Goal: Task Accomplishment & Management: Use online tool/utility

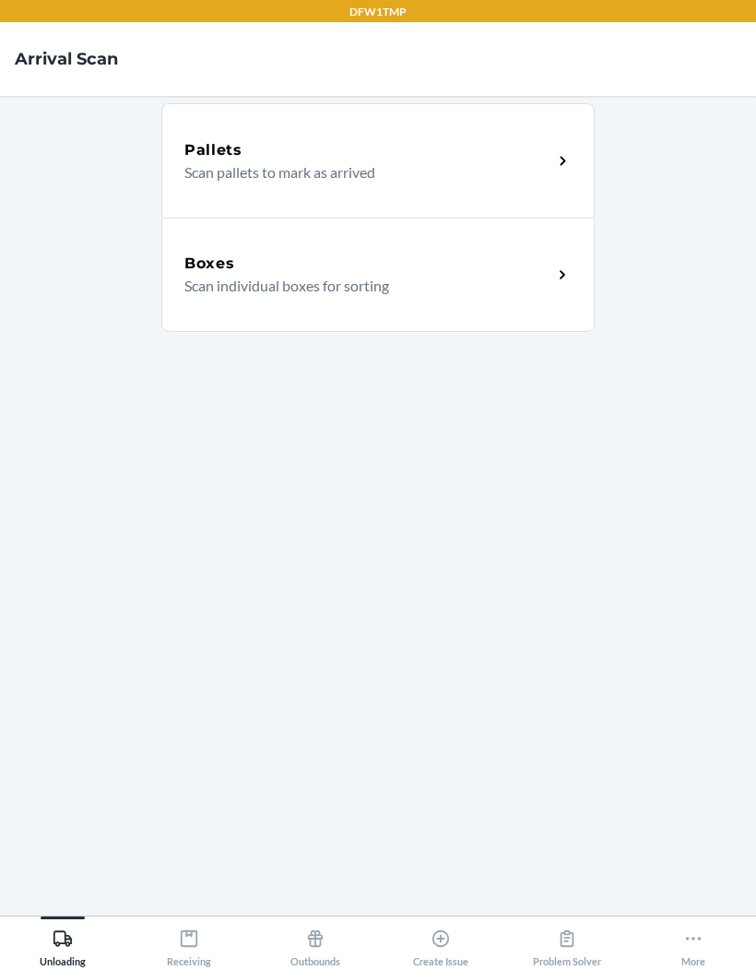
scroll to position [76, 0]
click at [710, 958] on button "More" at bounding box center [693, 941] width 126 height 51
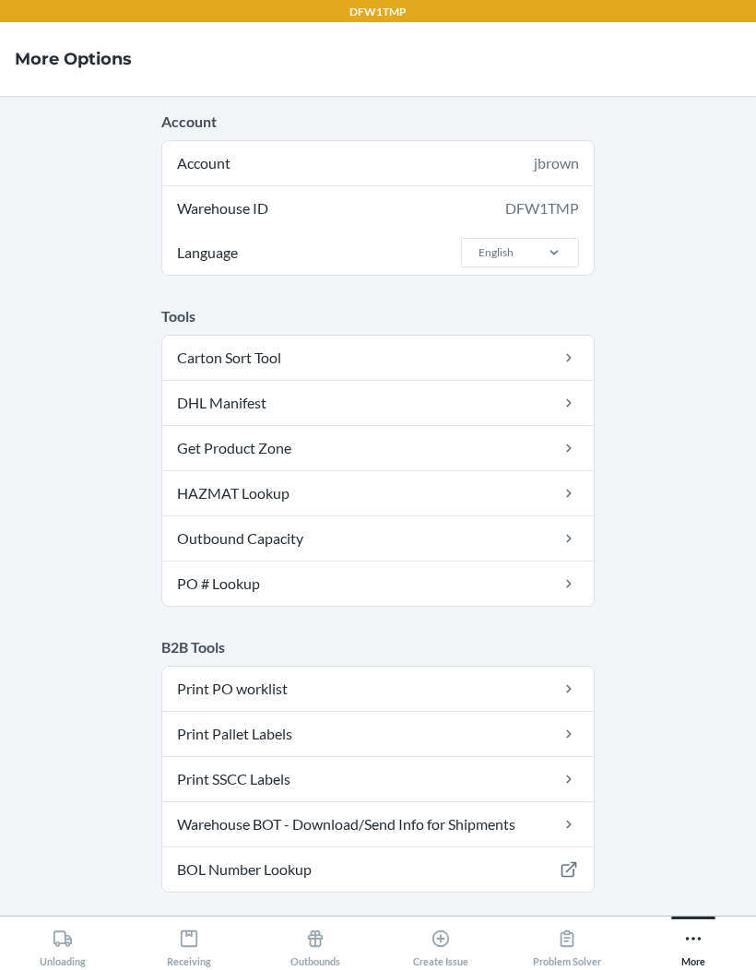
click at [696, 960] on div "More" at bounding box center [693, 944] width 24 height 46
click at [26, 535] on main "Account Account jbrown Warehouse ID DFW1TMP Language English Tools Carton Sort …" at bounding box center [378, 505] width 756 height 819
click at [51, 941] on div "Unloading" at bounding box center [63, 944] width 46 height 46
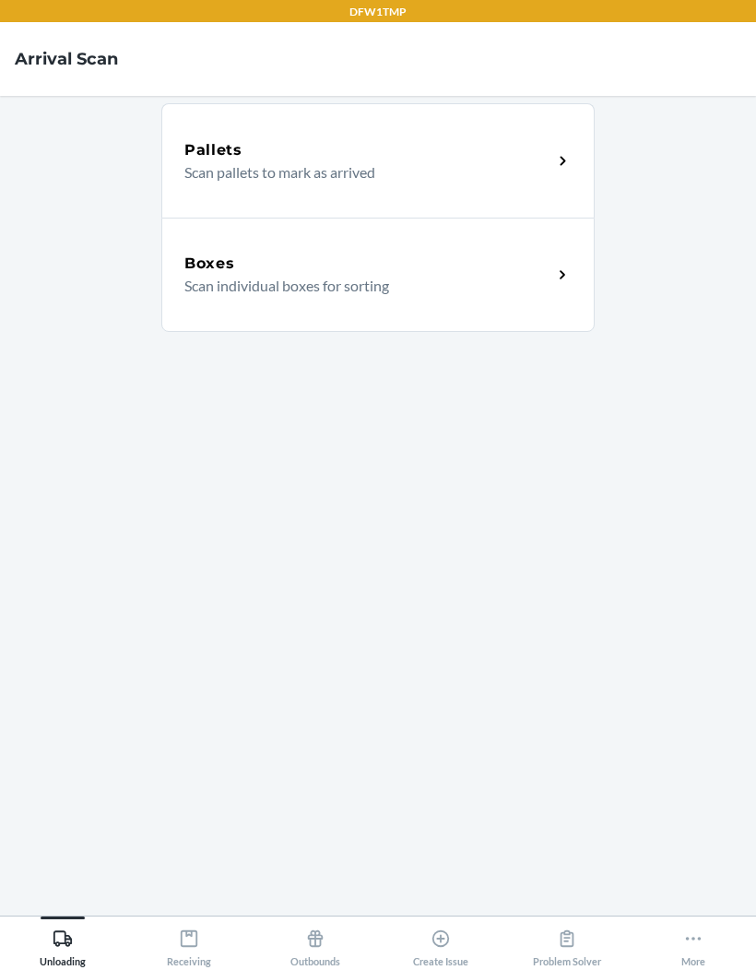
click at [737, 849] on main "Pallets Scan pallets to mark as arrived Boxes Scan individual boxes for sorting" at bounding box center [378, 505] width 756 height 819
click at [437, 942] on icon at bounding box center [440, 938] width 20 height 20
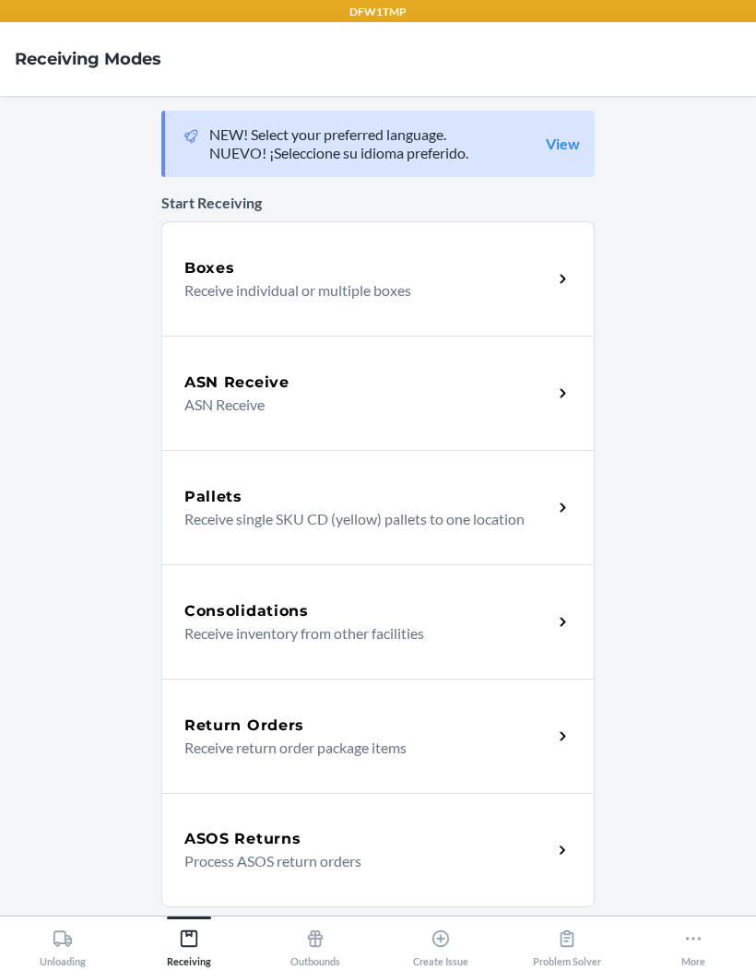
click at [733, 915] on main "NEW! Select your preferred language. NUEVO! ¡Seleccione su idioma preferido. Vi…" at bounding box center [378, 505] width 756 height 819
click at [391, 286] on p "Receive individual or multiple boxes" at bounding box center [360, 290] width 353 height 22
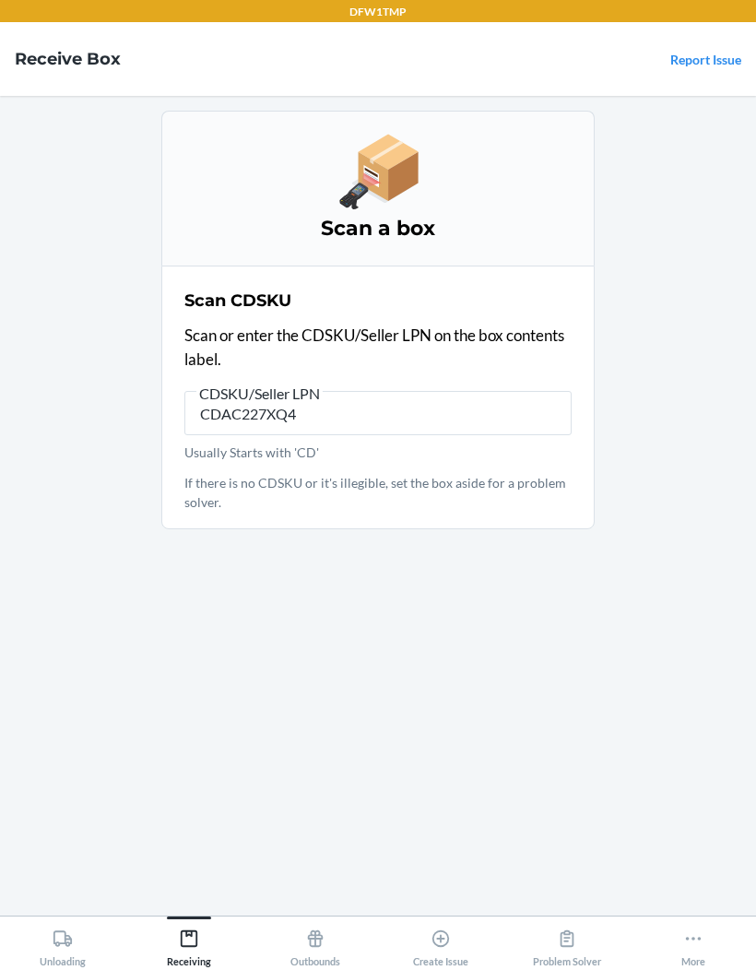
type input "CDAC227XQ4Q"
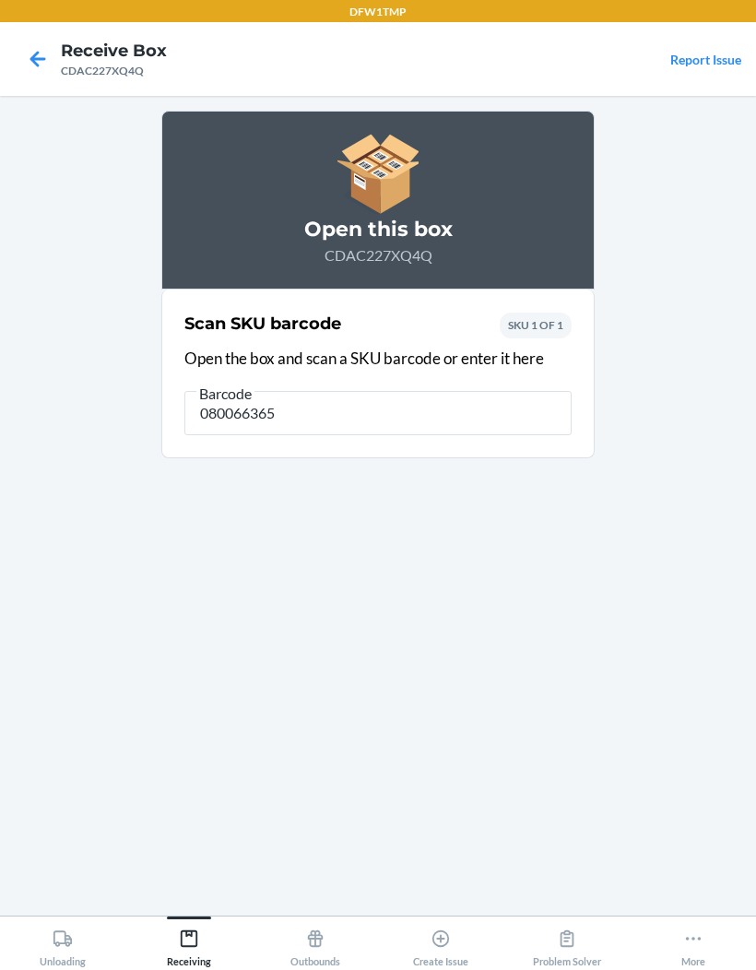
type input "0800663658"
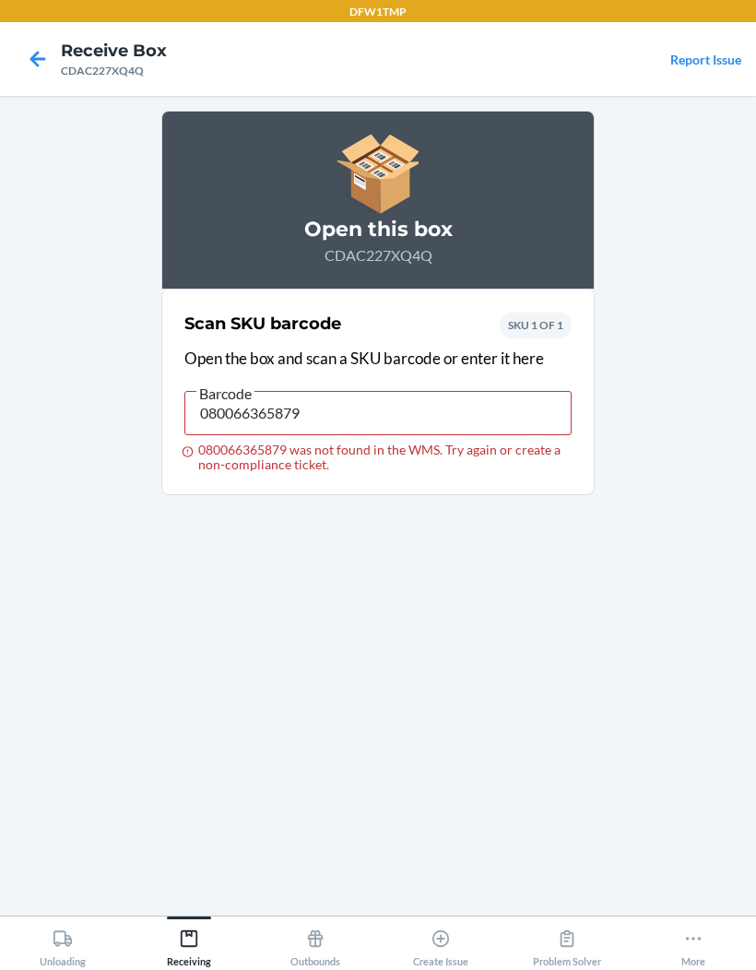
click at [33, 53] on icon at bounding box center [37, 58] width 31 height 31
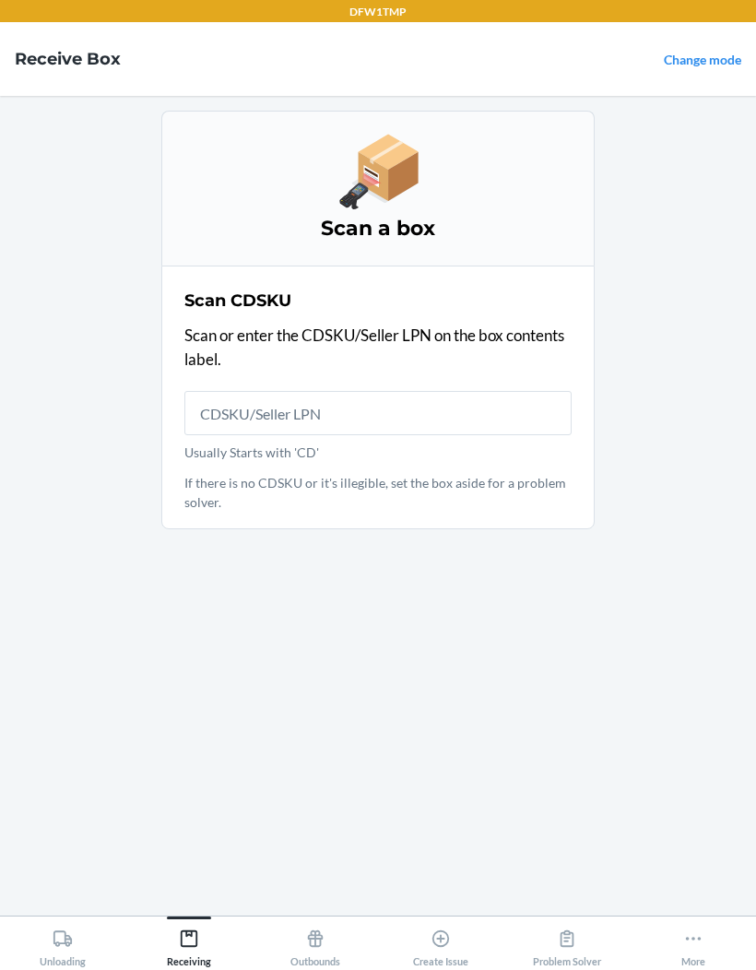
click at [379, 397] on input "Usually Starts with 'CD'" at bounding box center [377, 413] width 387 height 44
type input "CDJ82G5T8HJ"
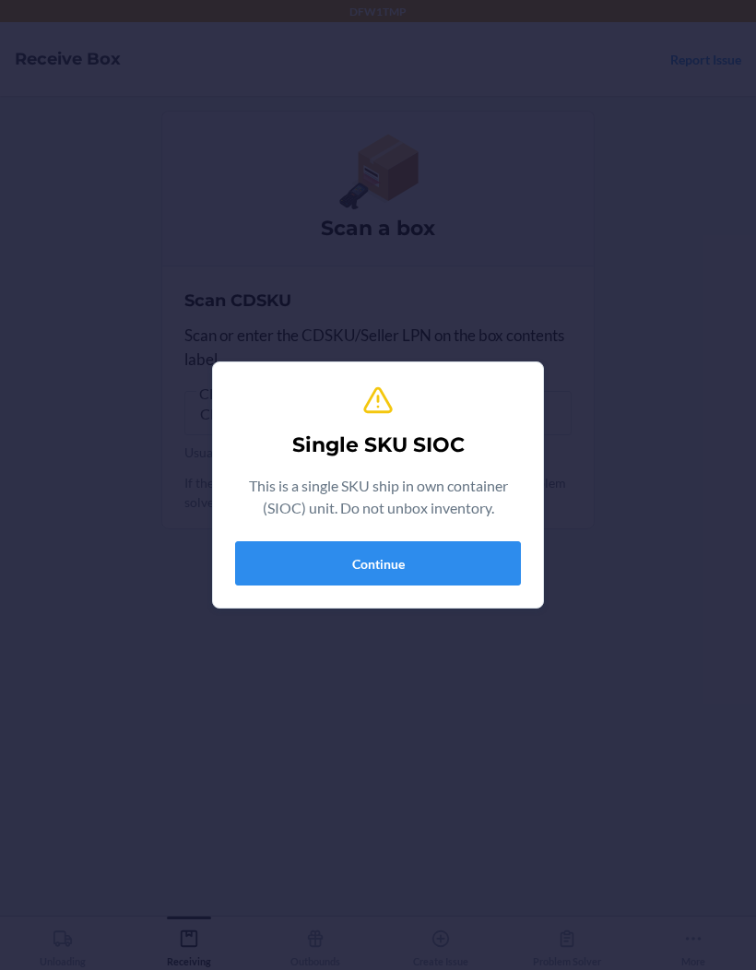
click at [341, 560] on button "Continue" at bounding box center [378, 563] width 286 height 44
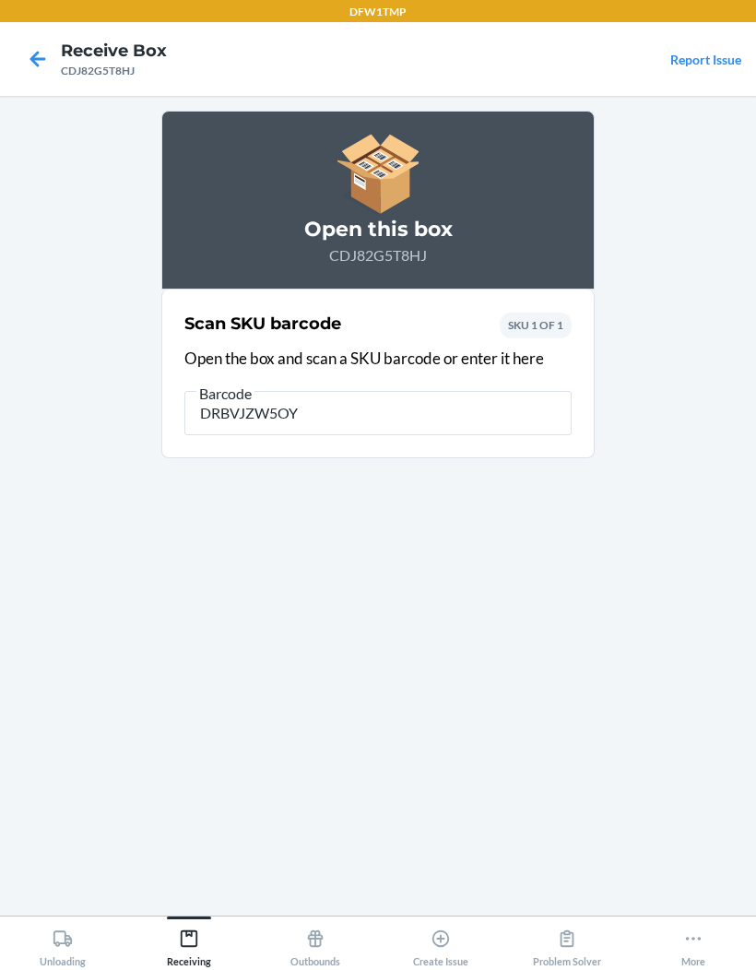
type input "DRBVJZW5OY6"
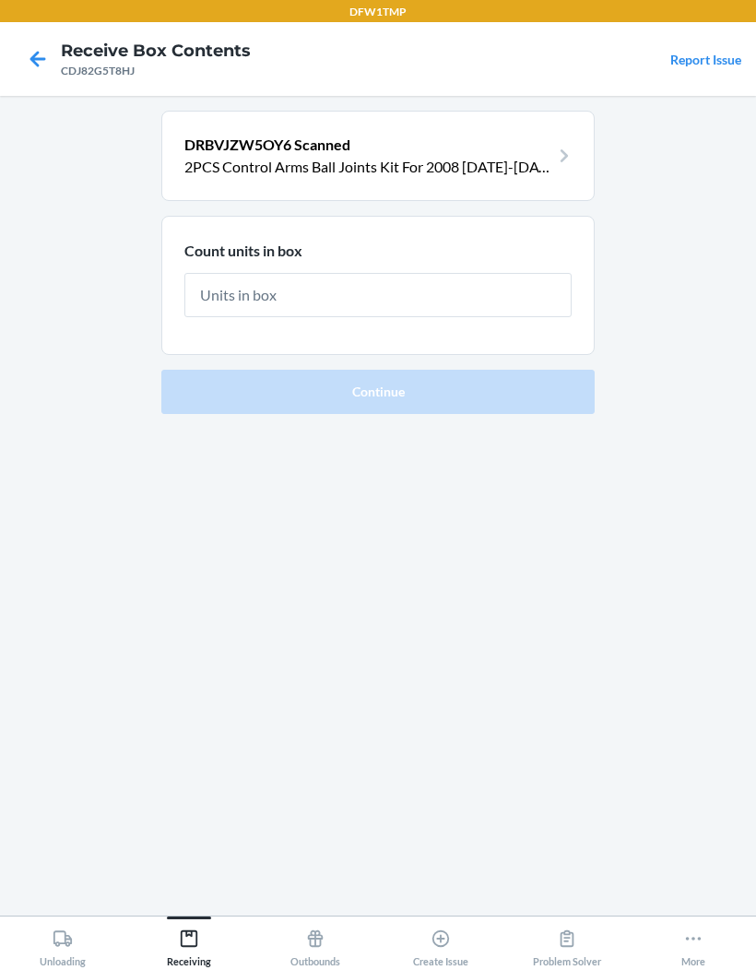
type input "1"
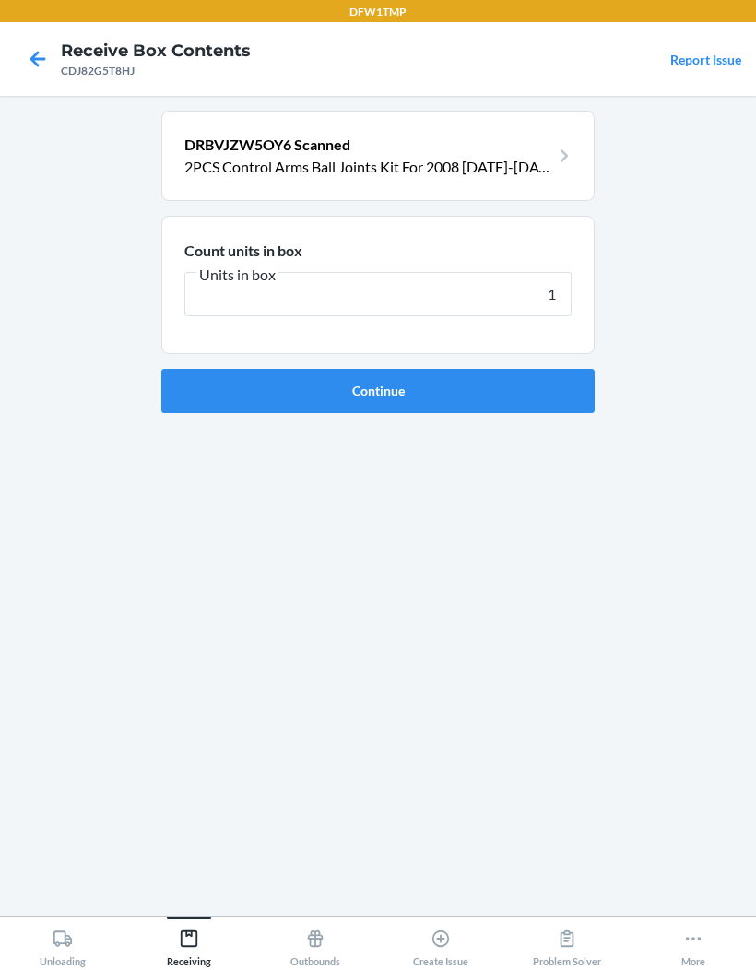
click at [408, 395] on button "Continue" at bounding box center [377, 391] width 433 height 44
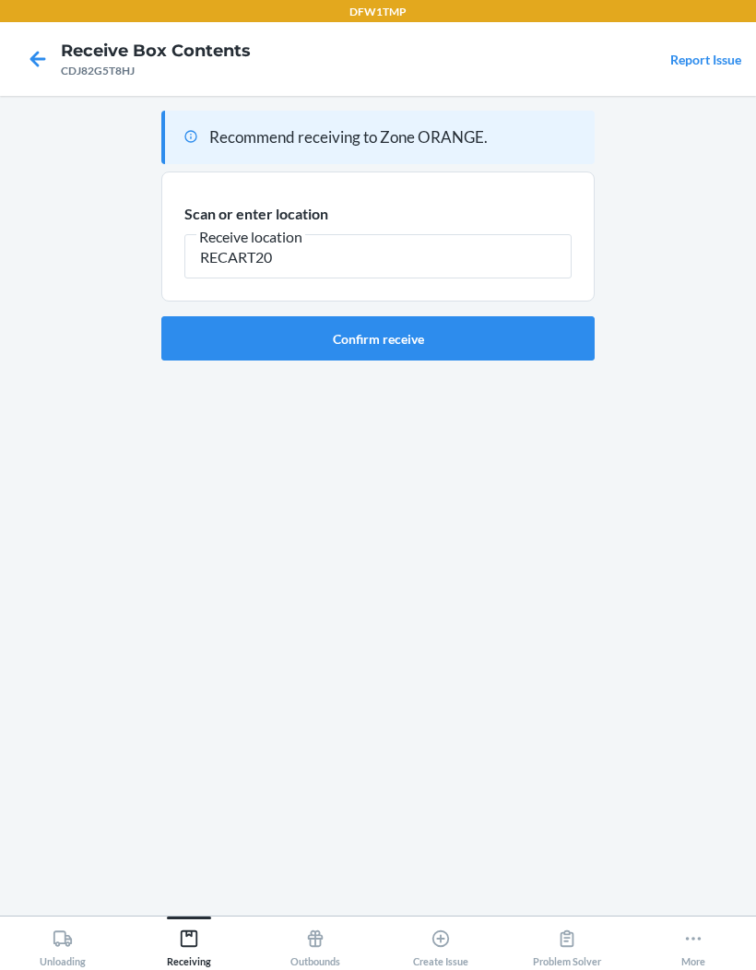
type input "RECART20"
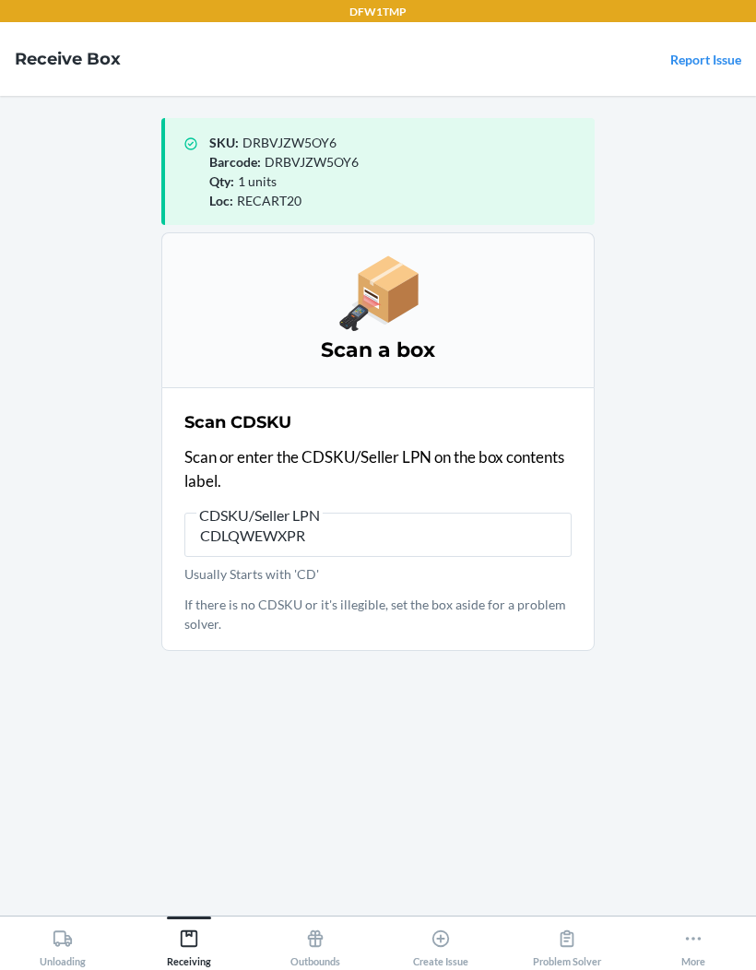
type input "CDLQWEWXPR6"
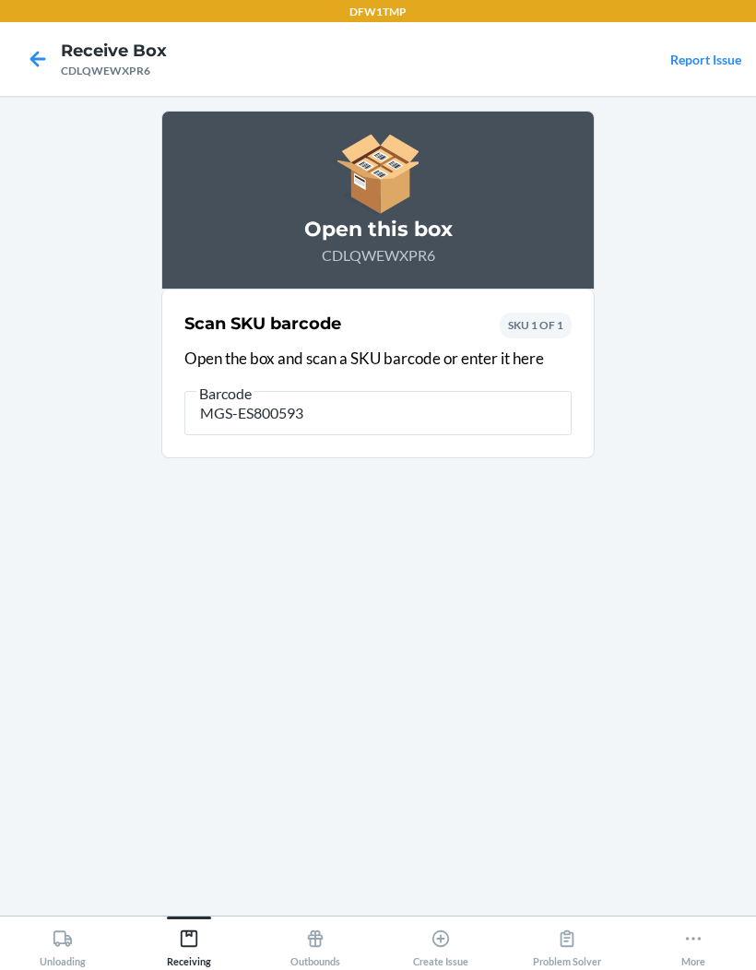
type input "MGS-ES800593-"
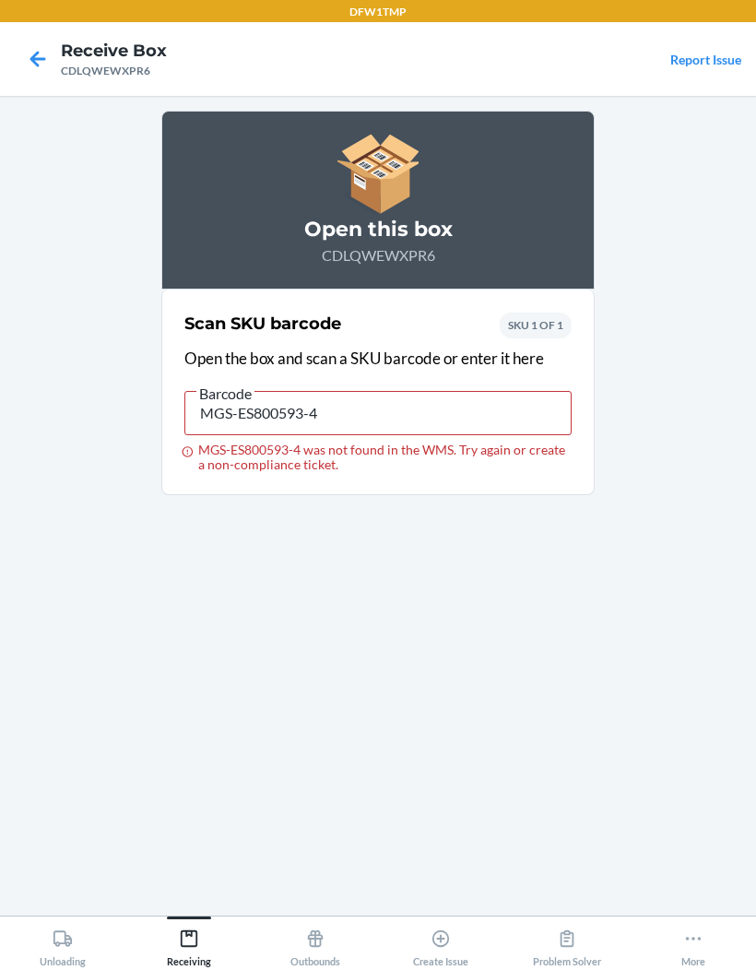
click at [53, 56] on icon at bounding box center [37, 58] width 31 height 31
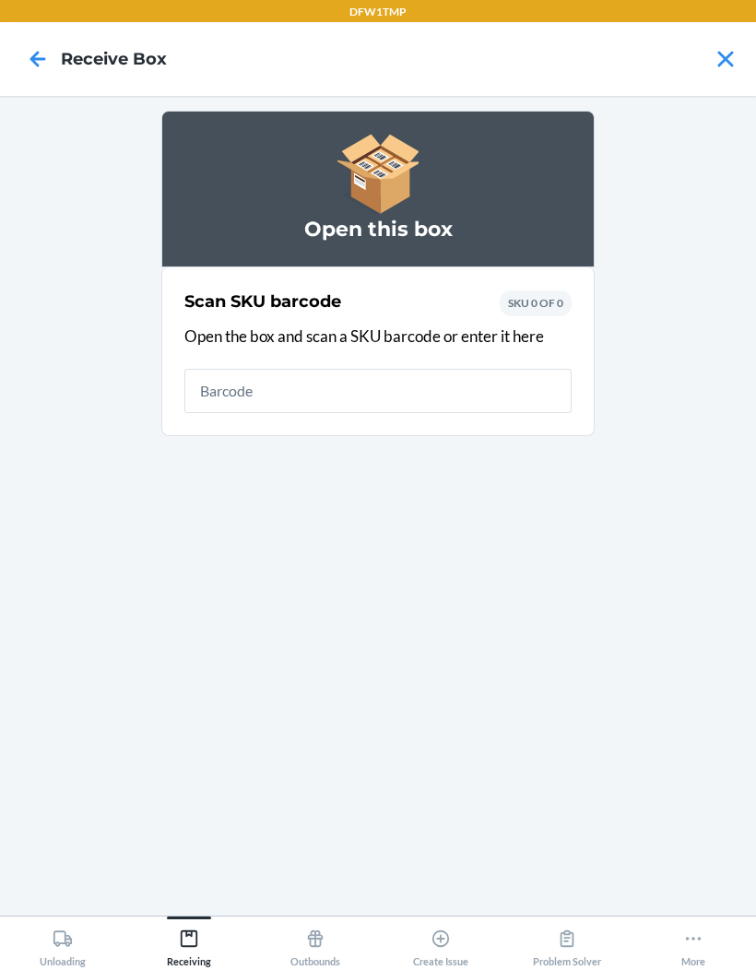
click at [29, 65] on icon at bounding box center [37, 58] width 31 height 31
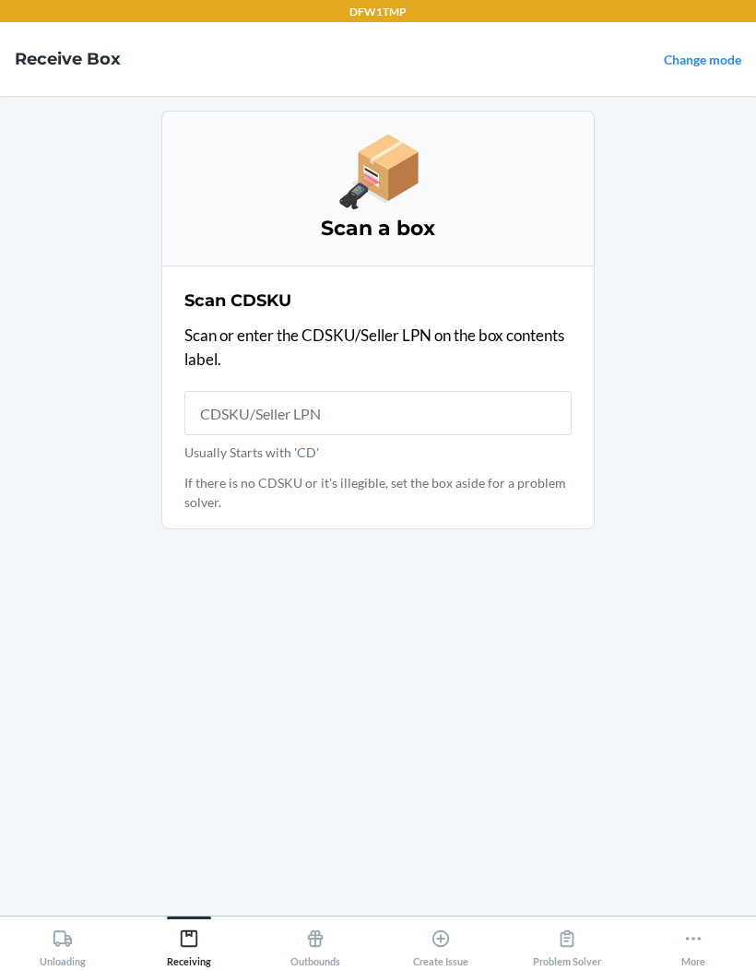
scroll to position [76, 0]
type input "CDTQEHEWDYL"
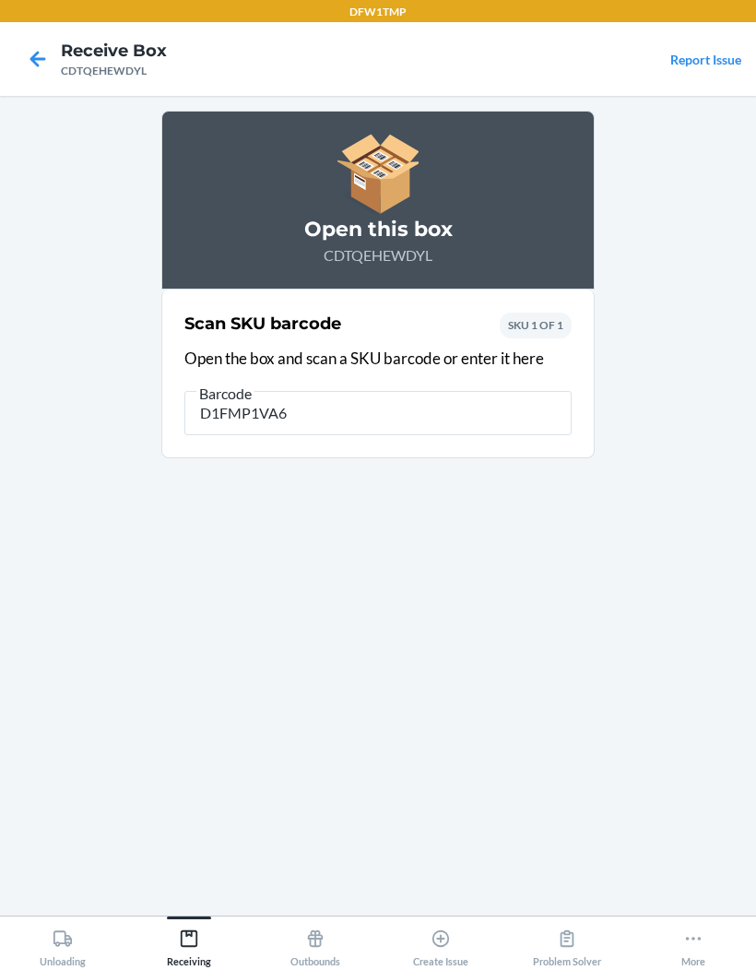
type input "D1FMP1VA6R"
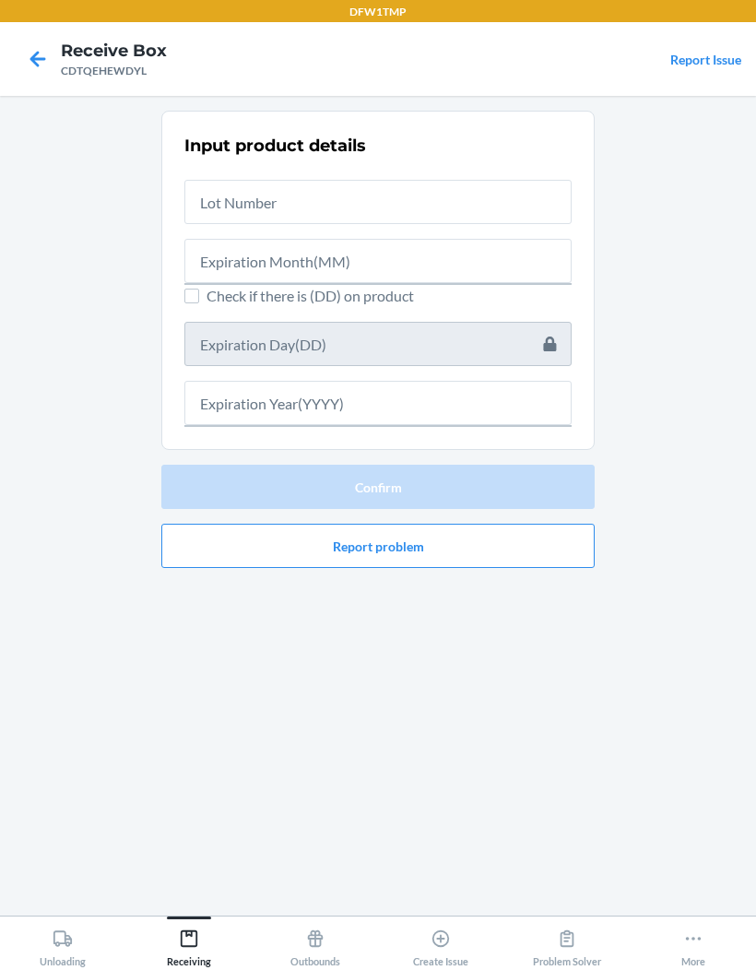
click at [218, 587] on div "Input product details Check if there is (DD) on product Confirm Report problem" at bounding box center [377, 506] width 433 height 790
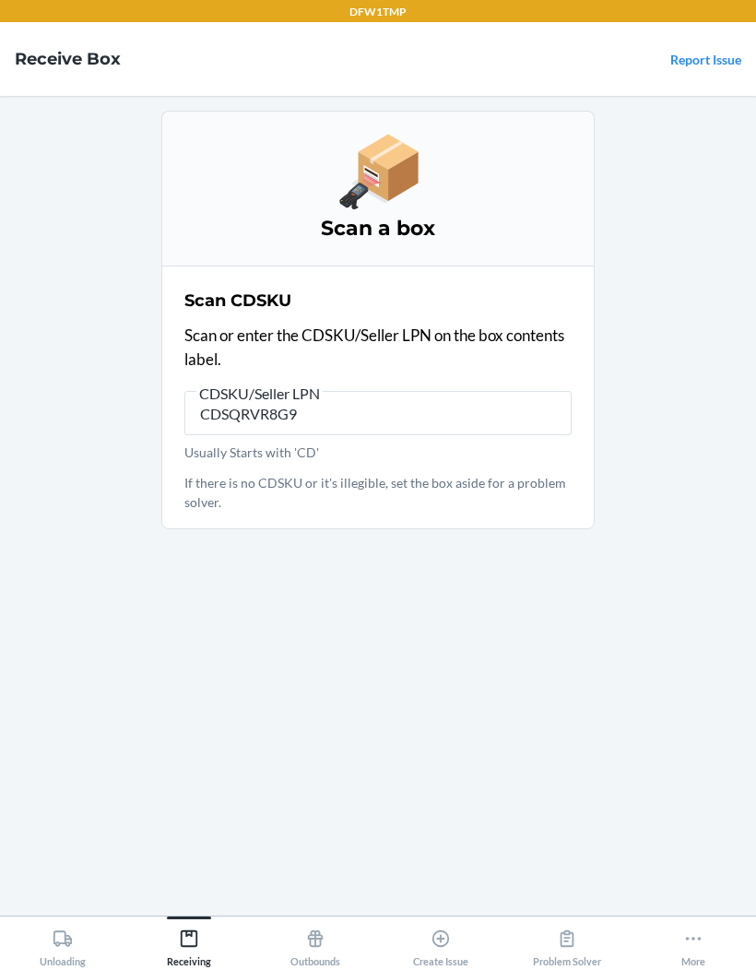
type input "CDSQRVR8G94"
click at [218, 391] on input "Usually Starts with 'CD'" at bounding box center [377, 413] width 387 height 44
type input "CDHXWLYJE9"
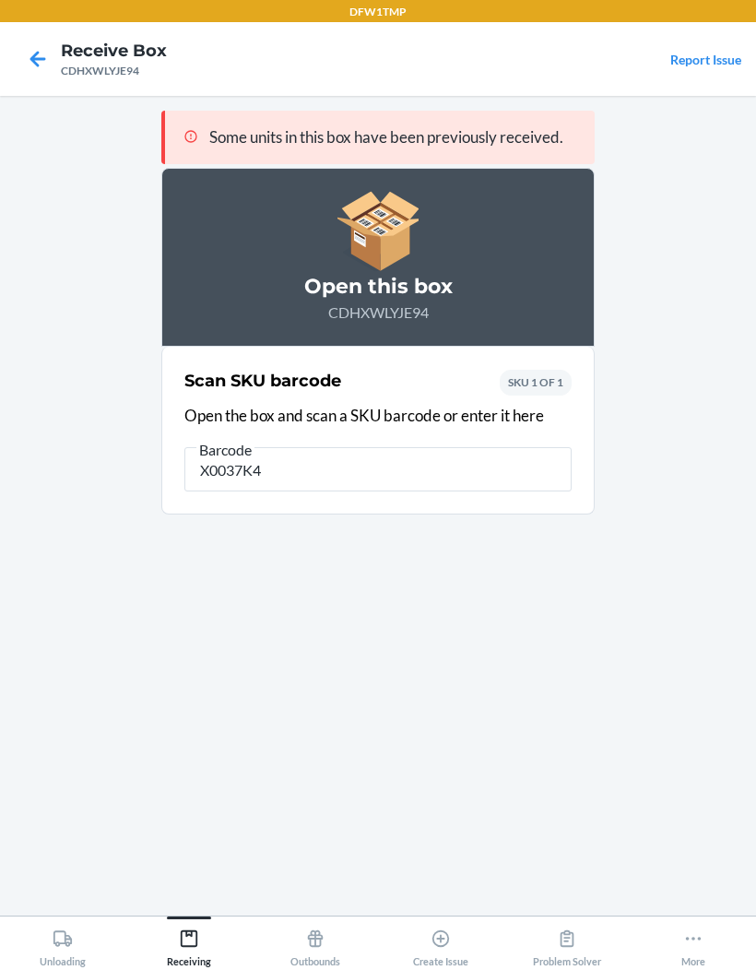
type input "X0037K4O"
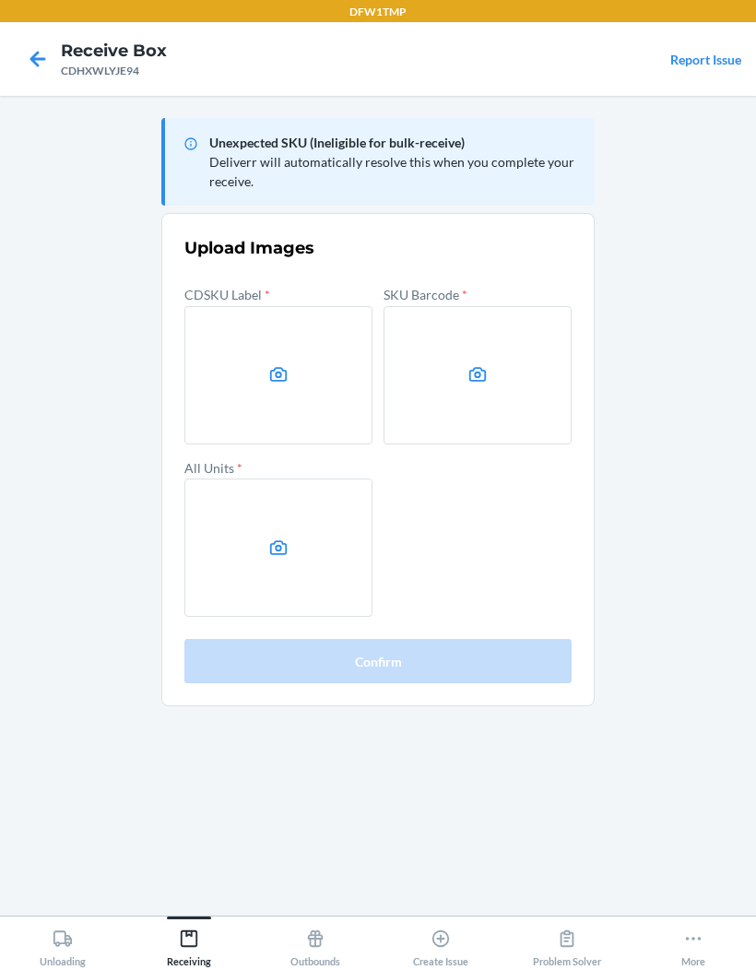
click at [226, 306] on label at bounding box center [278, 375] width 188 height 138
click at [0, 0] on input "file" at bounding box center [0, 0] width 0 height 0
click at [230, 306] on label at bounding box center [278, 375] width 188 height 138
click at [0, 0] on input "file" at bounding box center [0, 0] width 0 height 0
click at [466, 306] on label at bounding box center [477, 375] width 188 height 138
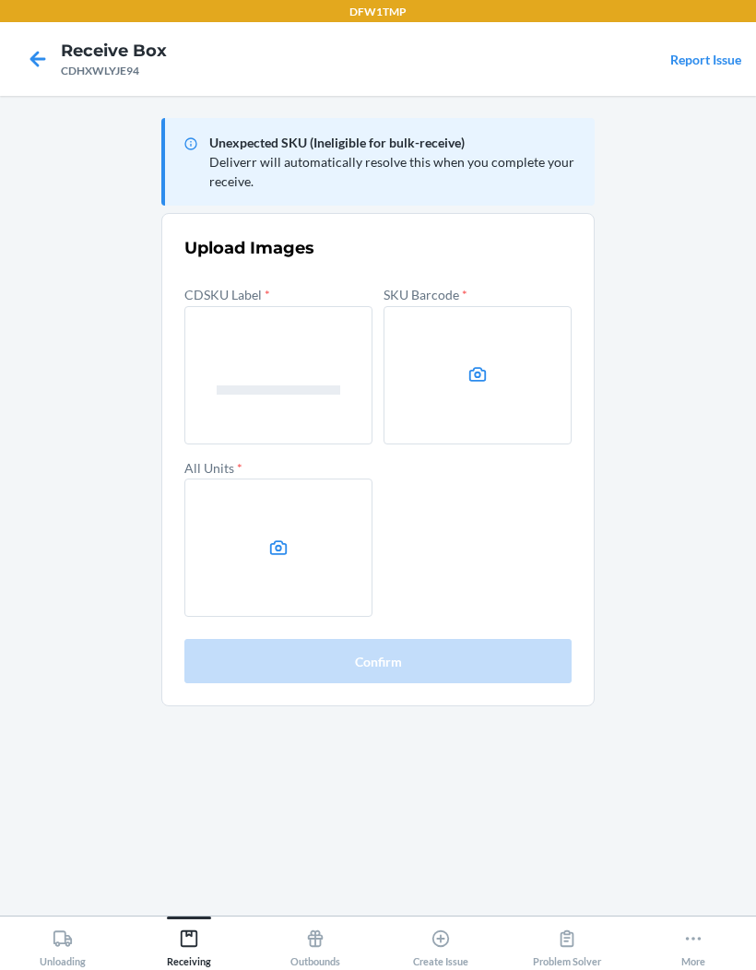
click at [0, 0] on input "file" at bounding box center [0, 0] width 0 height 0
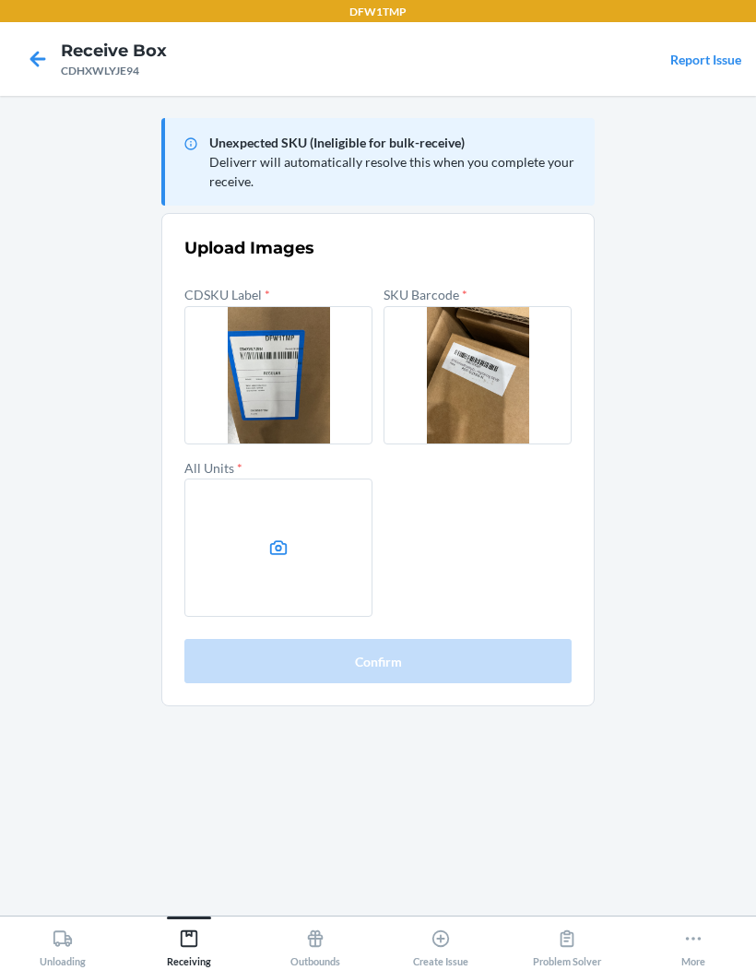
click at [301, 478] on label at bounding box center [278, 547] width 188 height 138
click at [0, 0] on input "file" at bounding box center [0, 0] width 0 height 0
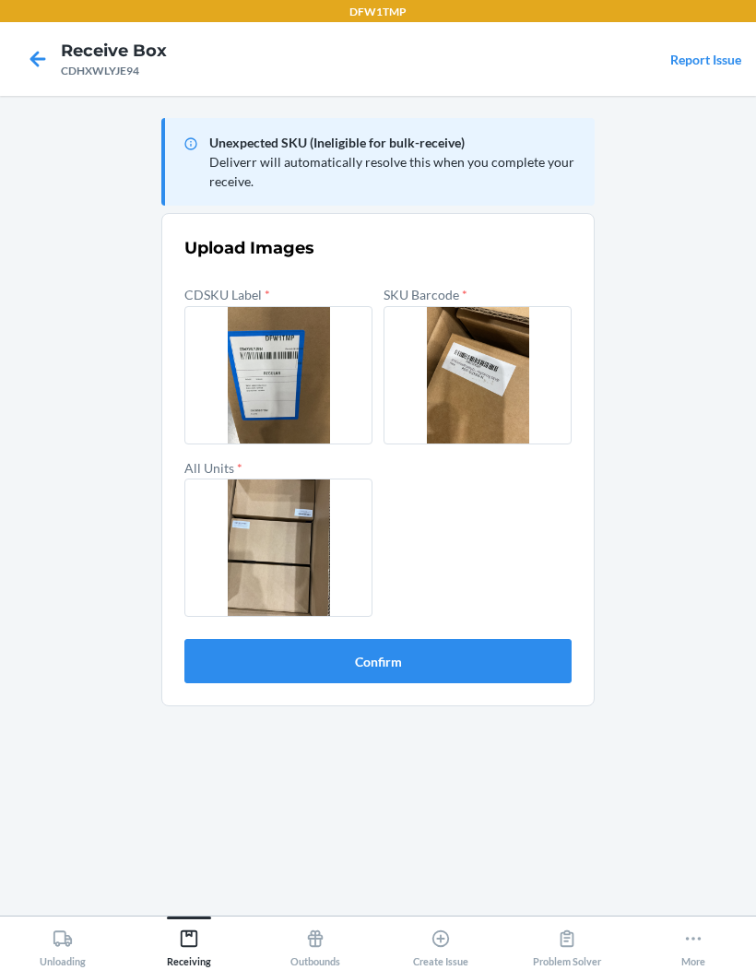
click at [531, 639] on button "Confirm" at bounding box center [377, 661] width 387 height 44
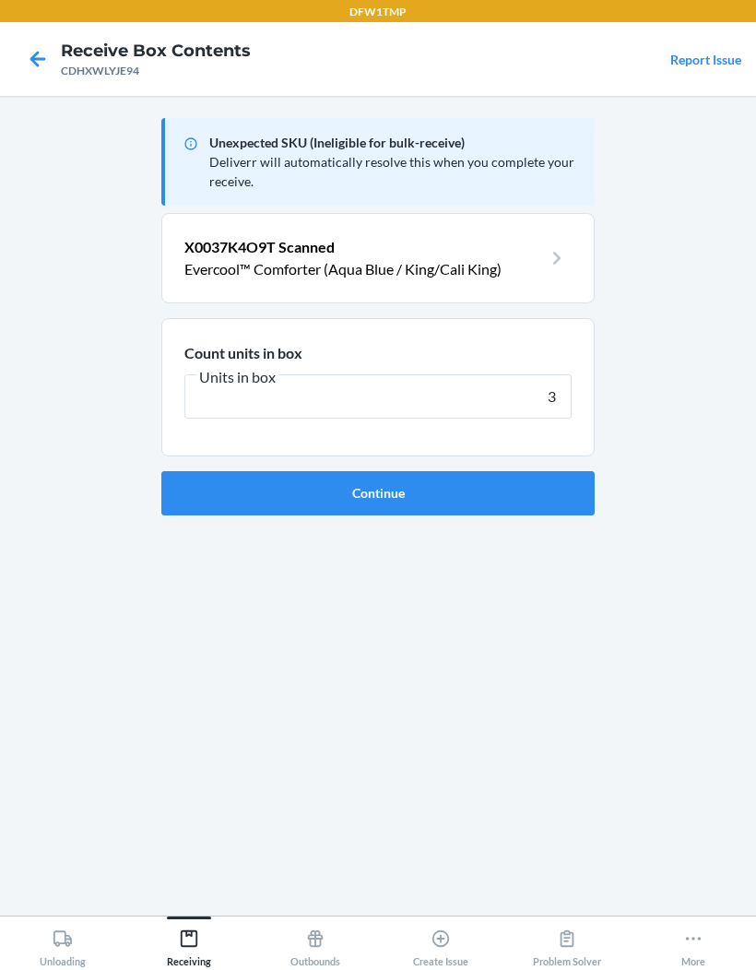
type input "3"
click at [555, 471] on button "Continue" at bounding box center [377, 493] width 433 height 44
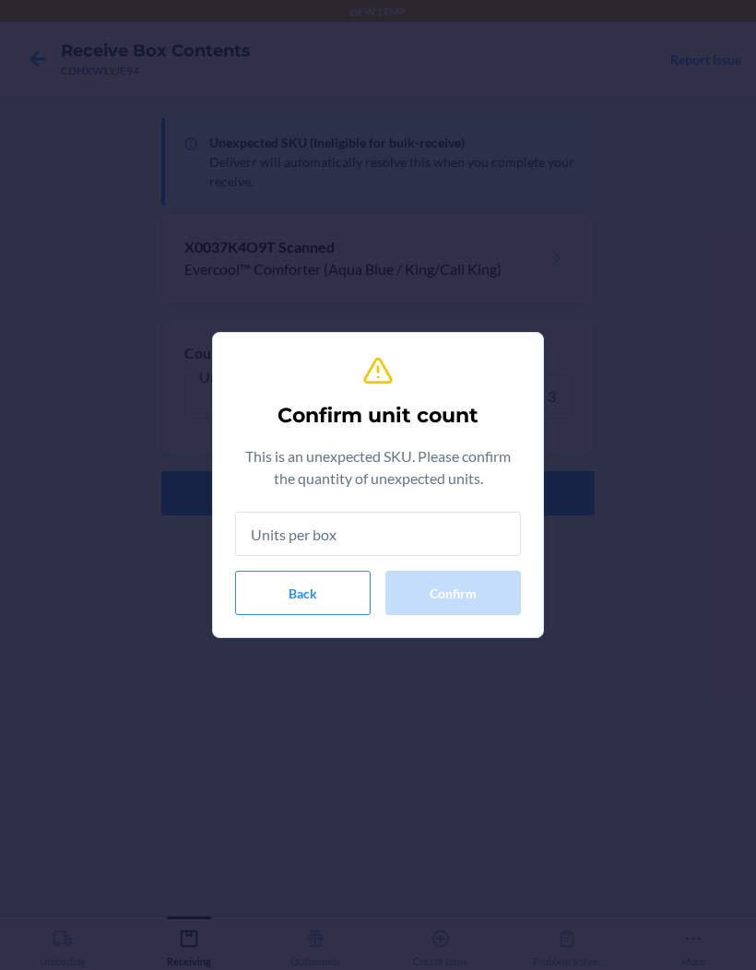
type input "3"
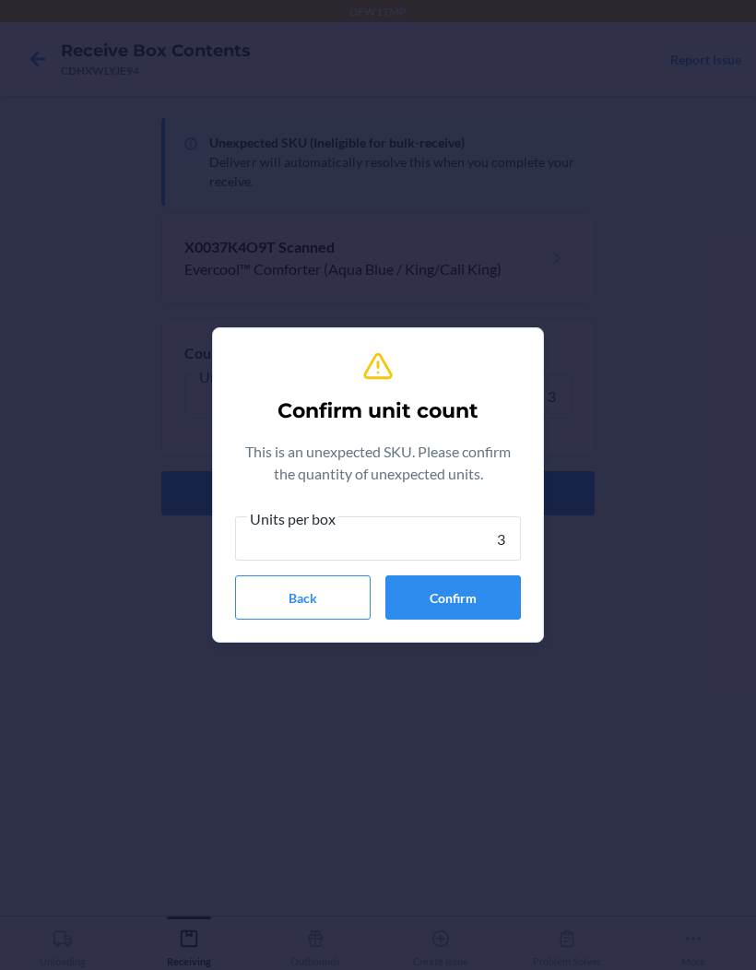
click at [513, 600] on button "Confirm" at bounding box center [453, 597] width 136 height 44
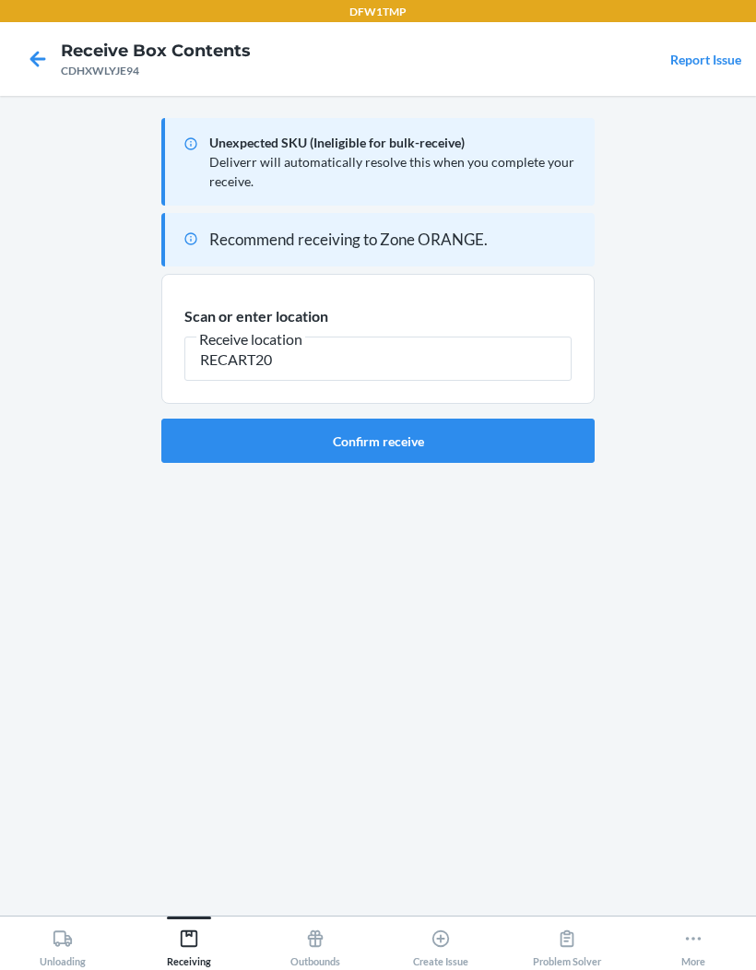
type input "RECART20"
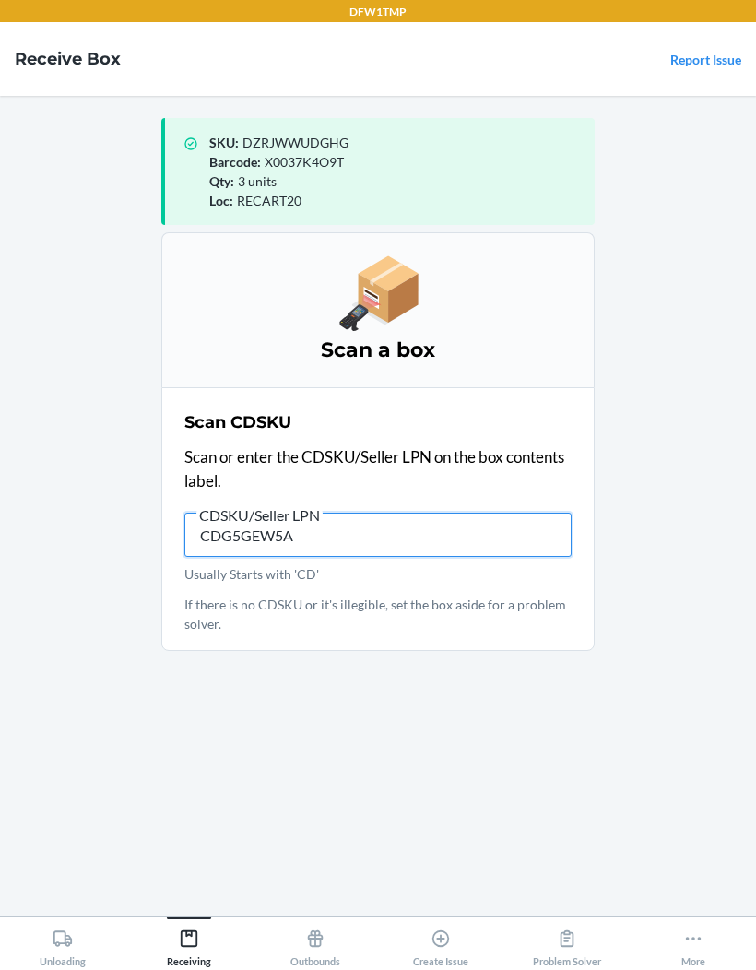
type input "CDG5GEW5AU"
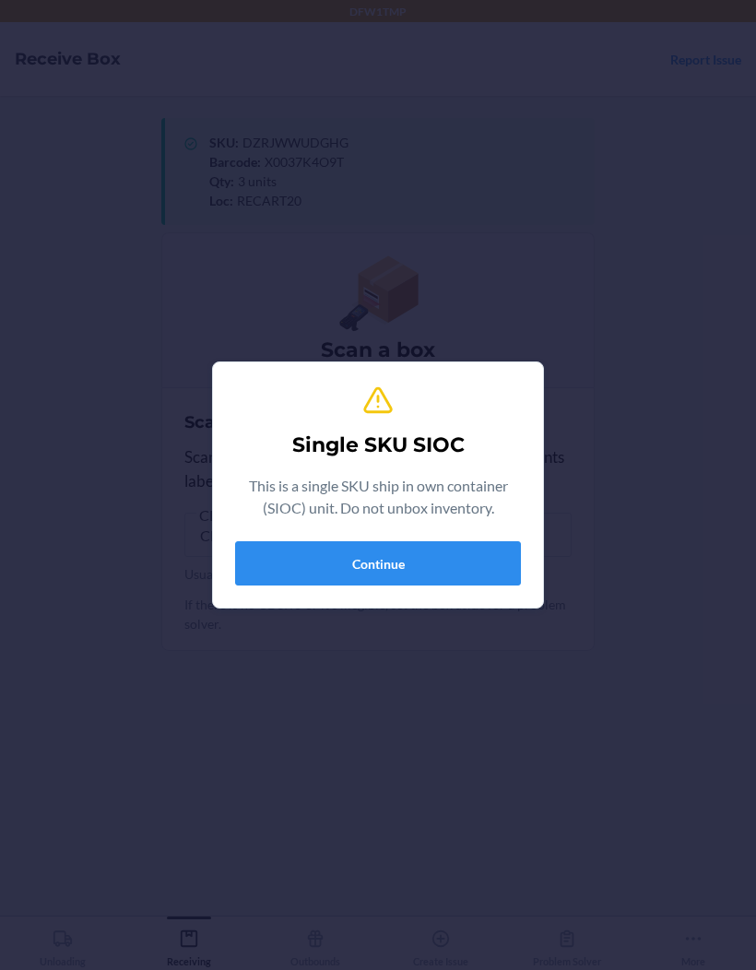
click at [487, 582] on button "Continue" at bounding box center [378, 563] width 286 height 44
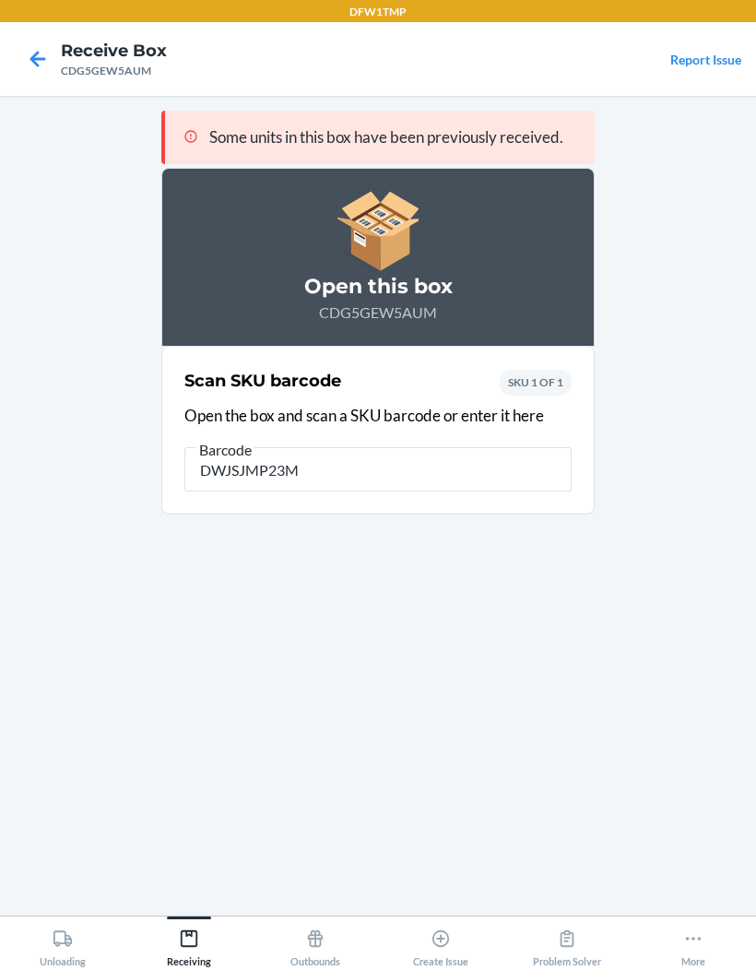
type input "DWJSJMP23MV"
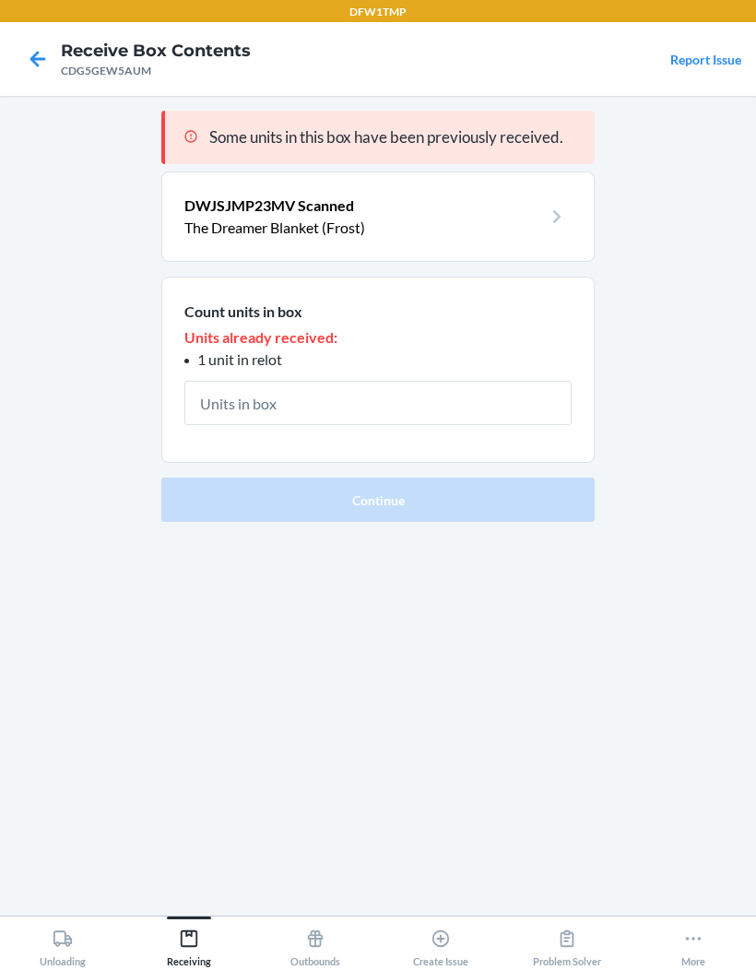
type input "1"
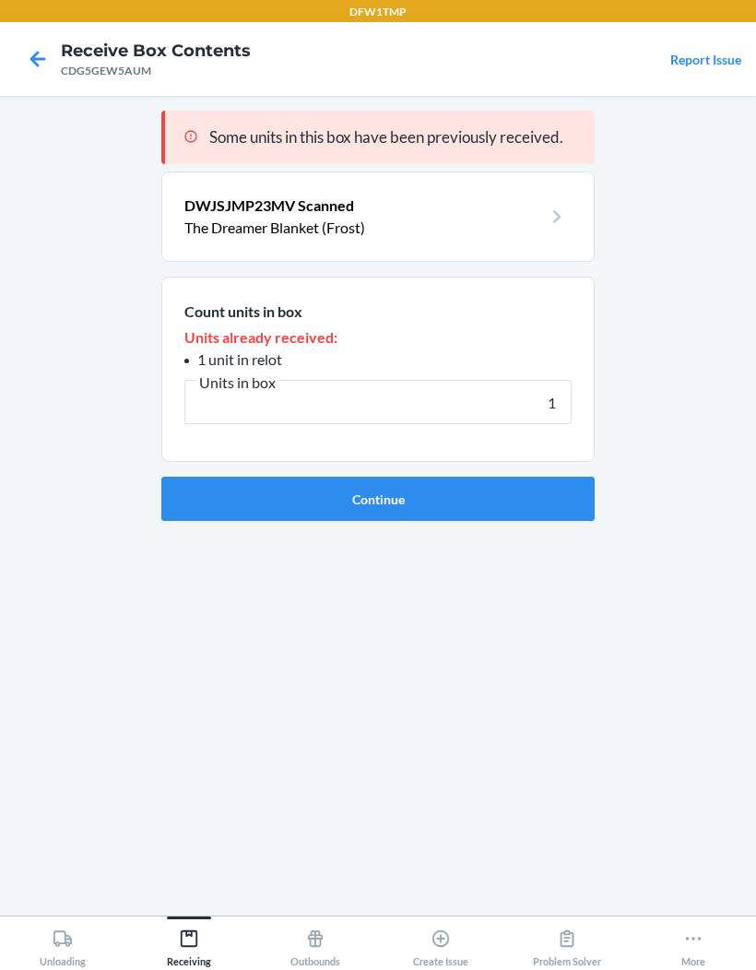
click at [192, 496] on button "Continue" at bounding box center [377, 499] width 433 height 44
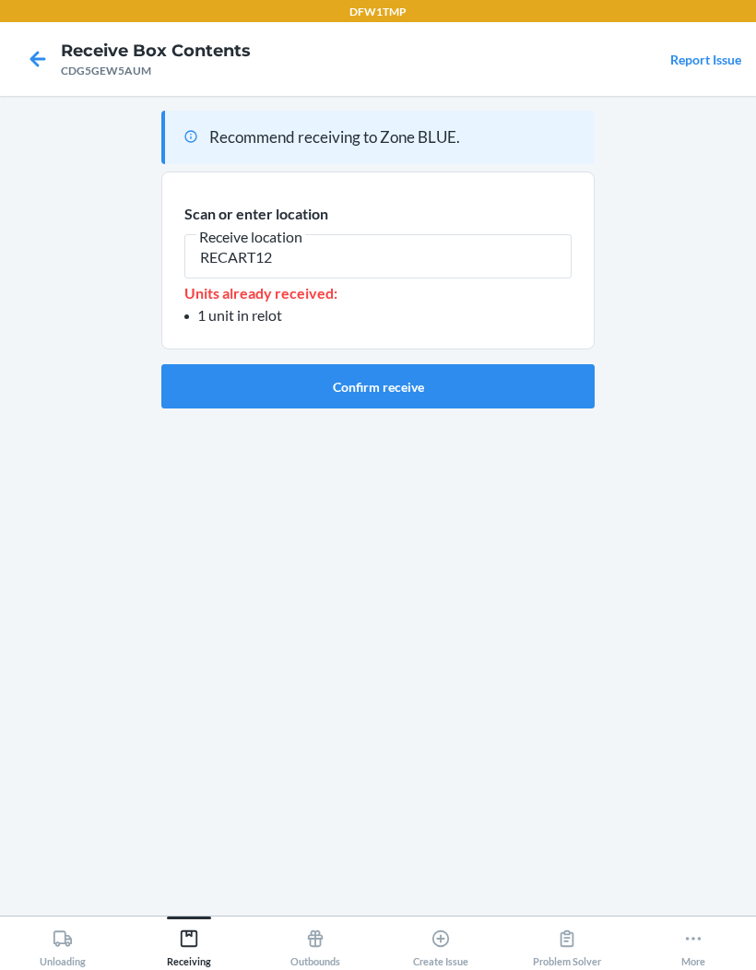
type input "RECART12"
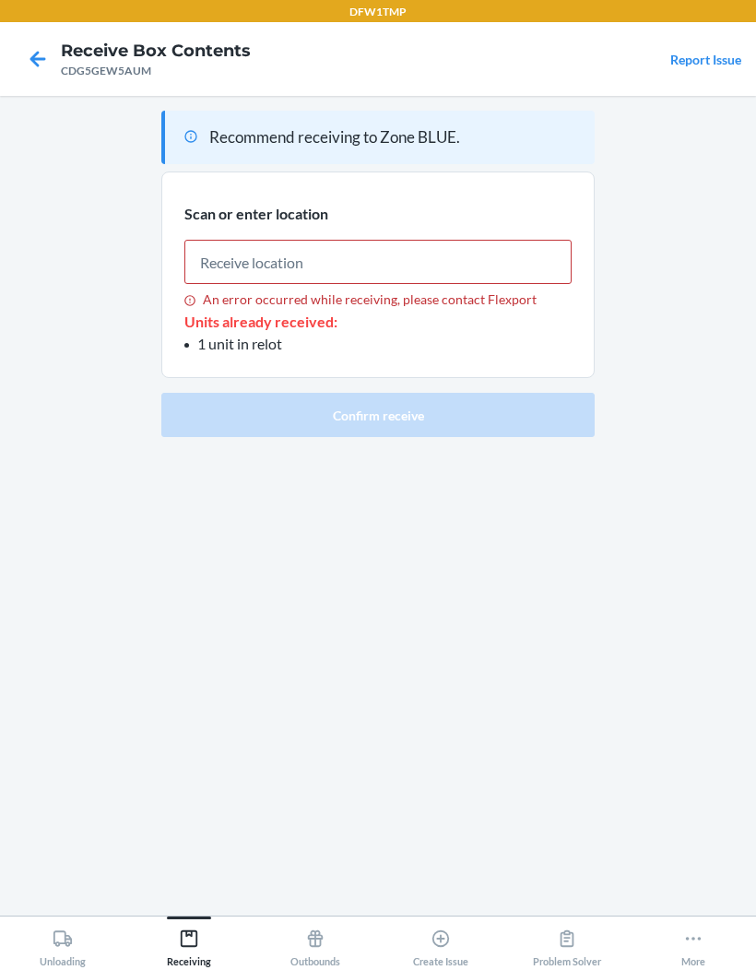
click at [43, 56] on icon at bounding box center [37, 58] width 31 height 31
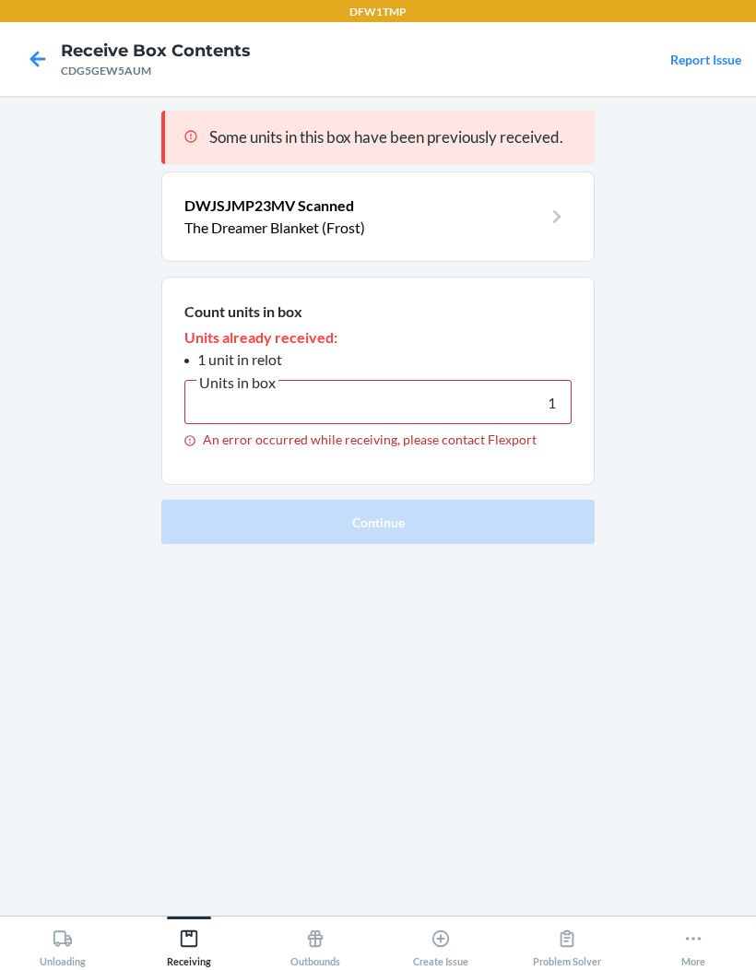
click at [64, 75] on div "CDG5GEW5AUM" at bounding box center [156, 71] width 190 height 17
click at [66, 74] on div "CDG5GEW5AUM" at bounding box center [156, 71] width 190 height 17
click at [47, 63] on icon at bounding box center [37, 58] width 31 height 31
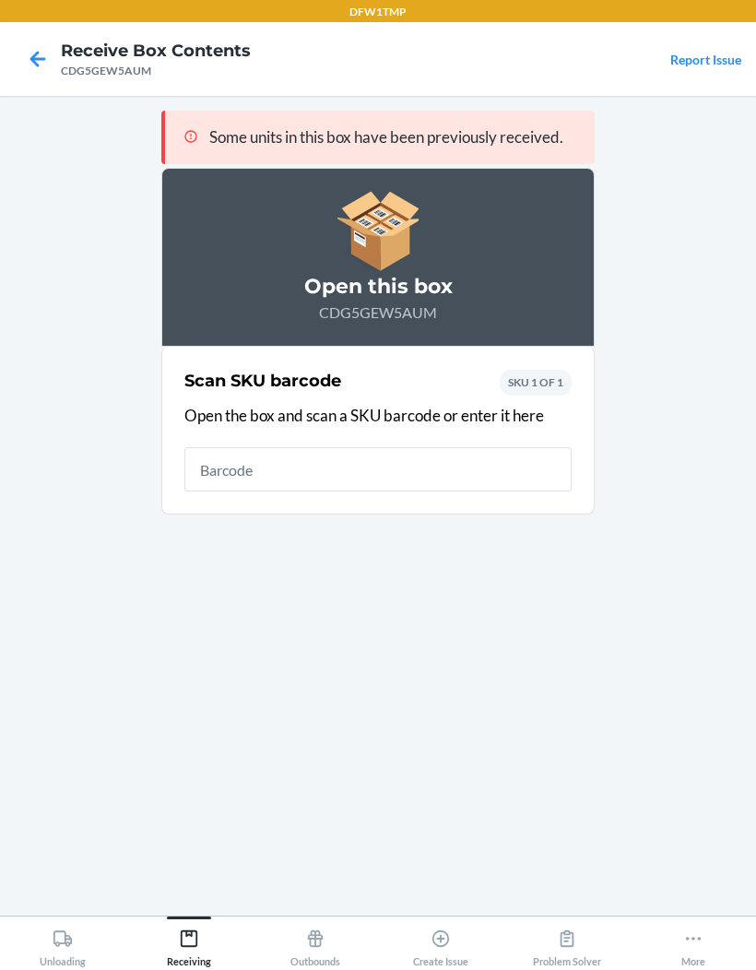
click at [42, 71] on icon at bounding box center [37, 58] width 31 height 31
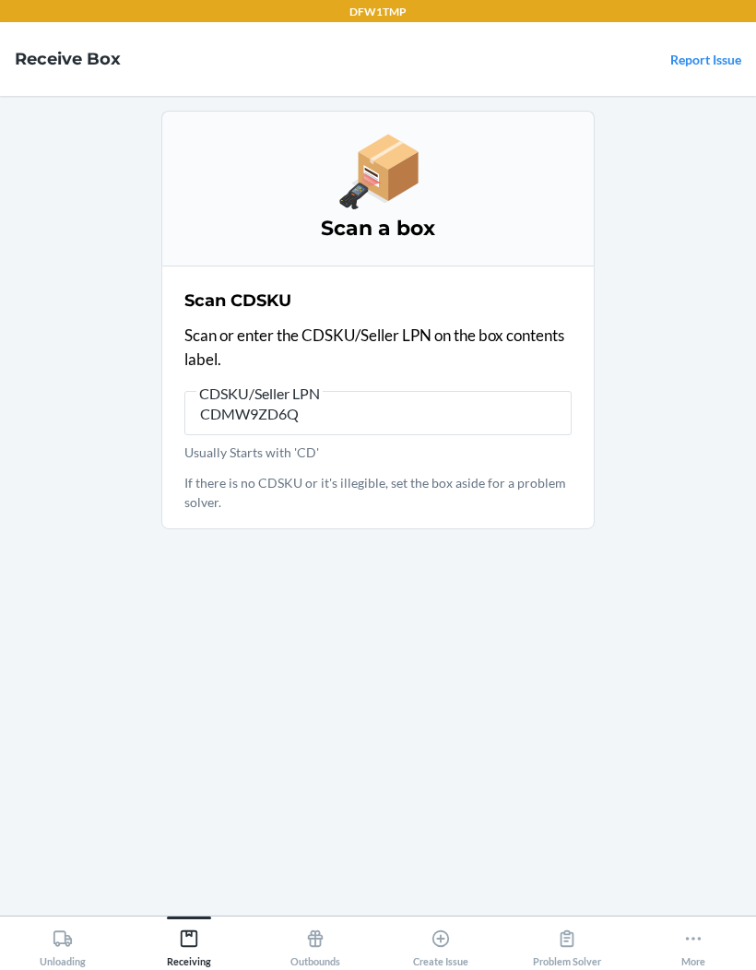
type input "CDMW9ZD6QJ"
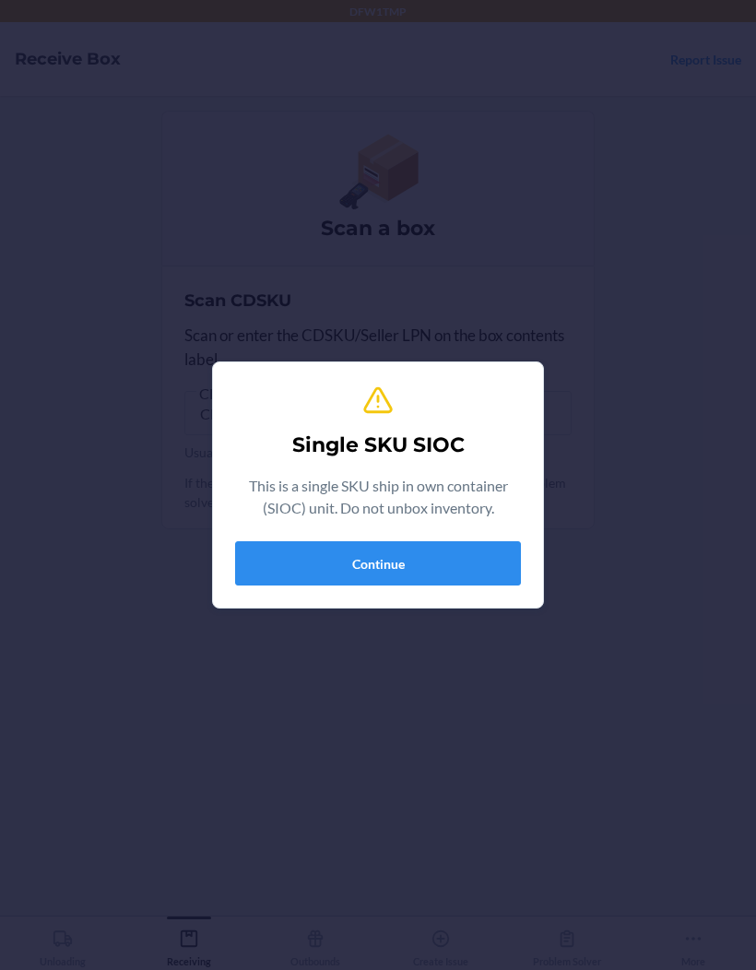
click at [305, 548] on button "Continue" at bounding box center [378, 563] width 286 height 44
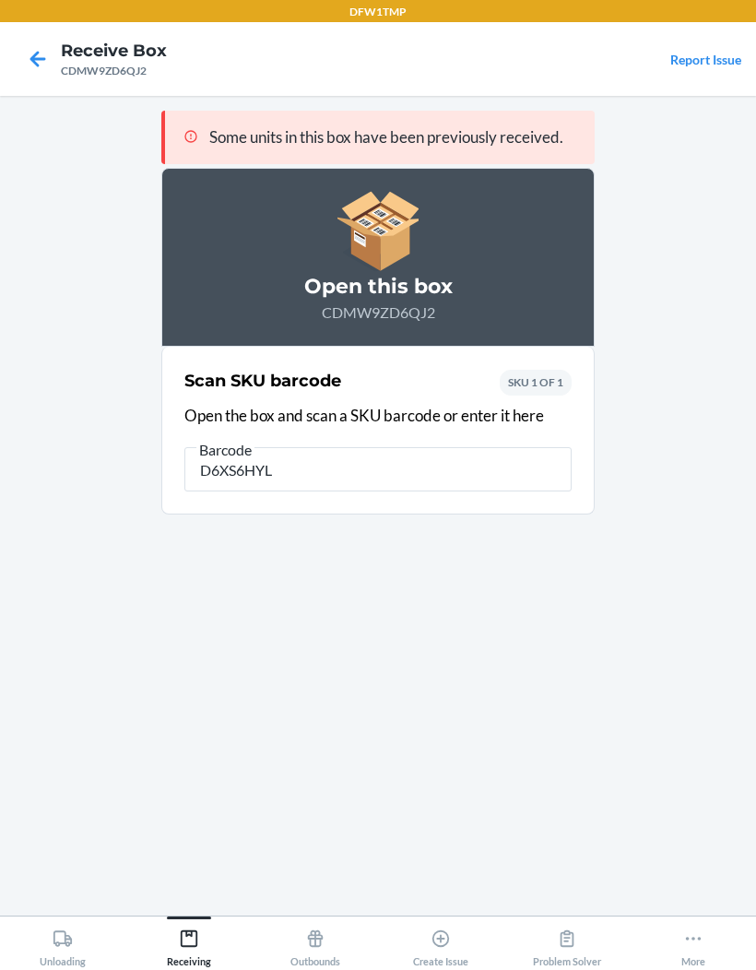
type input "D6XS6HYLJ"
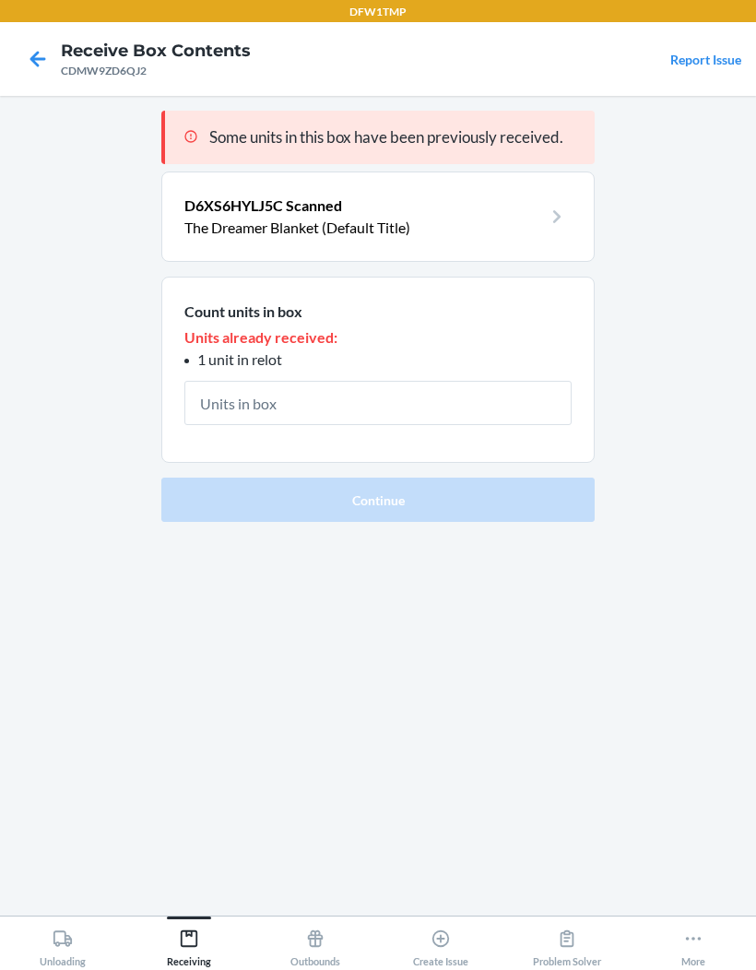
type input "1"
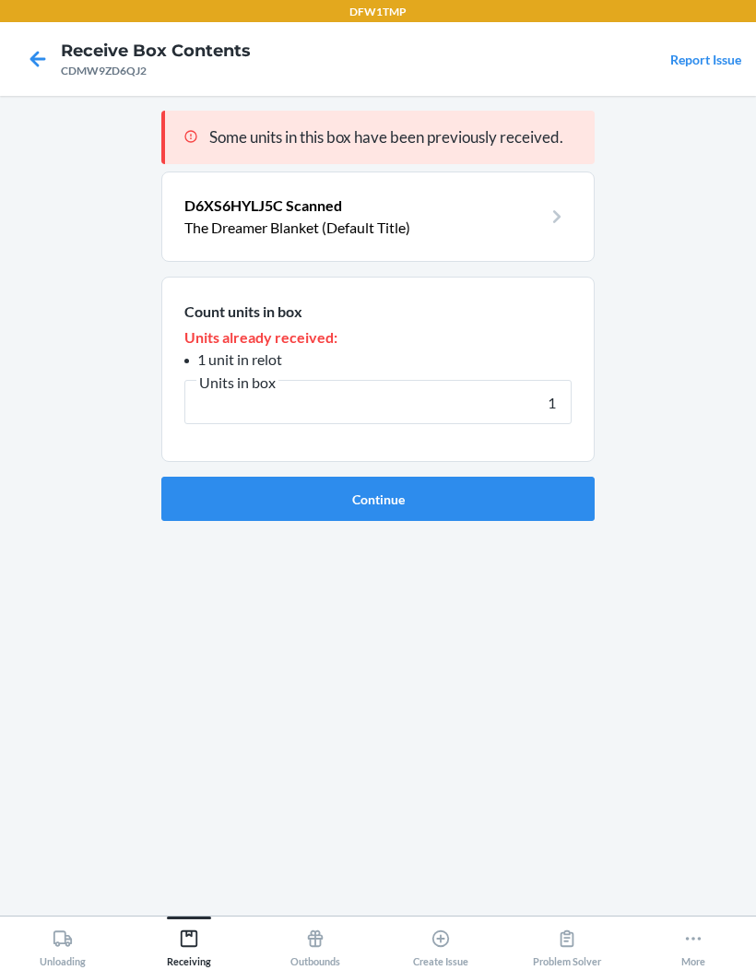
click at [557, 502] on button "Continue" at bounding box center [377, 499] width 433 height 44
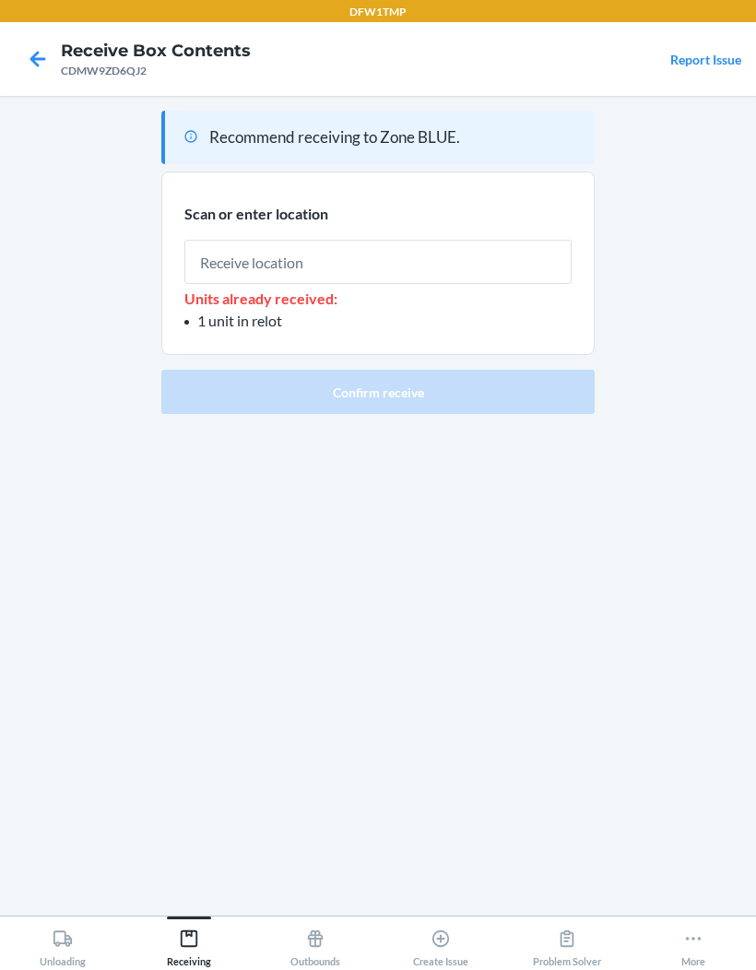
click at [434, 275] on input "text" at bounding box center [377, 262] width 387 height 44
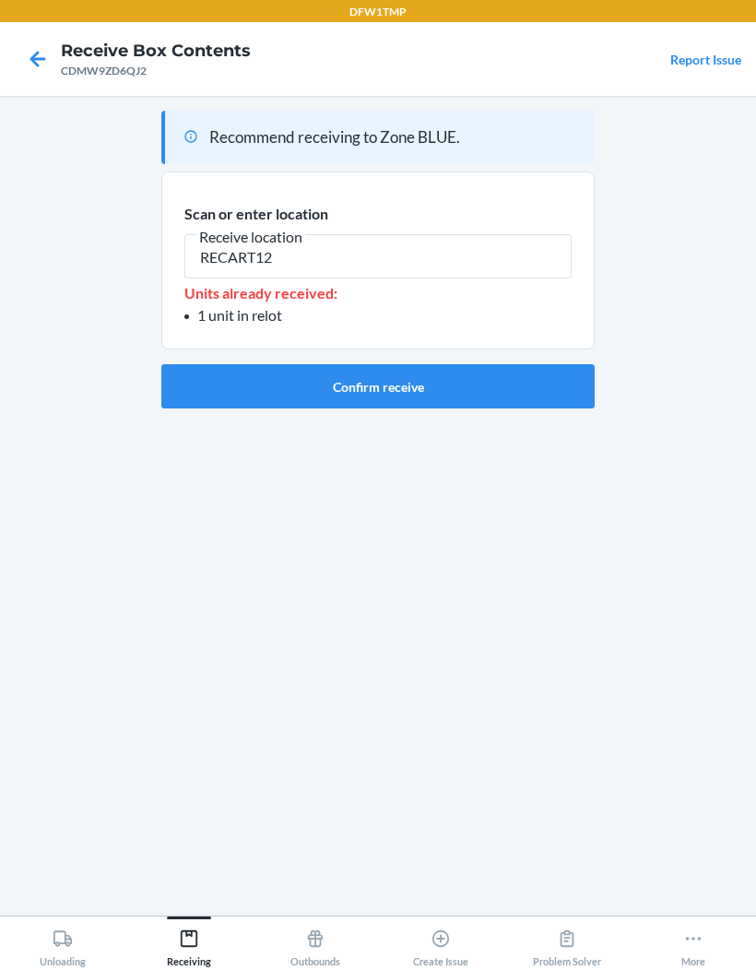
type input "RECART12"
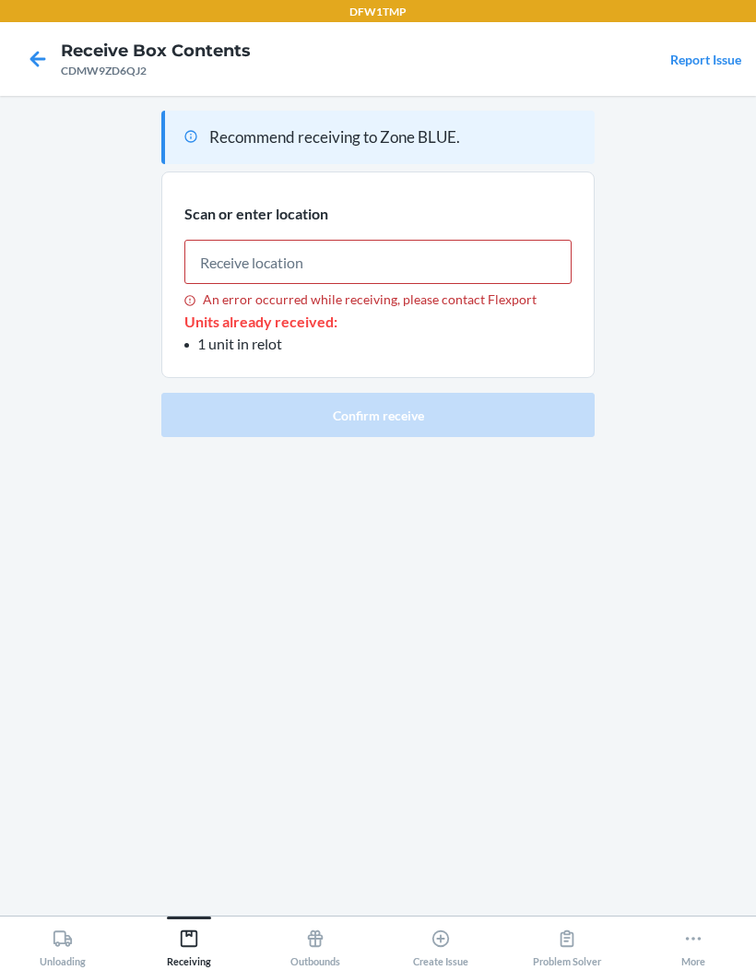
click at [36, 55] on icon at bounding box center [38, 59] width 16 height 16
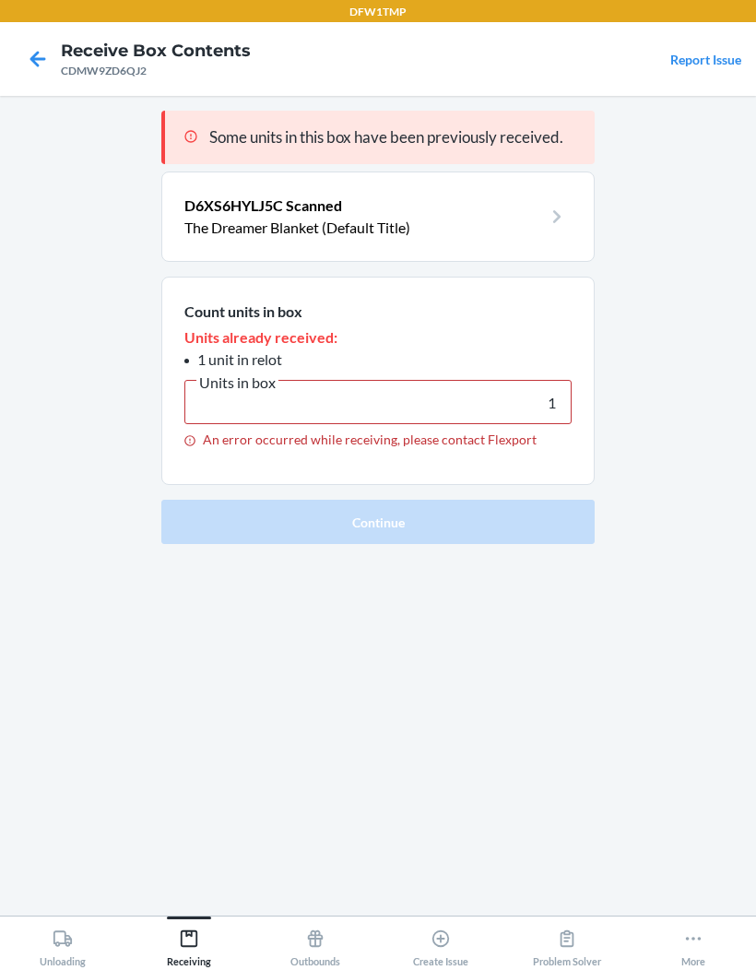
click at [35, 85] on nav "Receive Box Contents CDMW9ZD6QJ2 Report Issue" at bounding box center [378, 59] width 756 height 74
click at [47, 58] on icon at bounding box center [37, 58] width 31 height 31
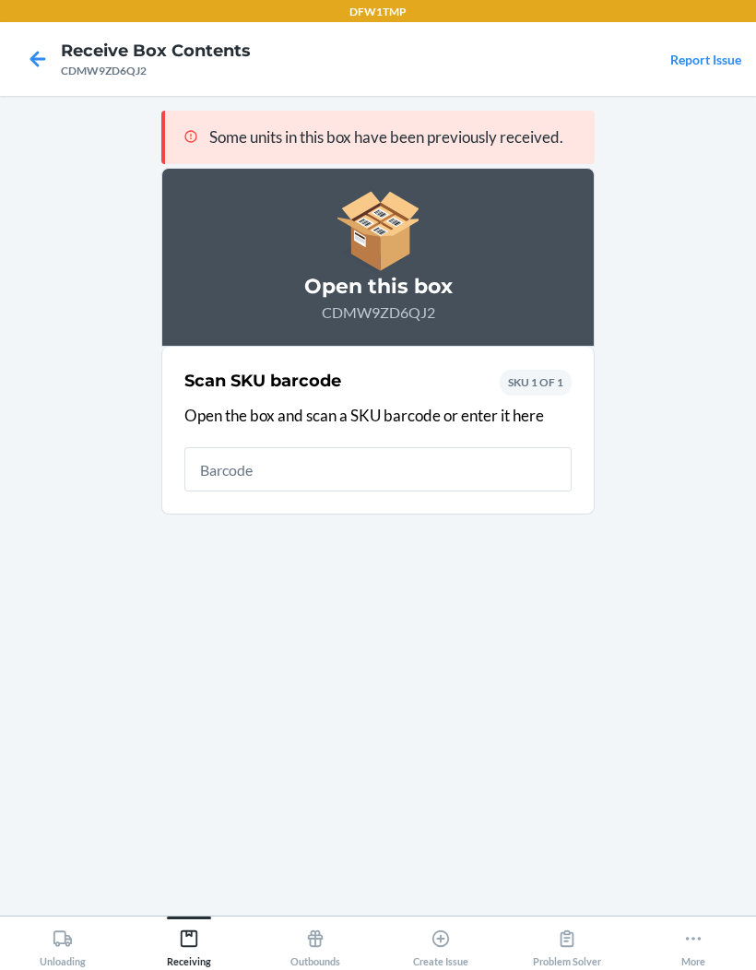
click at [29, 69] on icon at bounding box center [37, 58] width 31 height 31
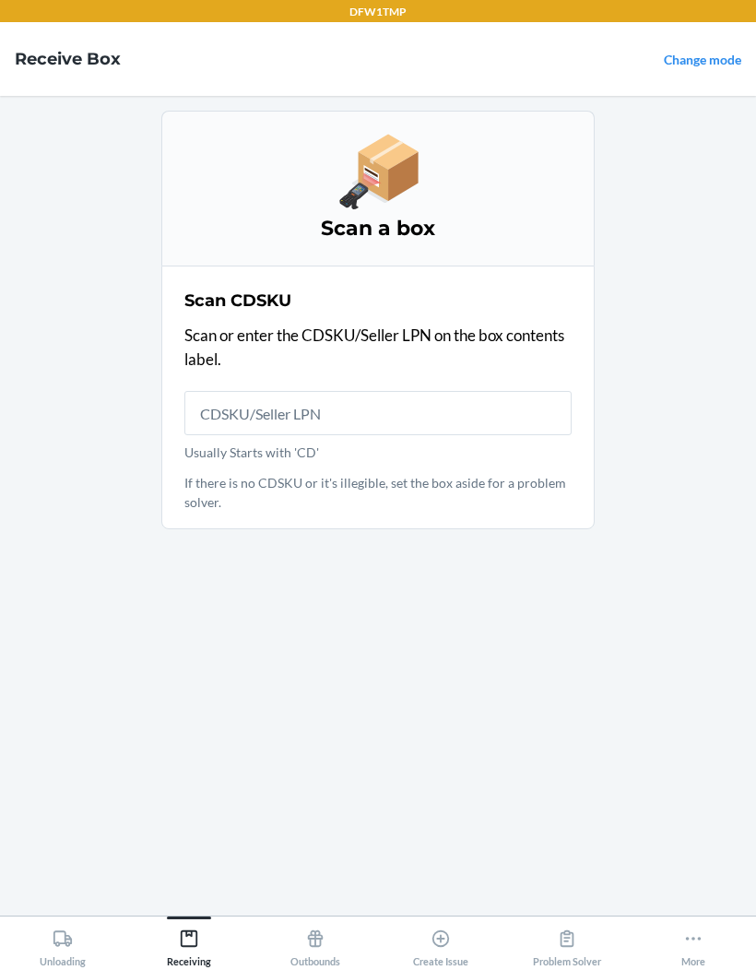
click at [210, 409] on input "Usually Starts with 'CD'" at bounding box center [377, 413] width 387 height 44
click at [208, 418] on input "Usually Starts with 'CD'" at bounding box center [377, 413] width 387 height 44
click at [218, 422] on input "Usually Starts with 'CD'" at bounding box center [377, 413] width 387 height 44
click at [225, 419] on input "Usually Starts with 'CD'" at bounding box center [377, 413] width 387 height 44
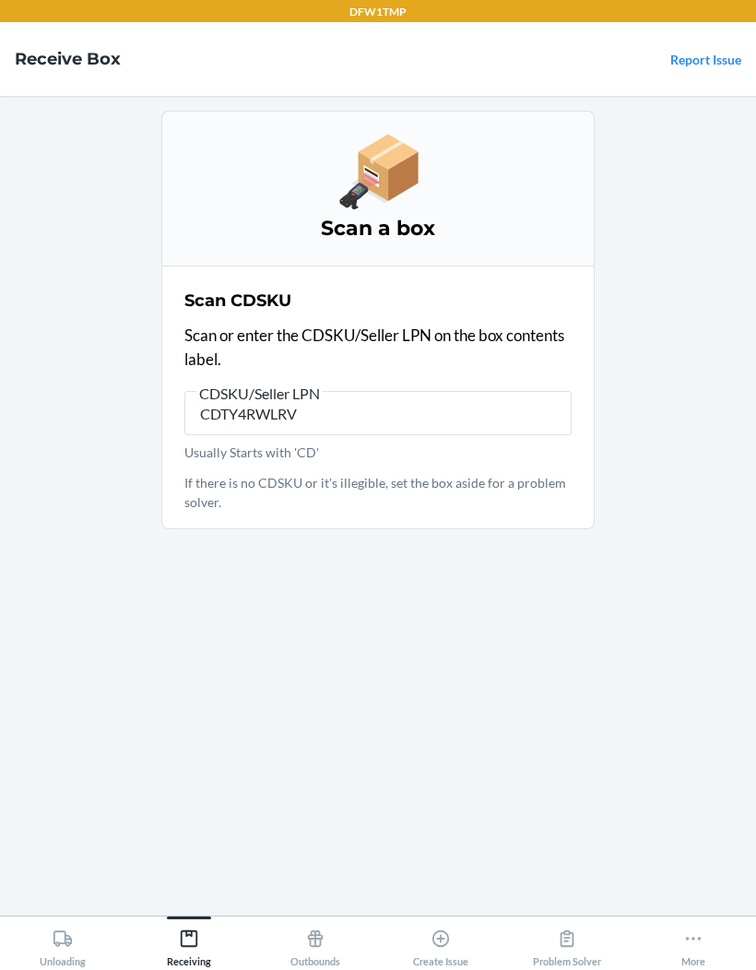
type input "CDTY4RWLRVX"
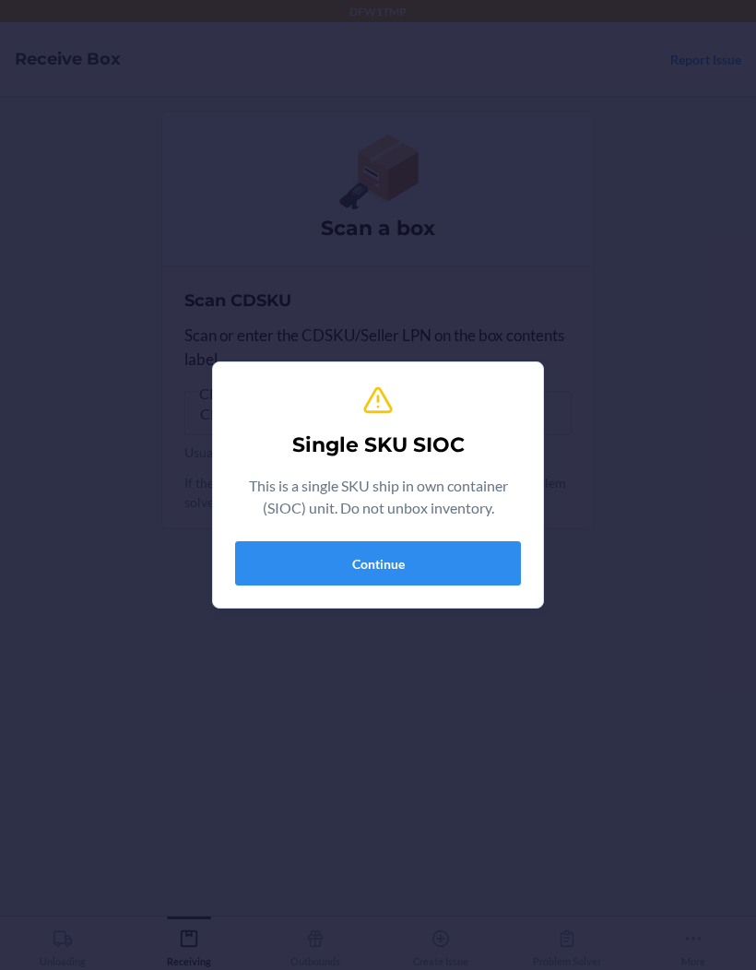
click at [422, 581] on button "Continue" at bounding box center [378, 563] width 286 height 44
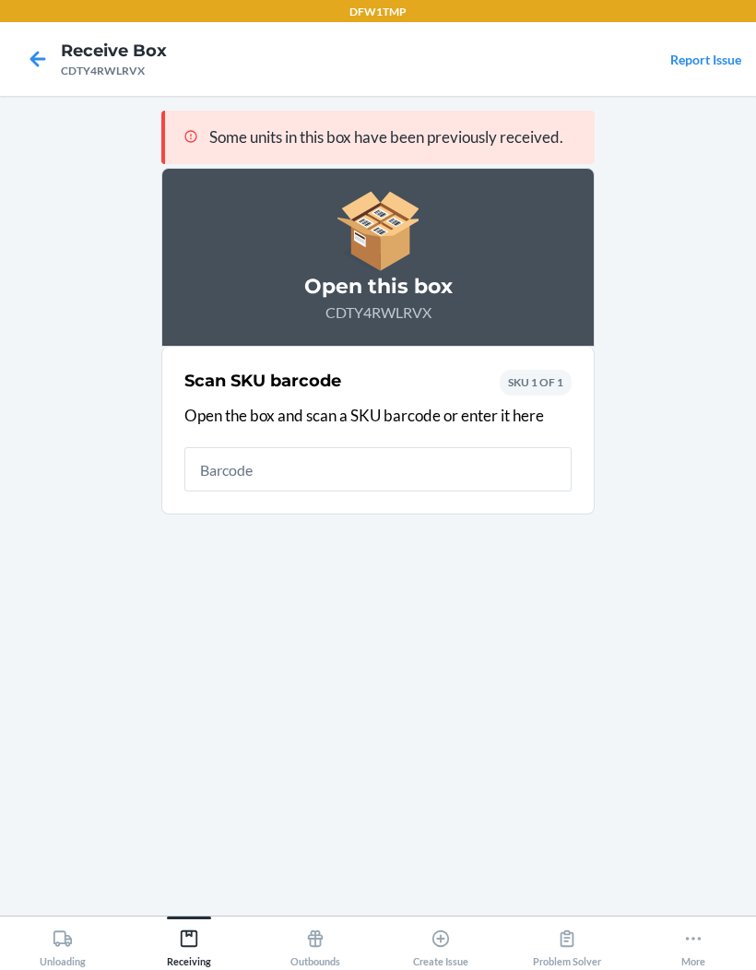
click at [361, 473] on input "text" at bounding box center [377, 469] width 387 height 44
click at [248, 489] on input "text" at bounding box center [377, 469] width 387 height 44
click at [253, 495] on div "Scan SKU barcode Open the box and scan a SKU barcode or enter it here SKU 1 OF 1" at bounding box center [377, 430] width 387 height 135
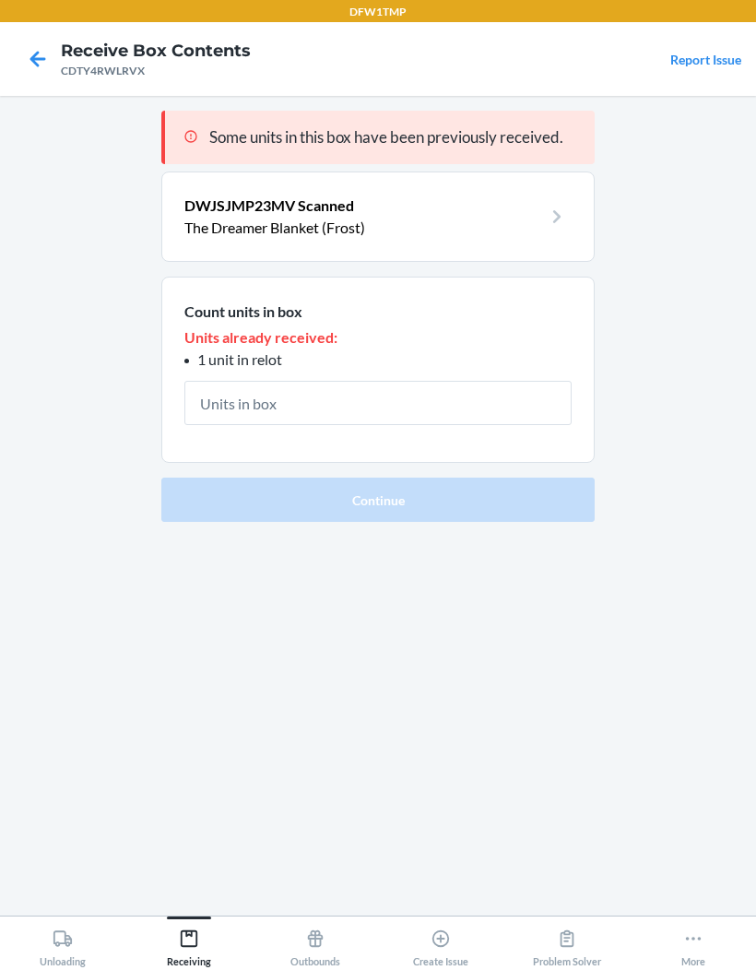
click at [354, 404] on input "text" at bounding box center [377, 403] width 387 height 44
type input "1"
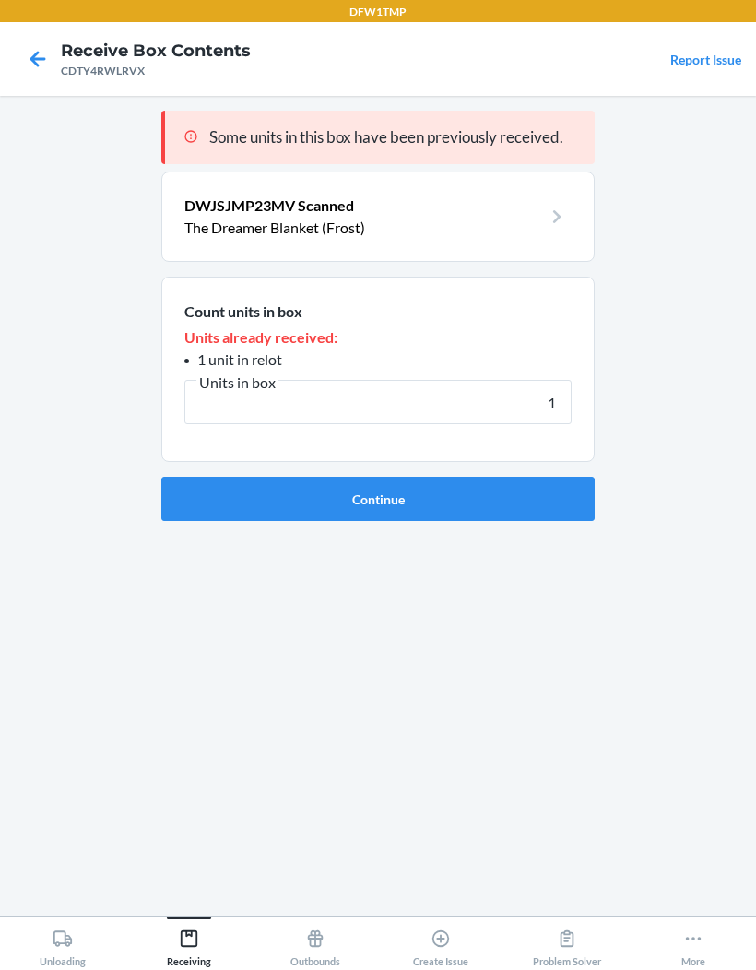
click at [408, 490] on button "Continue" at bounding box center [377, 499] width 433 height 44
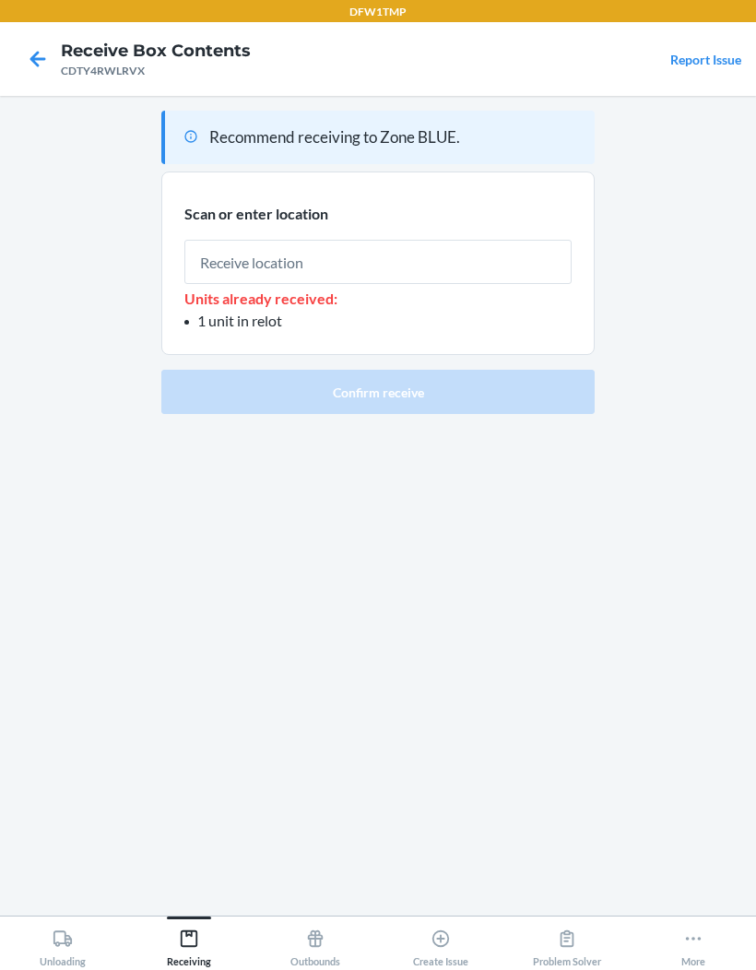
click at [357, 259] on input "text" at bounding box center [377, 262] width 387 height 44
click at [355, 267] on input "text" at bounding box center [377, 262] width 387 height 44
click at [394, 257] on input "text" at bounding box center [377, 262] width 387 height 44
click at [289, 251] on input "text" at bounding box center [377, 262] width 387 height 44
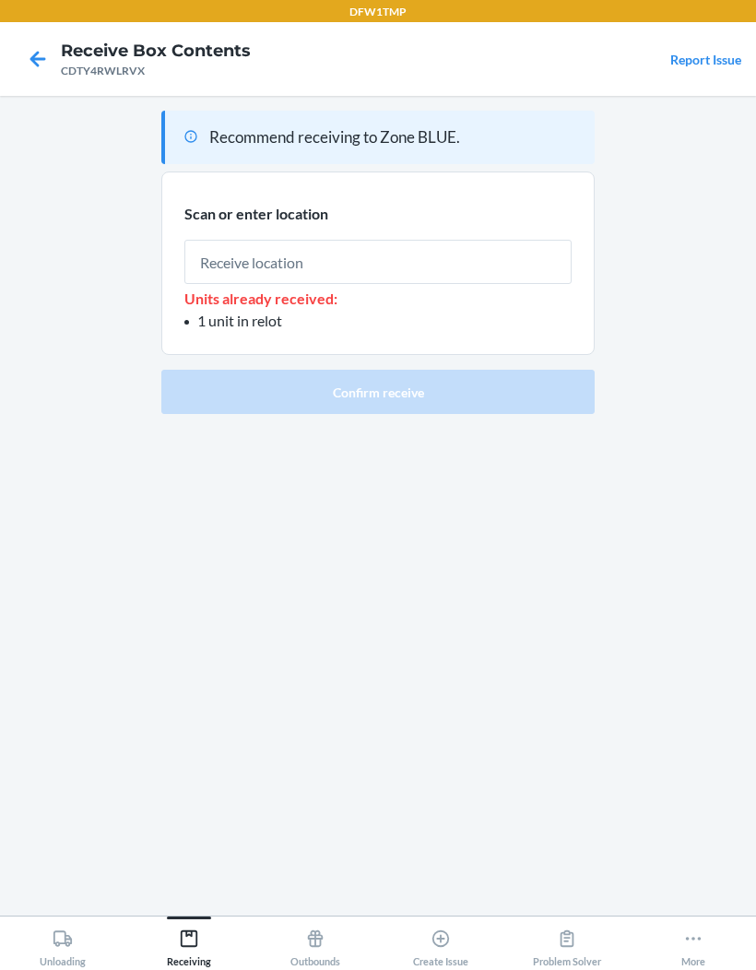
click at [225, 269] on input "text" at bounding box center [377, 262] width 387 height 44
click at [287, 259] on input "text" at bounding box center [377, 262] width 387 height 44
type input "RECART12"
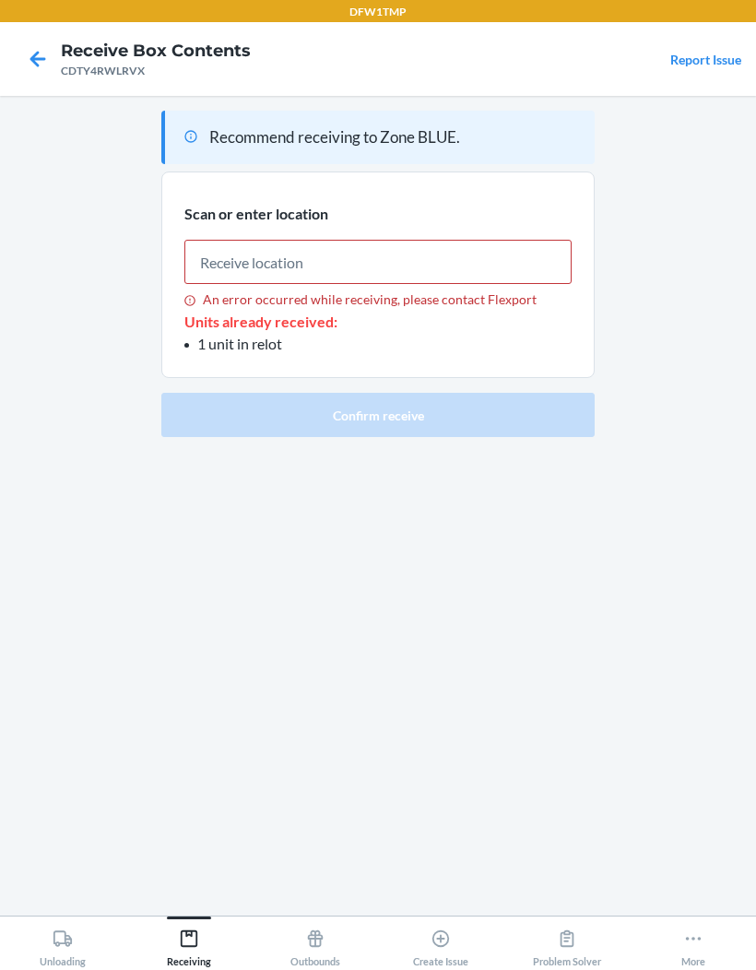
click at [38, 53] on icon at bounding box center [38, 59] width 16 height 16
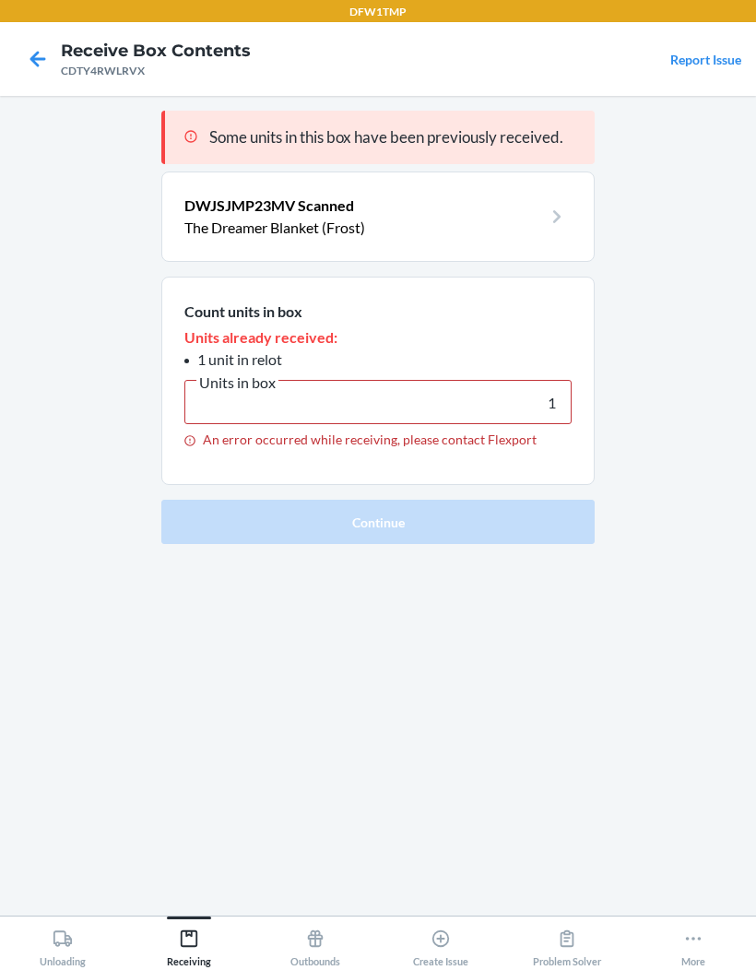
click at [40, 58] on icon at bounding box center [38, 59] width 16 height 16
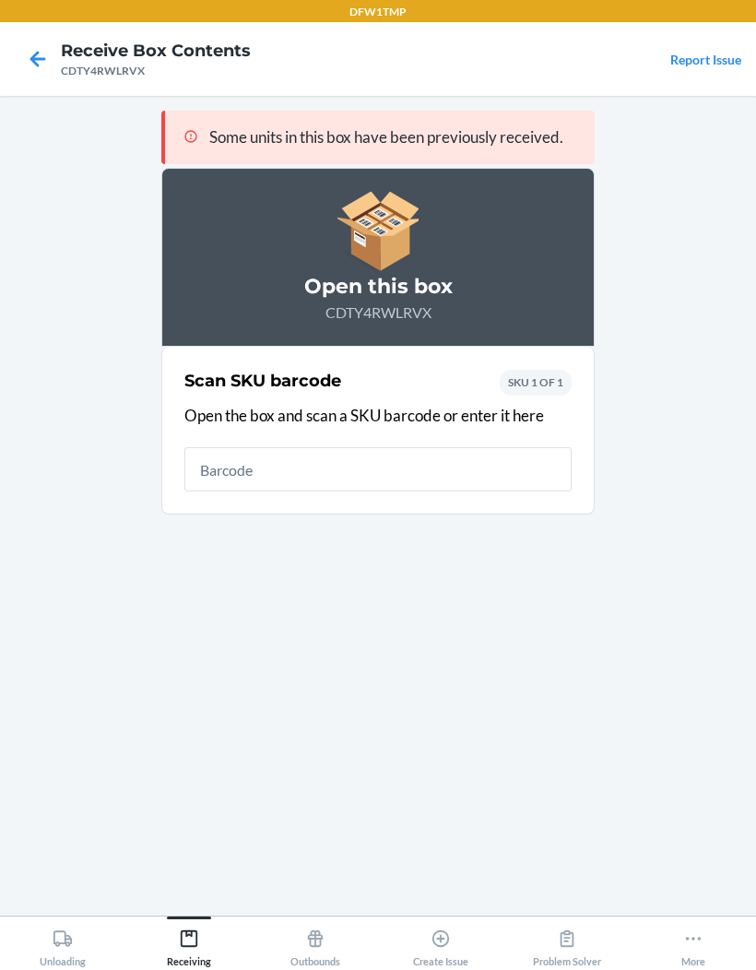
click at [41, 60] on icon at bounding box center [38, 59] width 16 height 16
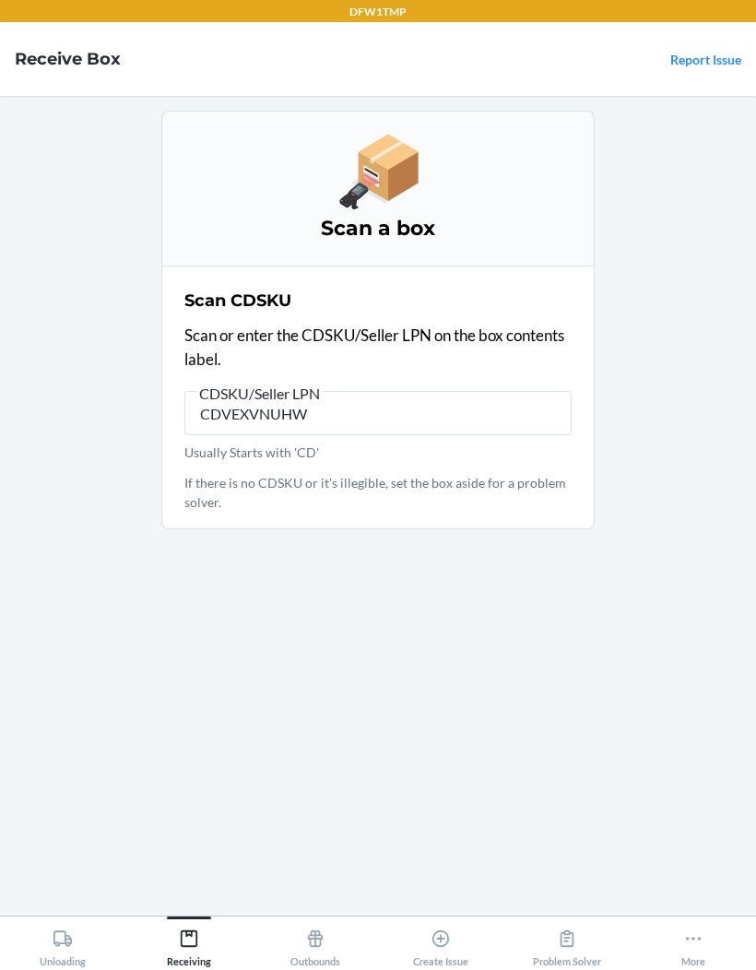
type input "CDVEXVNUHW7"
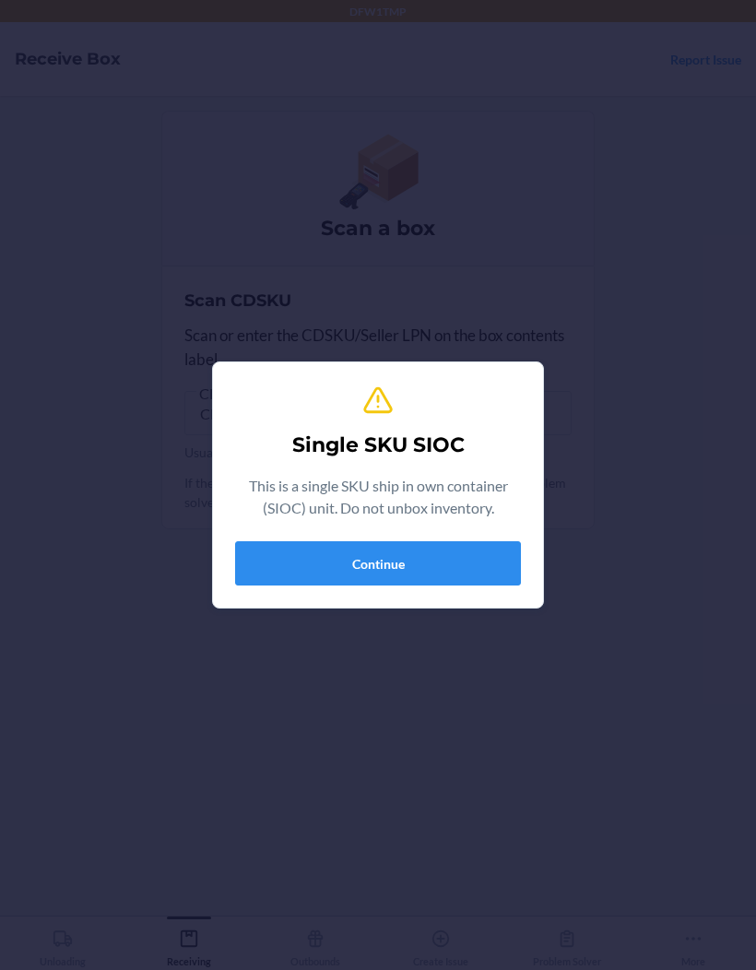
click at [335, 598] on section "Single SKU SIOC This is a single SKU ship in own container (SIOC) unit. Do not …" at bounding box center [378, 484] width 332 height 247
click at [424, 574] on button "Continue" at bounding box center [378, 563] width 286 height 44
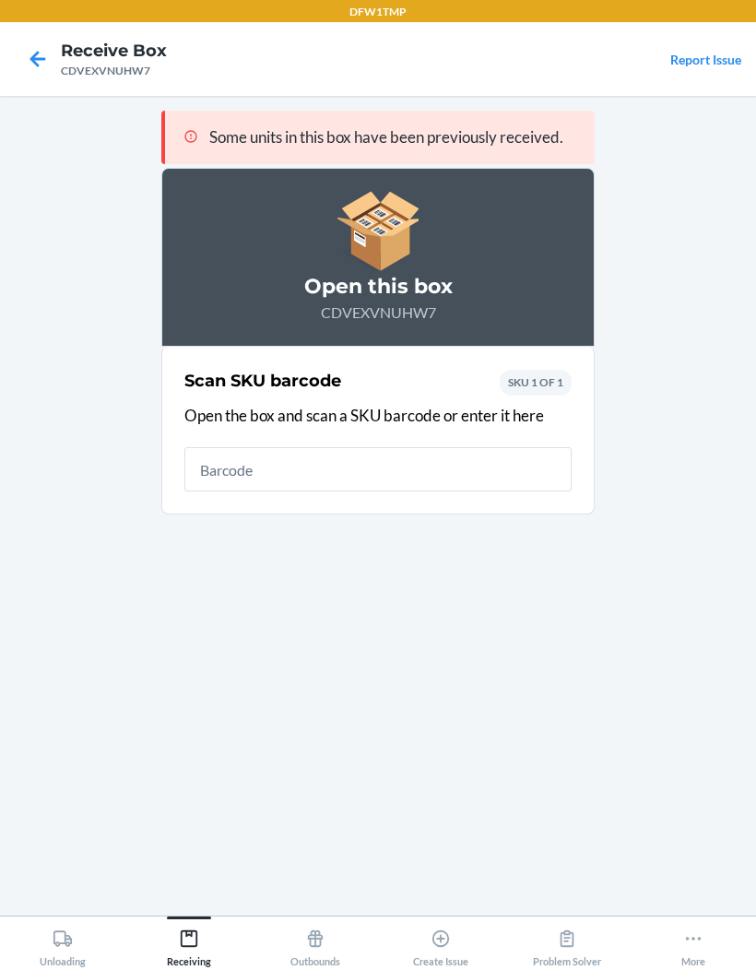
click at [220, 459] on input "text" at bounding box center [377, 469] width 387 height 44
type input "968309"
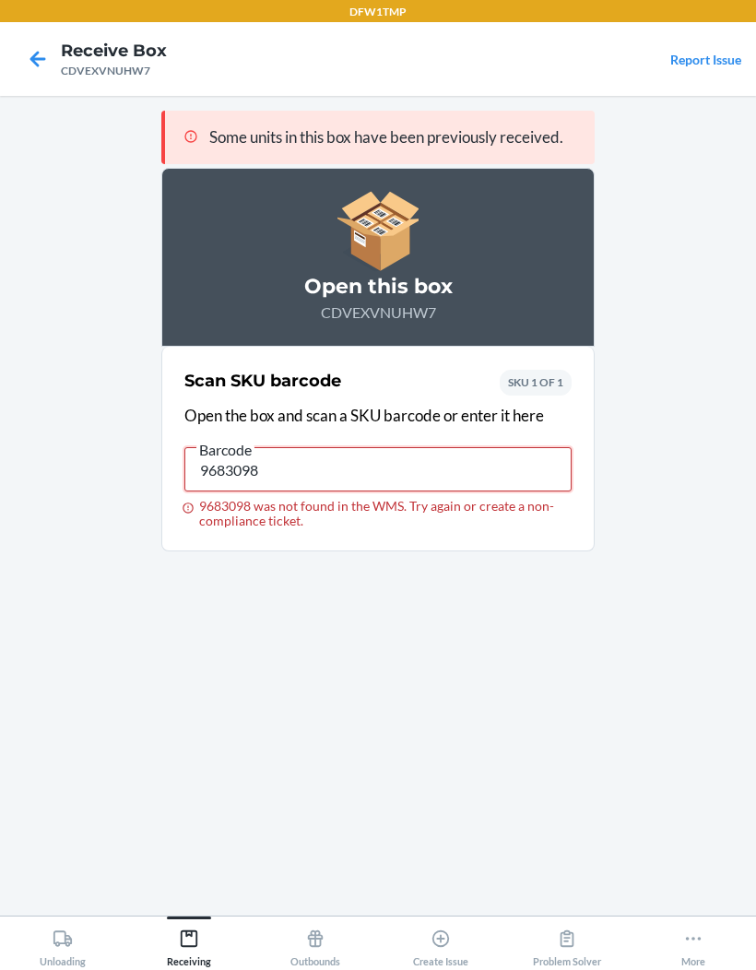
click at [298, 455] on input "9683098" at bounding box center [377, 469] width 387 height 44
click at [297, 454] on input "9683098" at bounding box center [377, 469] width 387 height 44
click at [261, 459] on input "9683098" at bounding box center [377, 469] width 387 height 44
click at [260, 459] on input "9683098" at bounding box center [377, 469] width 387 height 44
type input "CDM5NTBZD3W"
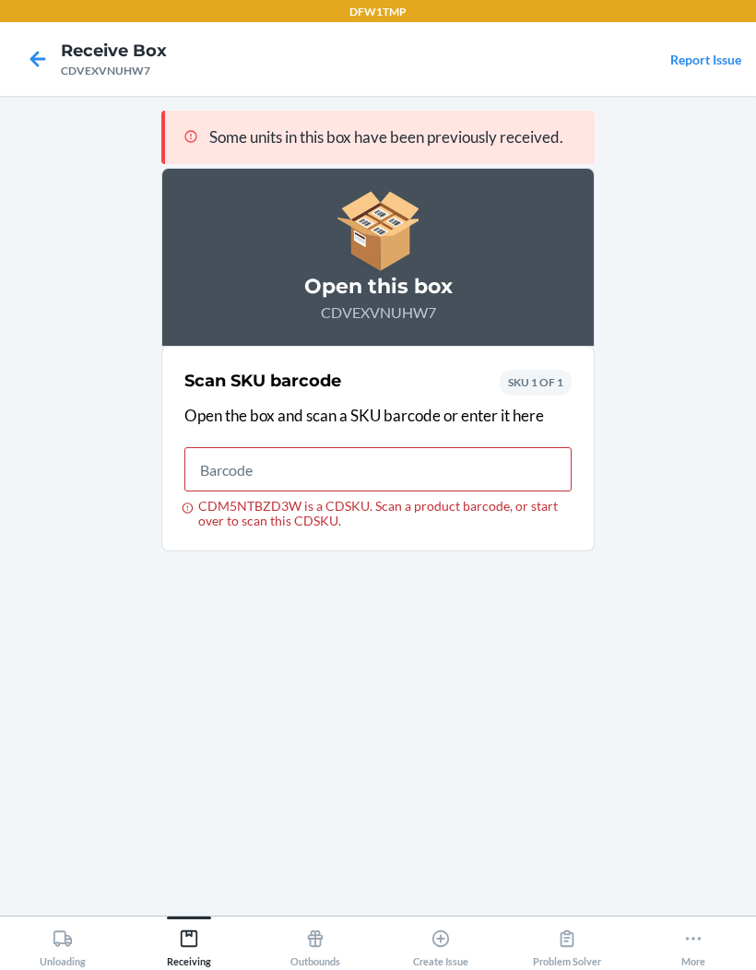
click at [22, 72] on icon at bounding box center [37, 58] width 31 height 31
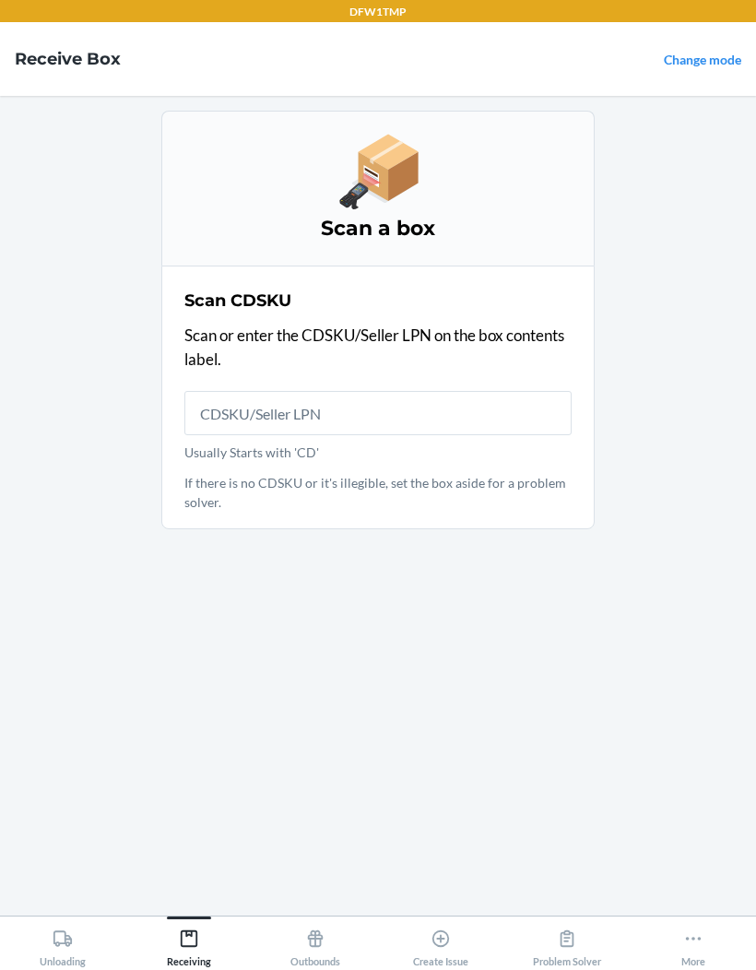
click at [18, 68] on h4 "Receive Box" at bounding box center [68, 59] width 106 height 24
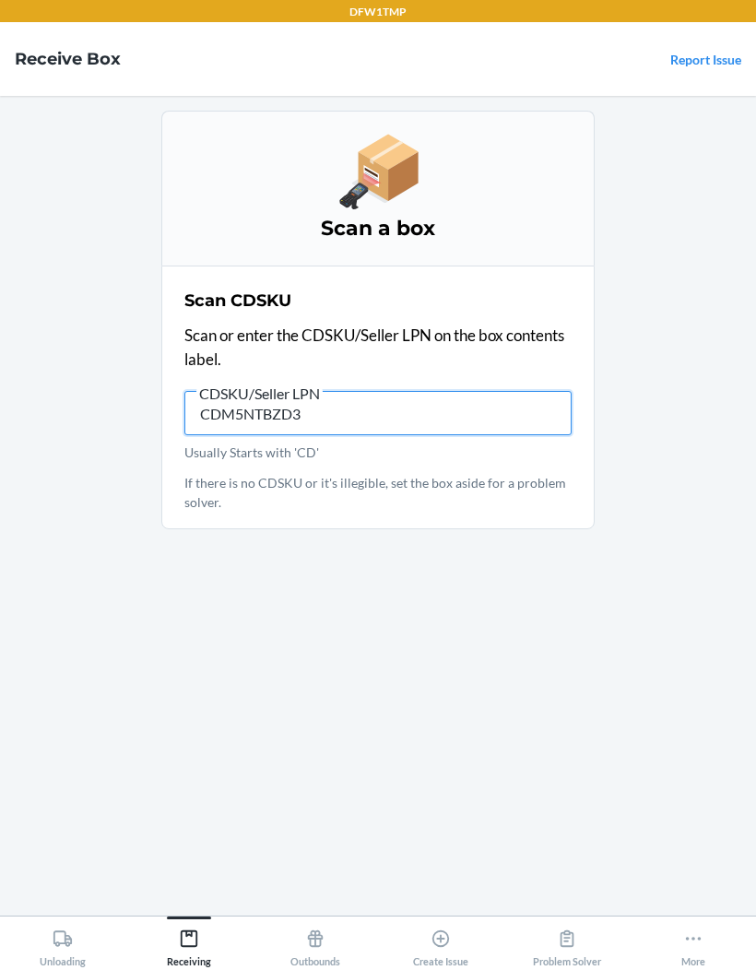
type input "CDM5NTBZD3W"
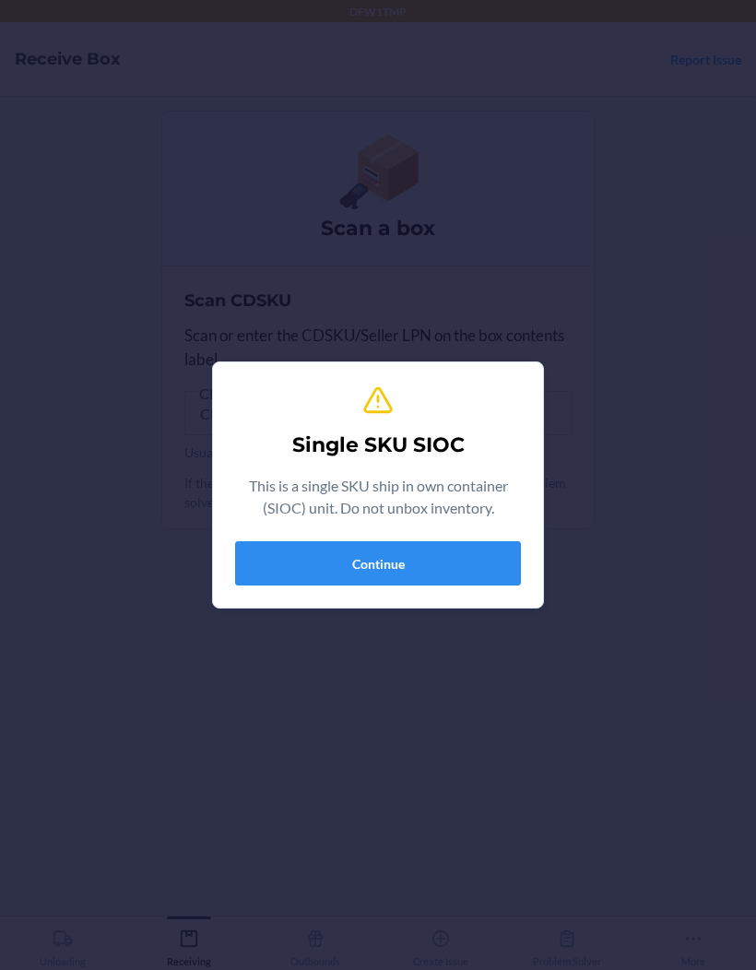
click at [434, 571] on button "Continue" at bounding box center [378, 563] width 286 height 44
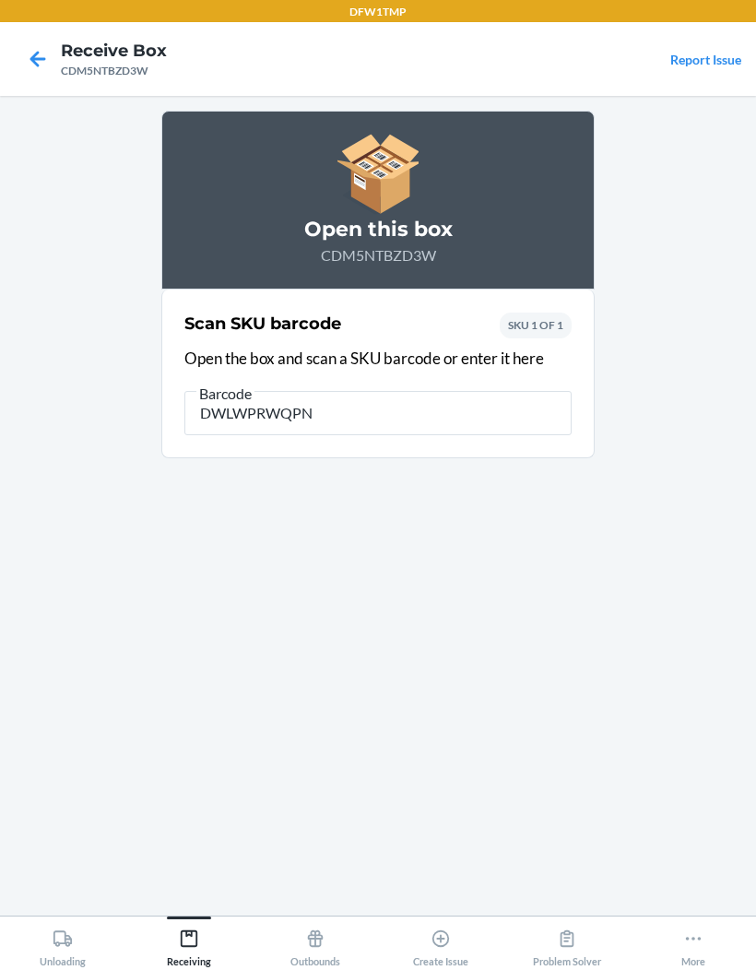
type input "DWLWPRWQPN5"
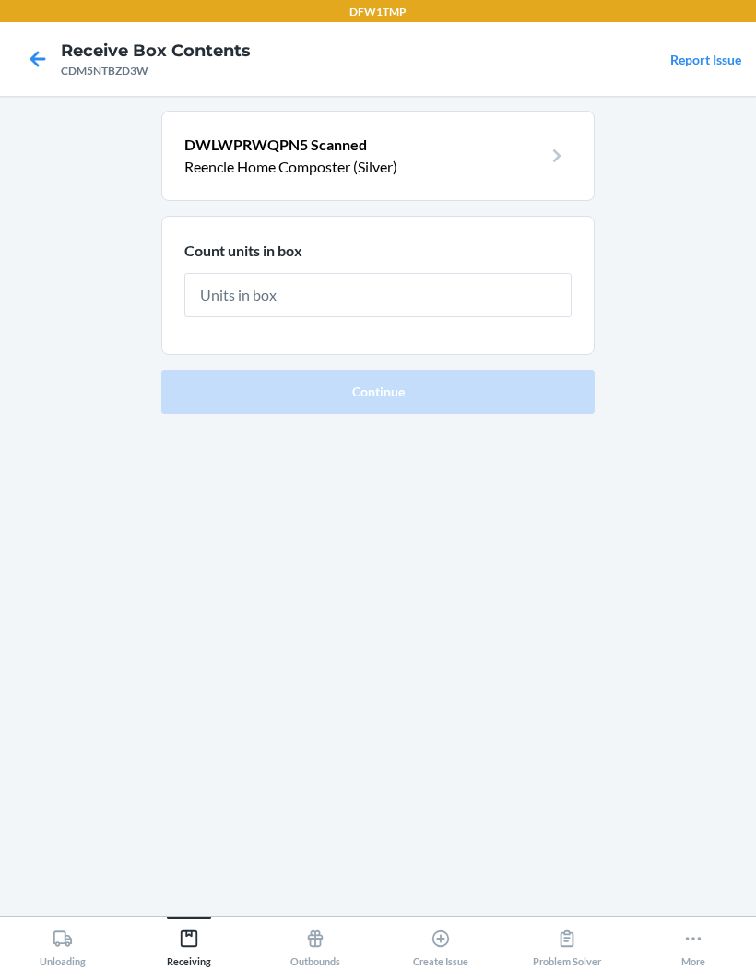
type input "1"
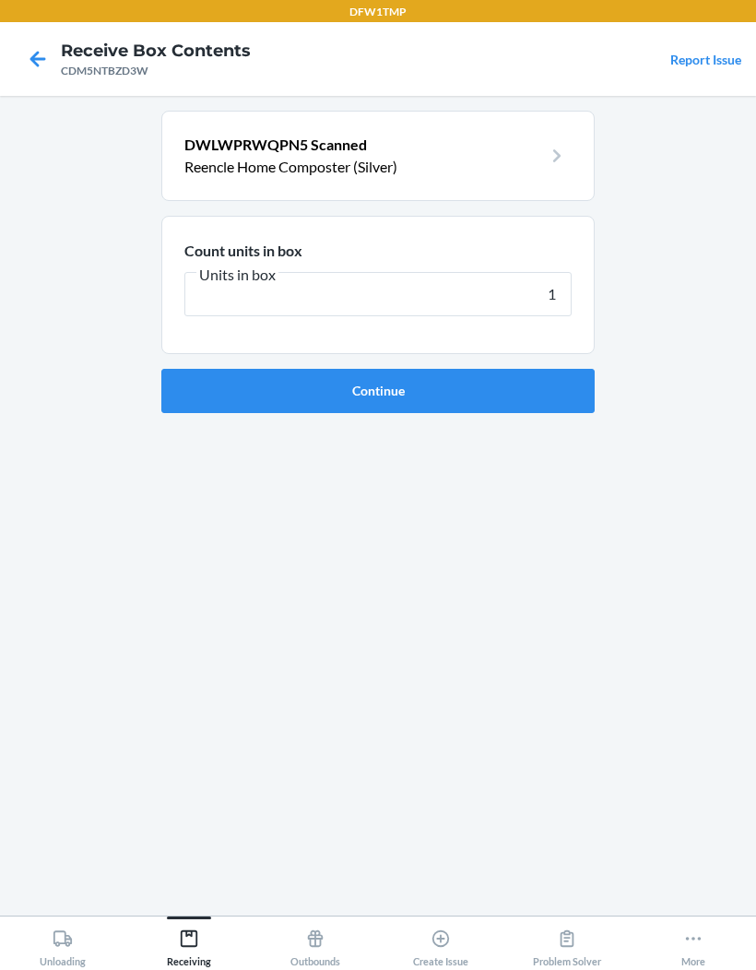
click at [516, 404] on button "Continue" at bounding box center [377, 391] width 433 height 44
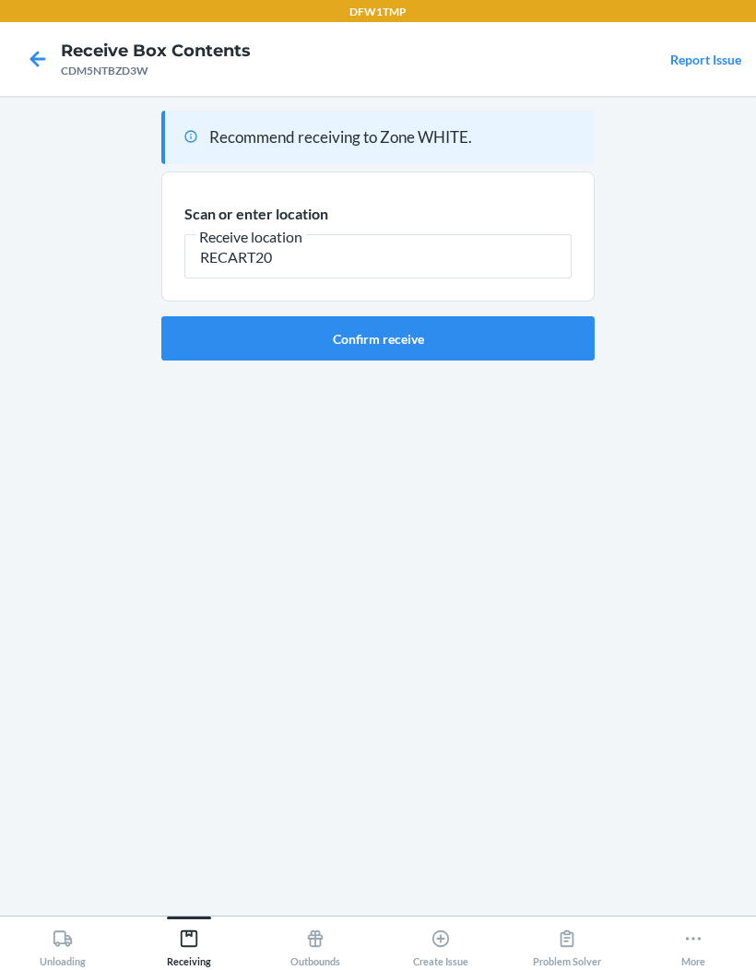
type input "RECART20"
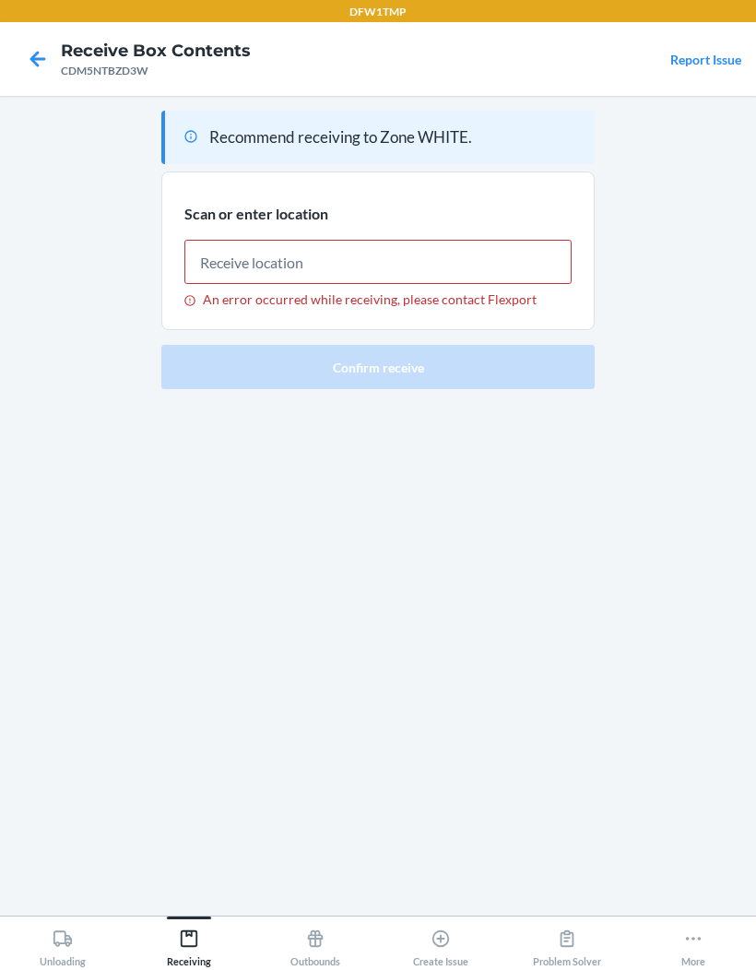
click at [38, 74] on icon at bounding box center [37, 58] width 31 height 31
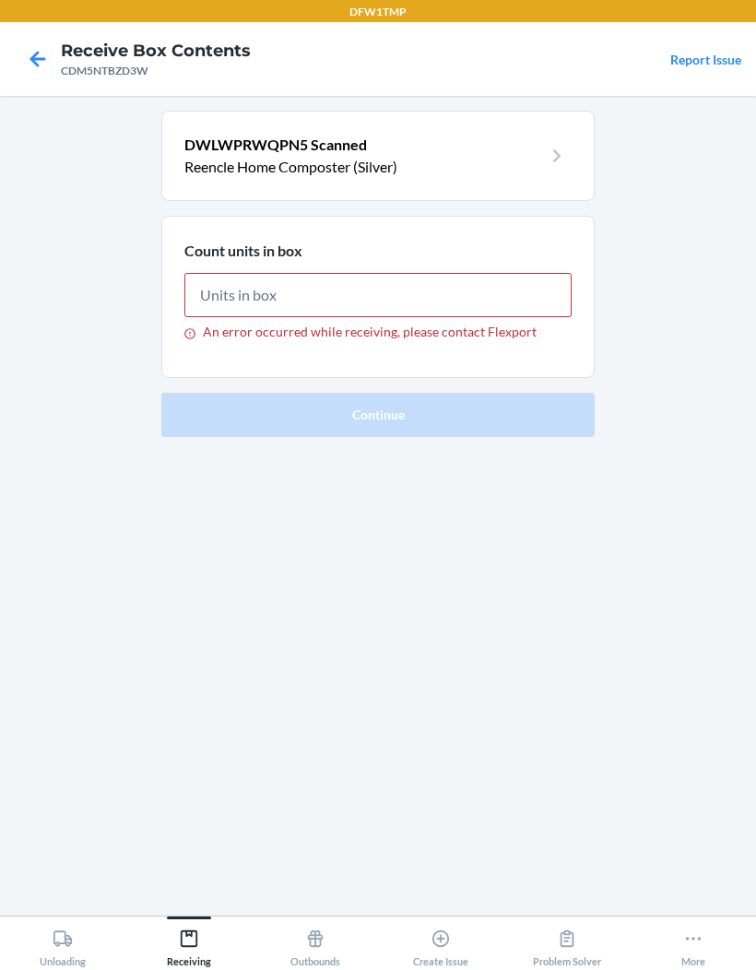
type input "1"
click at [17, 69] on div at bounding box center [38, 59] width 46 height 46
click at [29, 89] on nav "Receive Box Contents CDM5NTBZD3W Report Issue" at bounding box center [378, 59] width 756 height 74
click at [25, 65] on icon at bounding box center [37, 58] width 31 height 31
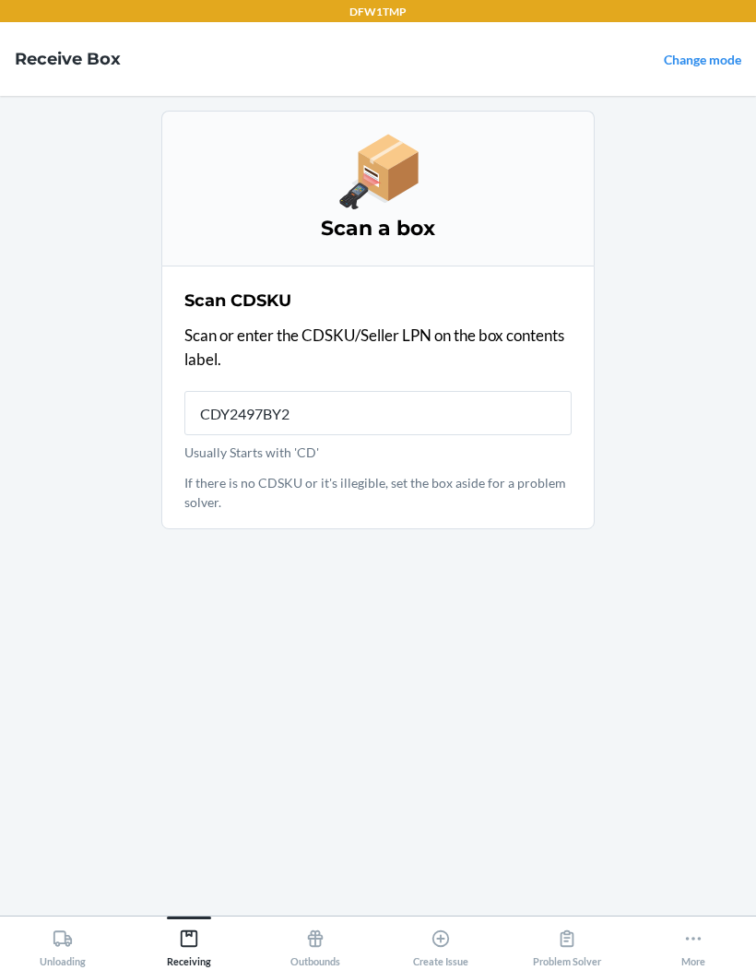
type input "CDY2497BY2C"
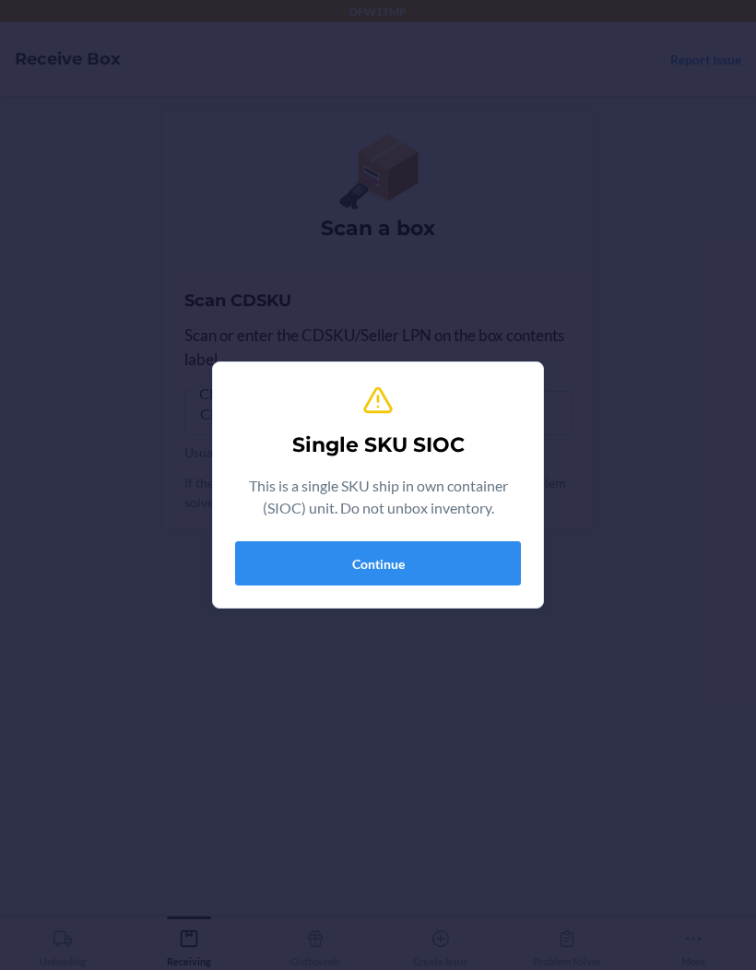
scroll to position [76, 0]
click at [282, 573] on button "Continue" at bounding box center [378, 563] width 286 height 44
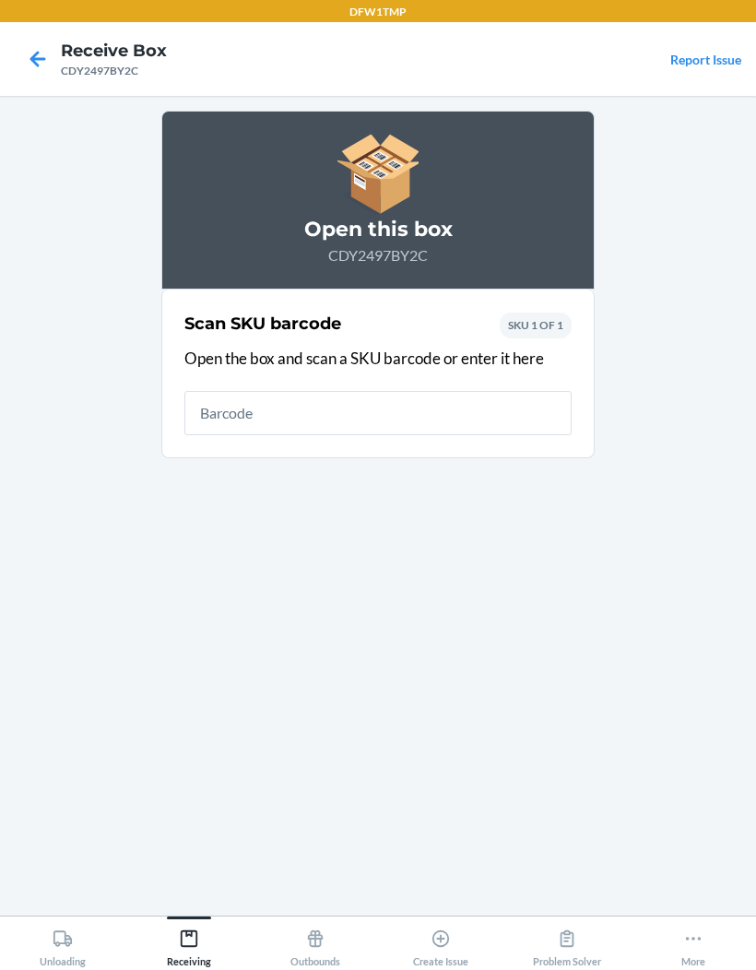
click at [221, 391] on input "text" at bounding box center [377, 413] width 387 height 44
click at [225, 391] on input "text" at bounding box center [377, 413] width 387 height 44
type input "D3WDL7TJZQ"
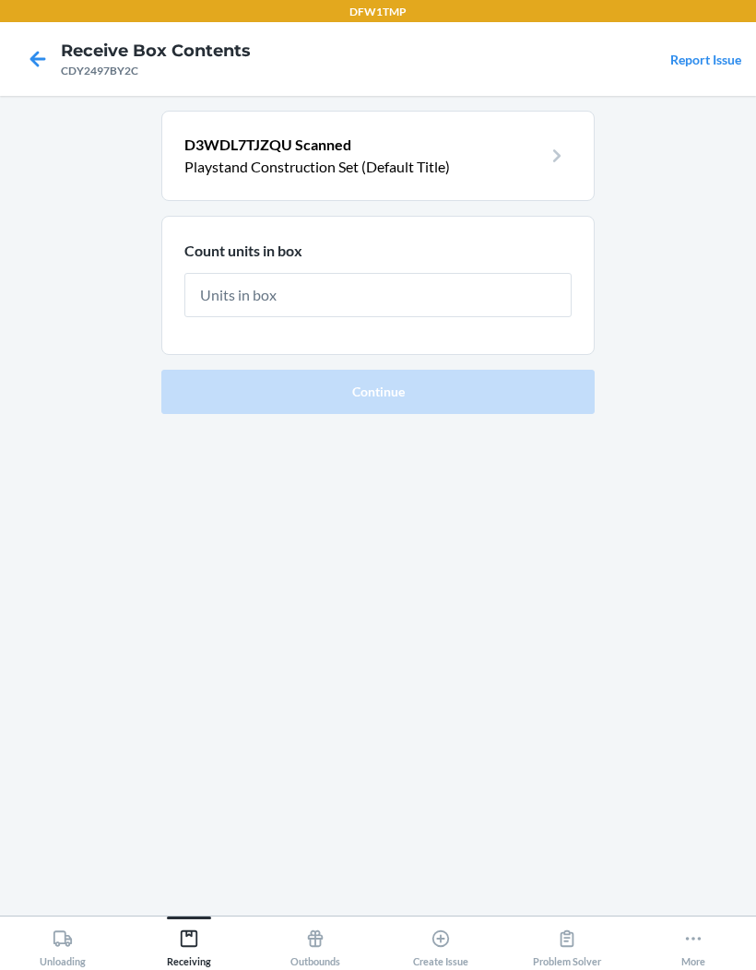
type input "1"
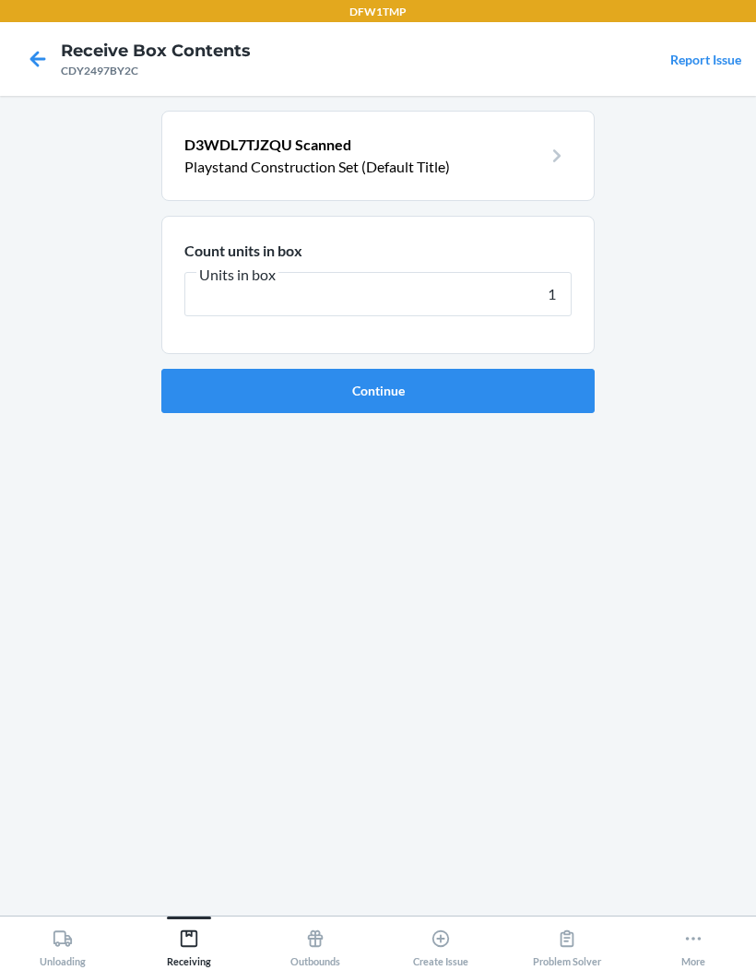
click at [223, 369] on button "Continue" at bounding box center [377, 391] width 433 height 44
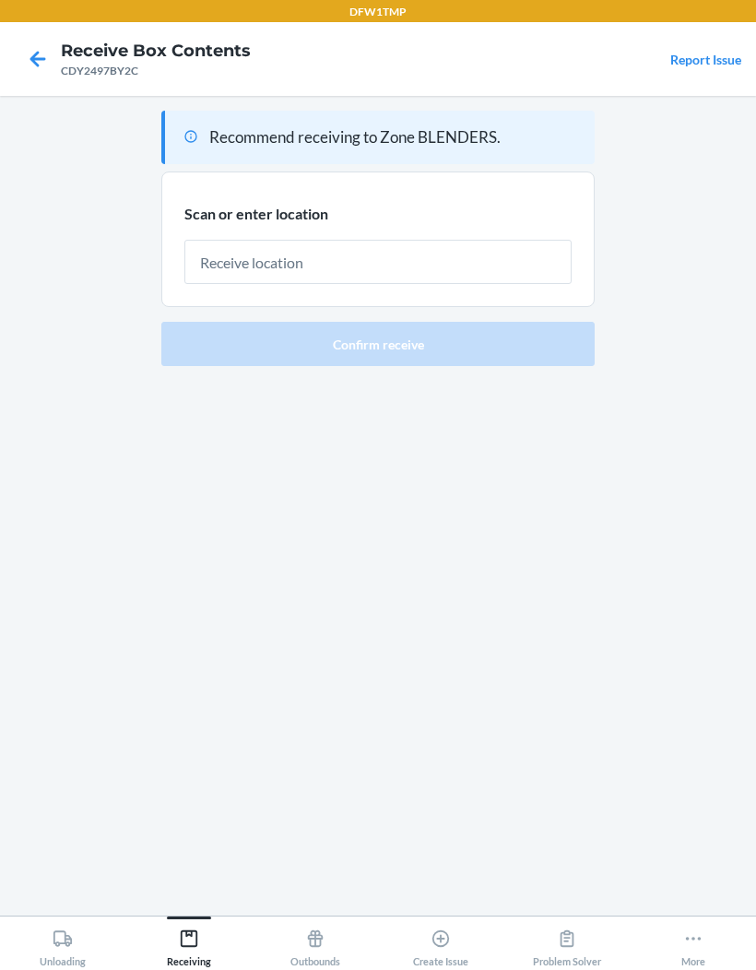
click at [236, 240] on input "text" at bounding box center [377, 262] width 387 height 44
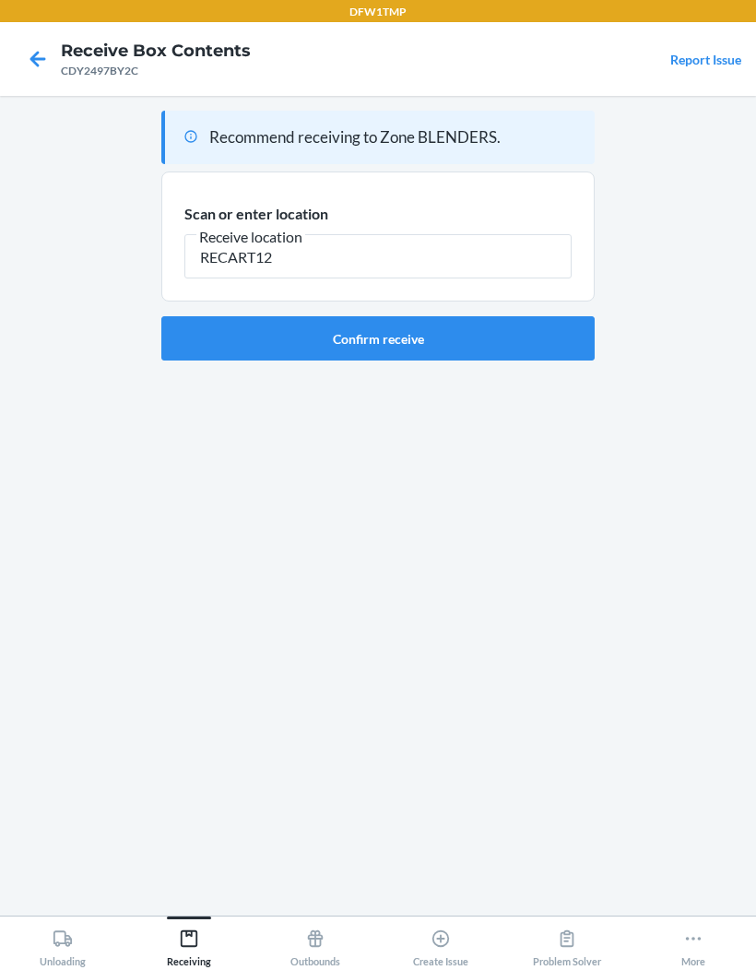
type input "RECART12"
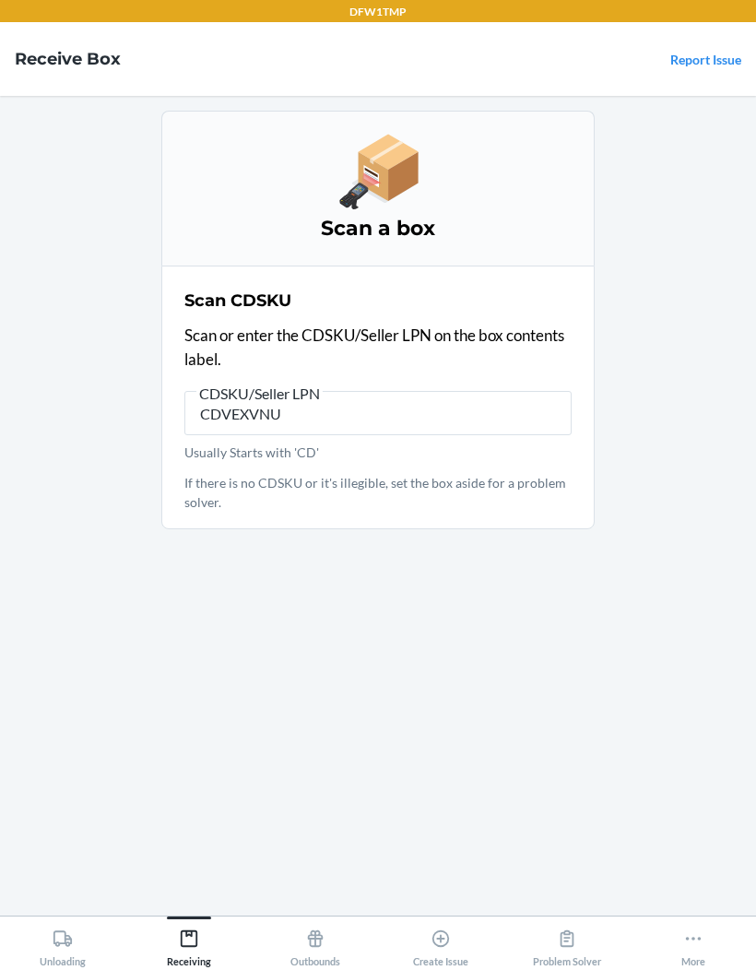
type input "CDVEXVNUH"
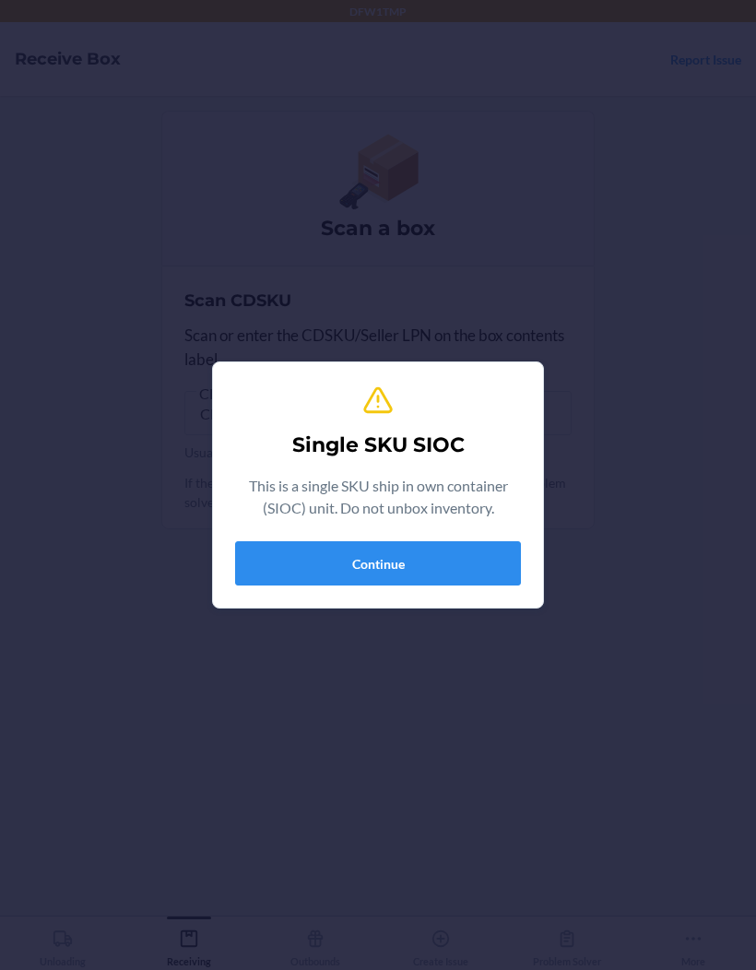
click at [418, 541] on button "Continue" at bounding box center [378, 563] width 286 height 44
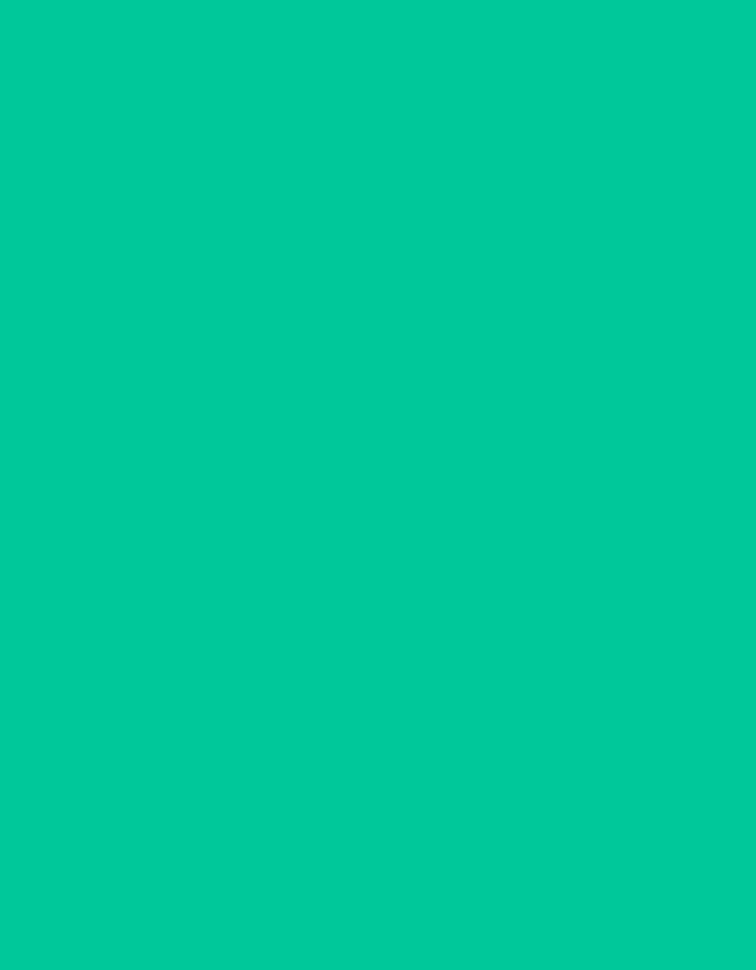
click at [418, 540] on div "Some units in this box have been previously received. Open this box CDVEXVNUHW7…" at bounding box center [377, 506] width 433 height 790
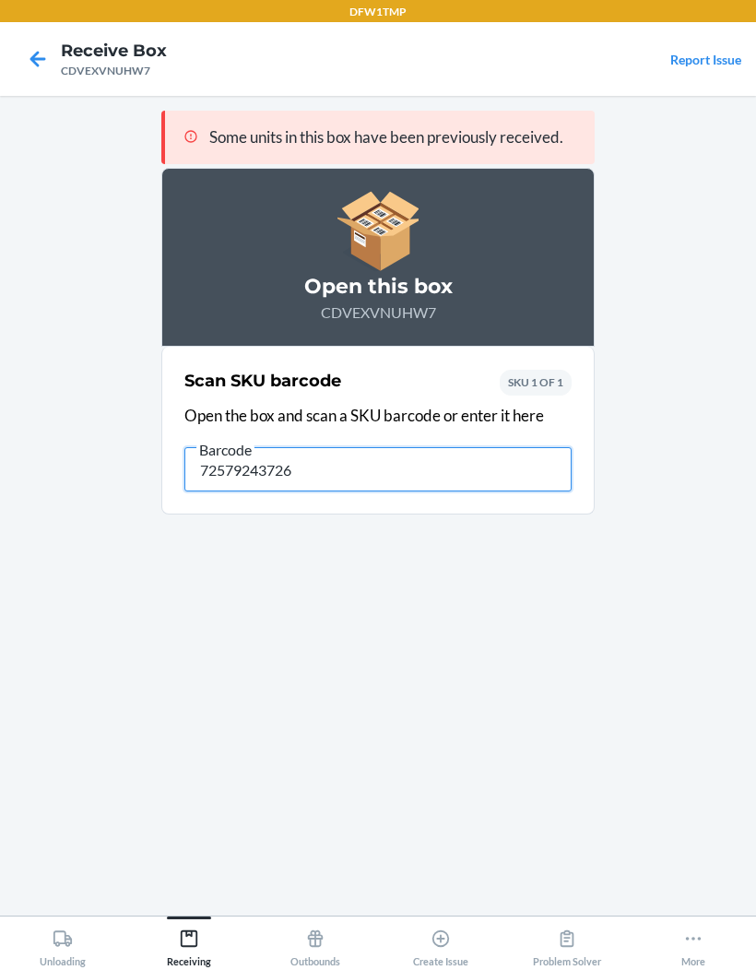
type input "725792437260"
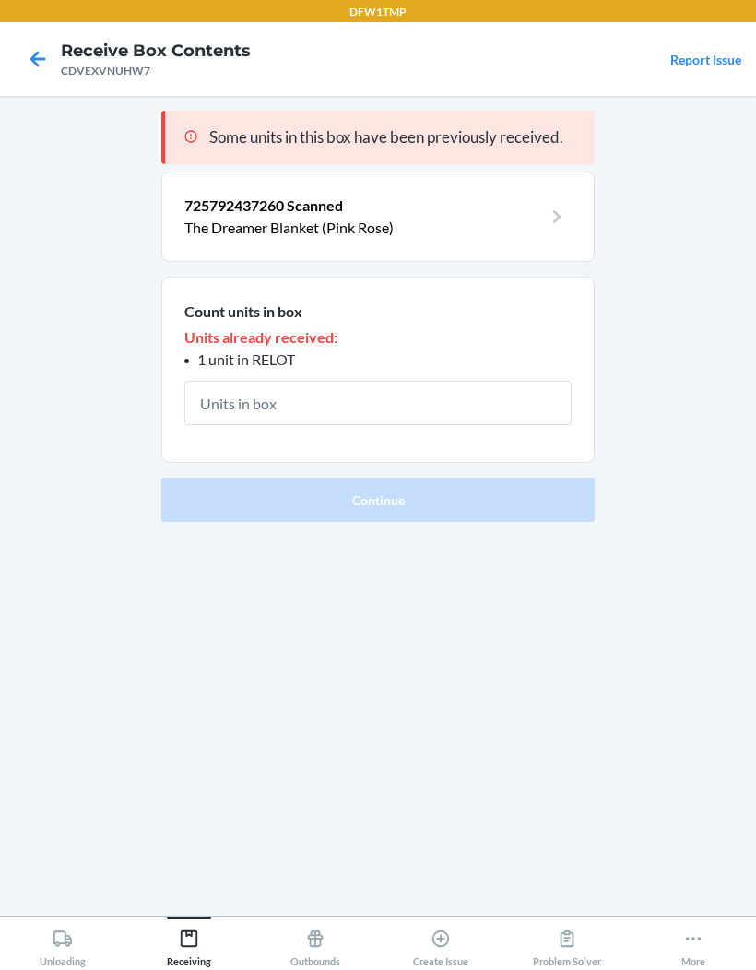
click at [333, 381] on input "text" at bounding box center [377, 403] width 387 height 44
click at [346, 381] on input "text" at bounding box center [377, 403] width 387 height 44
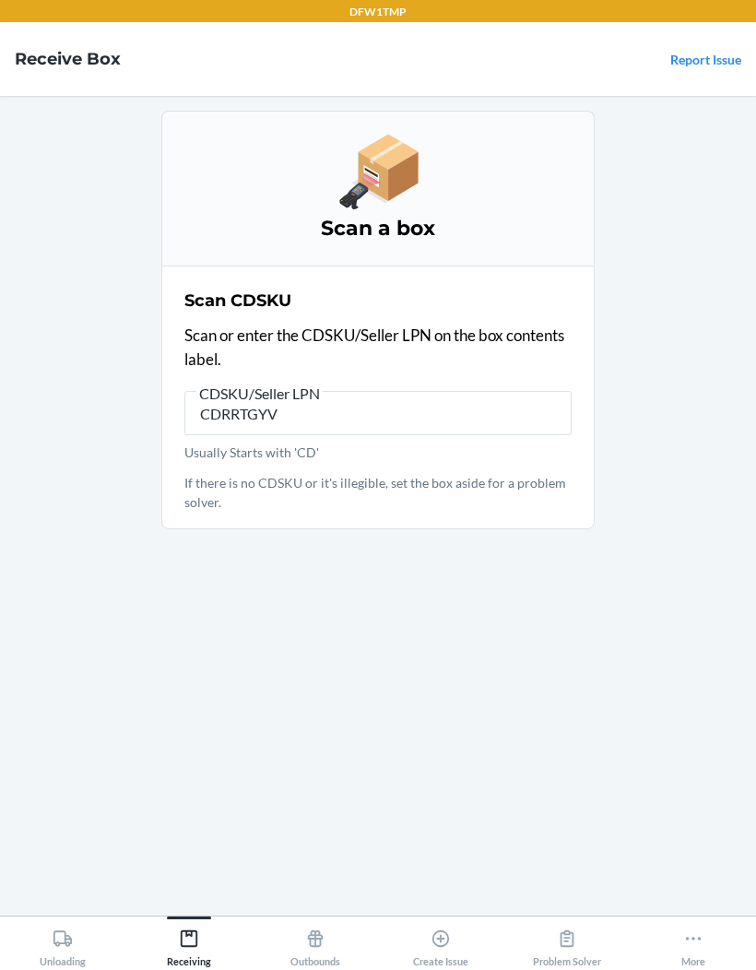
type input "CDRRTGYVR"
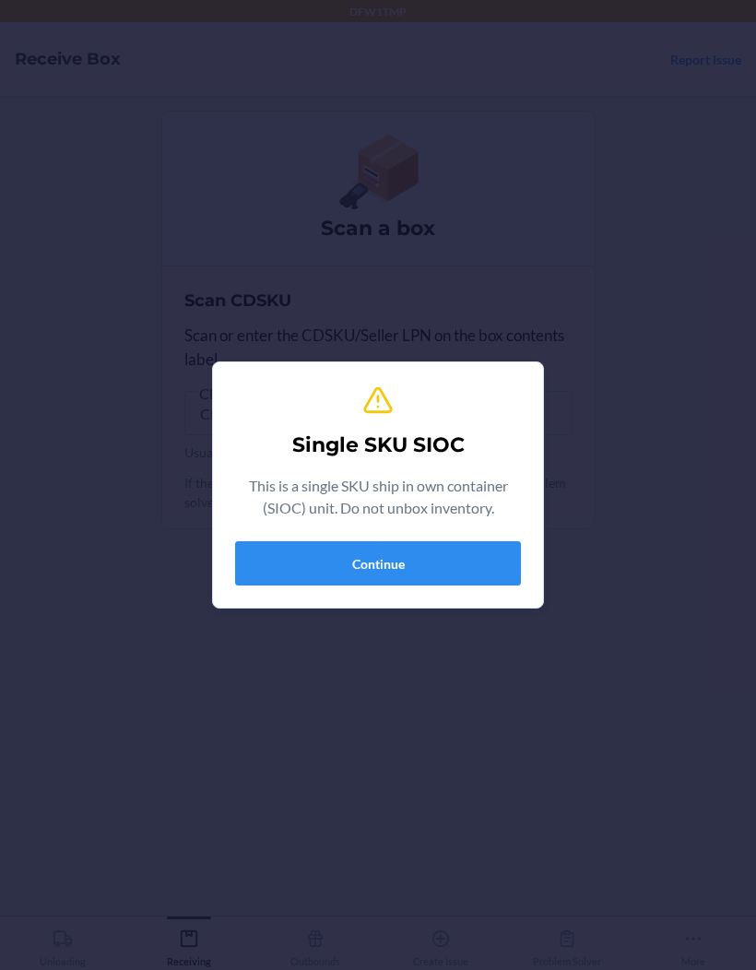
click at [315, 581] on button "Continue" at bounding box center [378, 563] width 286 height 44
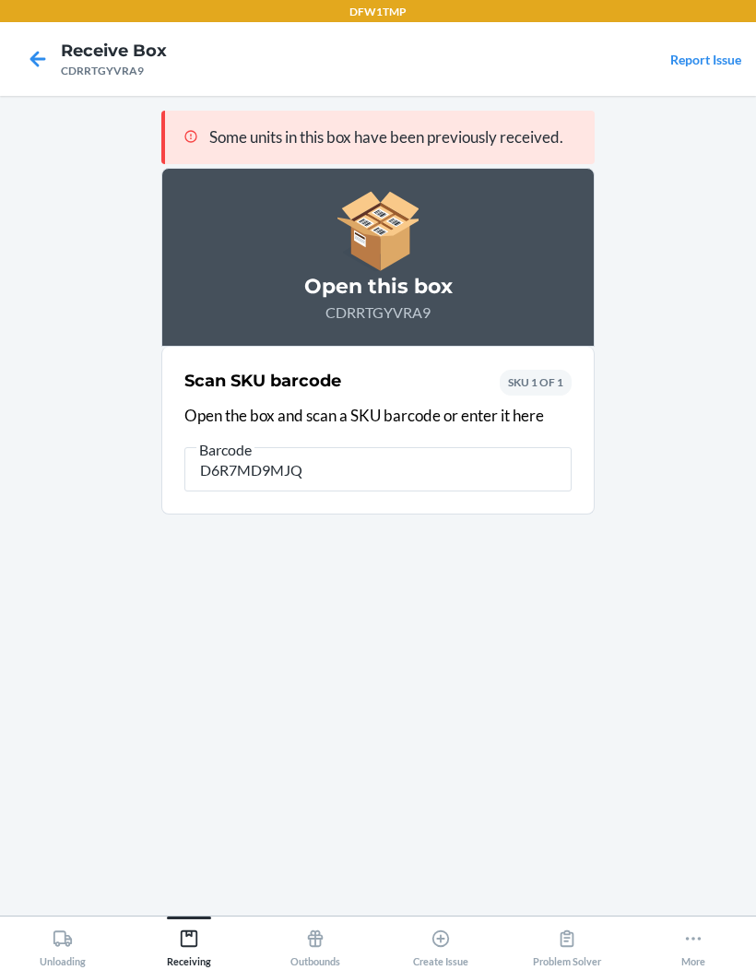
type input "D6R7MD9MJQQ"
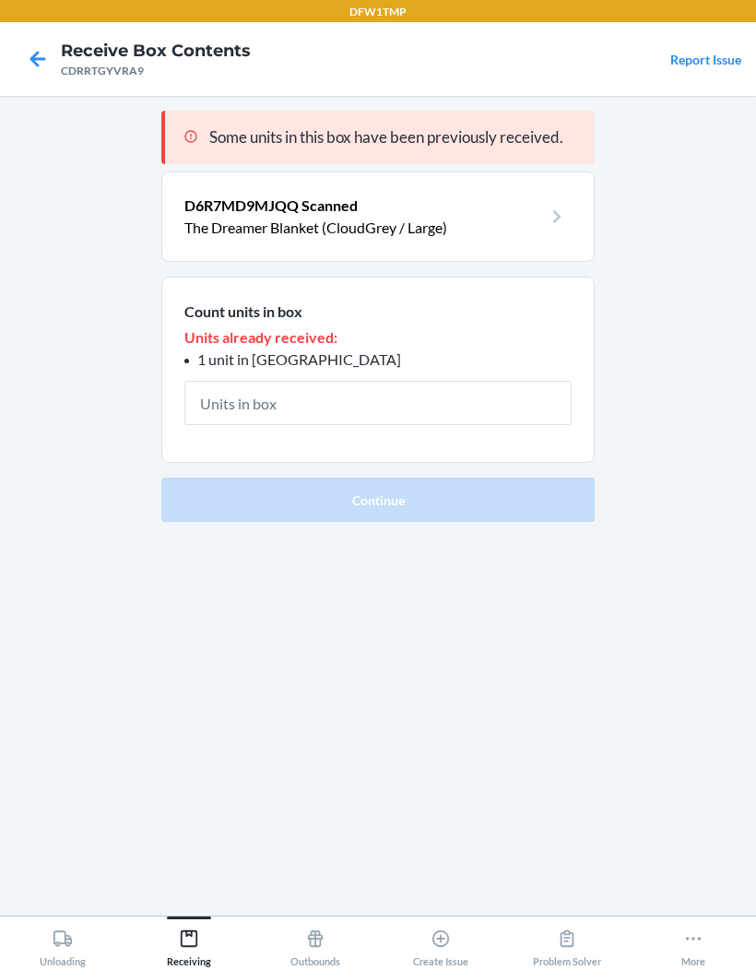
type input "1"
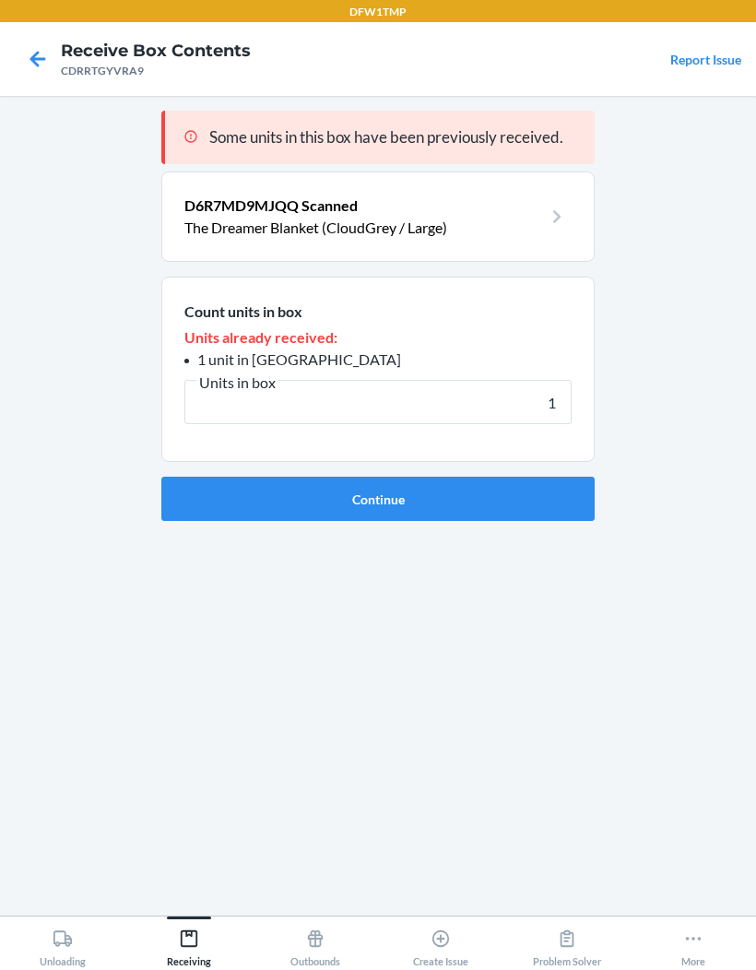
click at [346, 519] on button "Continue" at bounding box center [377, 499] width 433 height 44
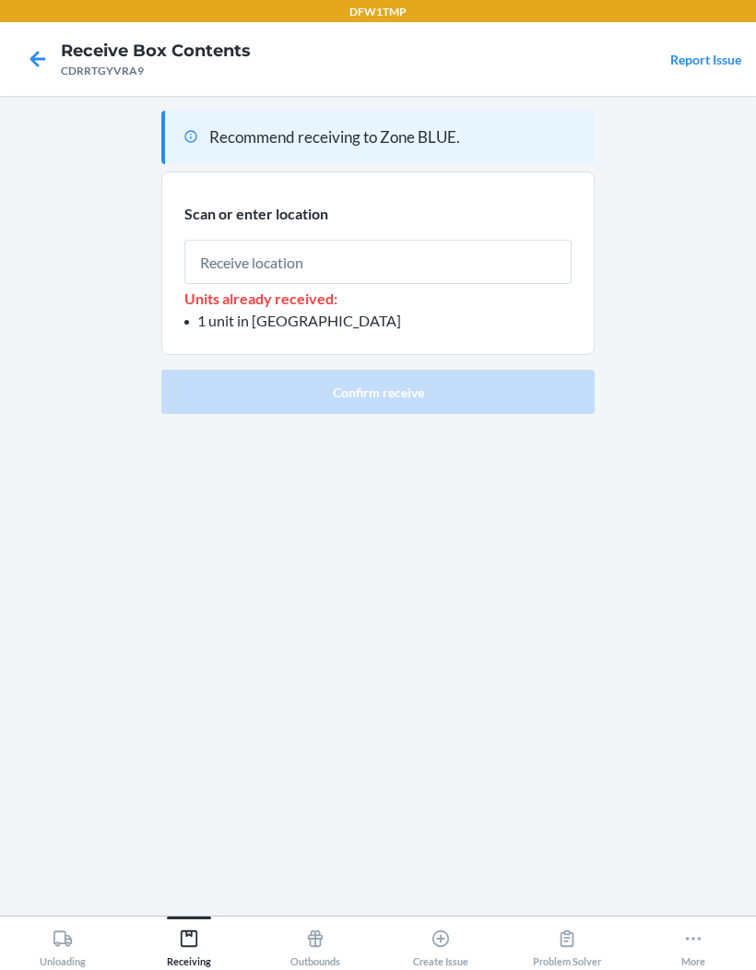
click at [249, 265] on input "text" at bounding box center [377, 262] width 387 height 44
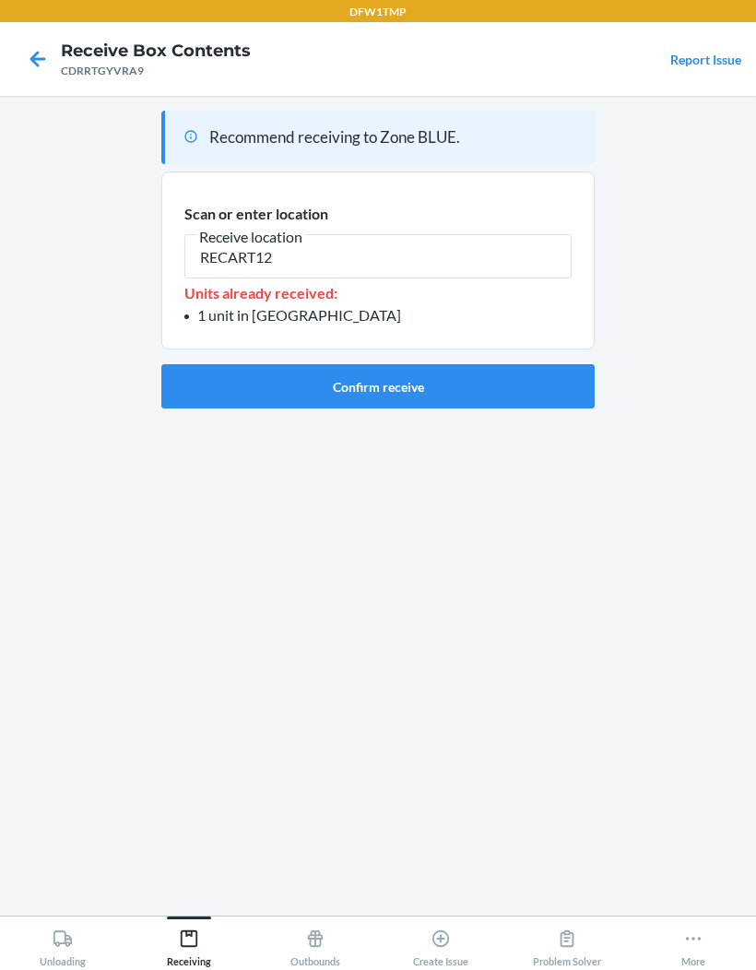
type input "RECART12"
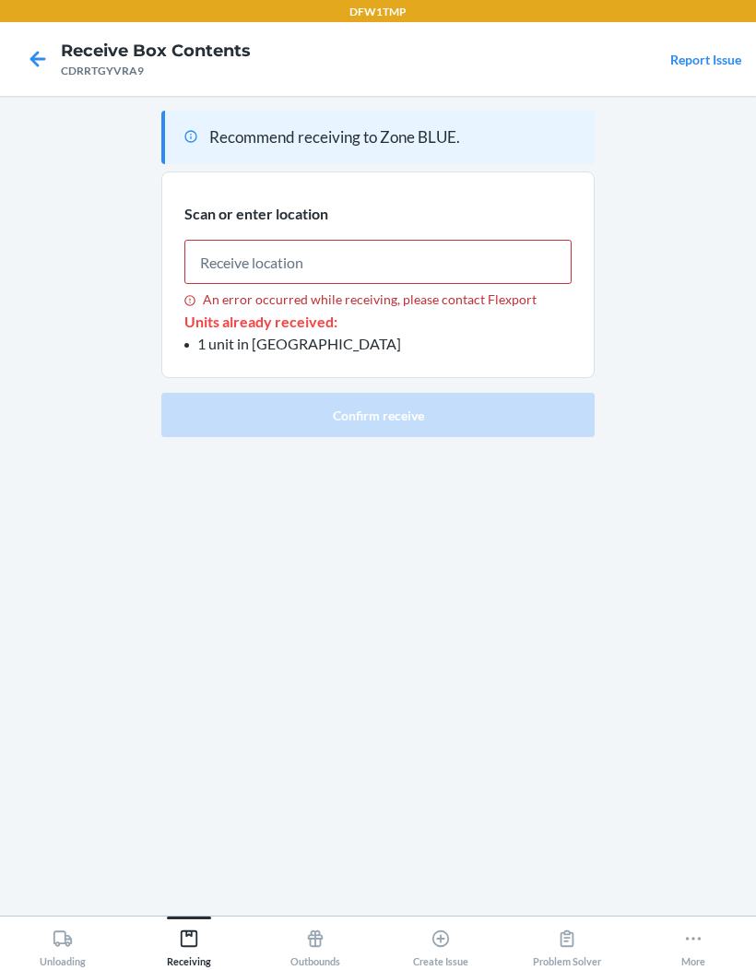
click at [55, 85] on nav "Receive Box Contents CDRRTGYVRA9 Report Issue" at bounding box center [378, 59] width 756 height 74
click at [51, 56] on icon at bounding box center [37, 58] width 31 height 31
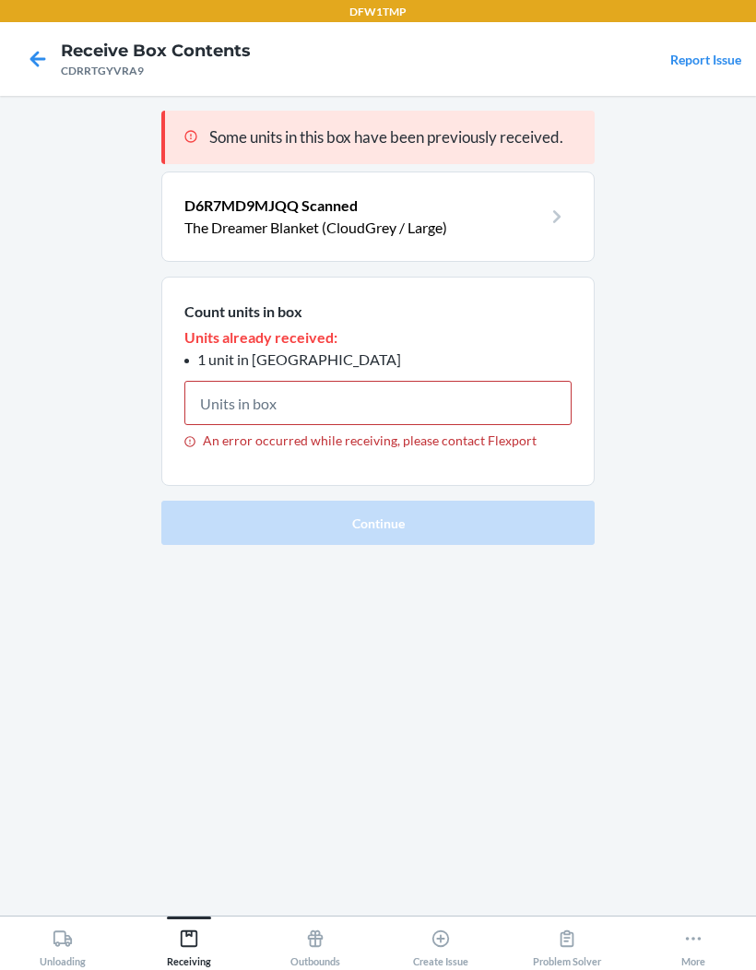
type input "1"
click at [35, 69] on icon at bounding box center [37, 58] width 31 height 31
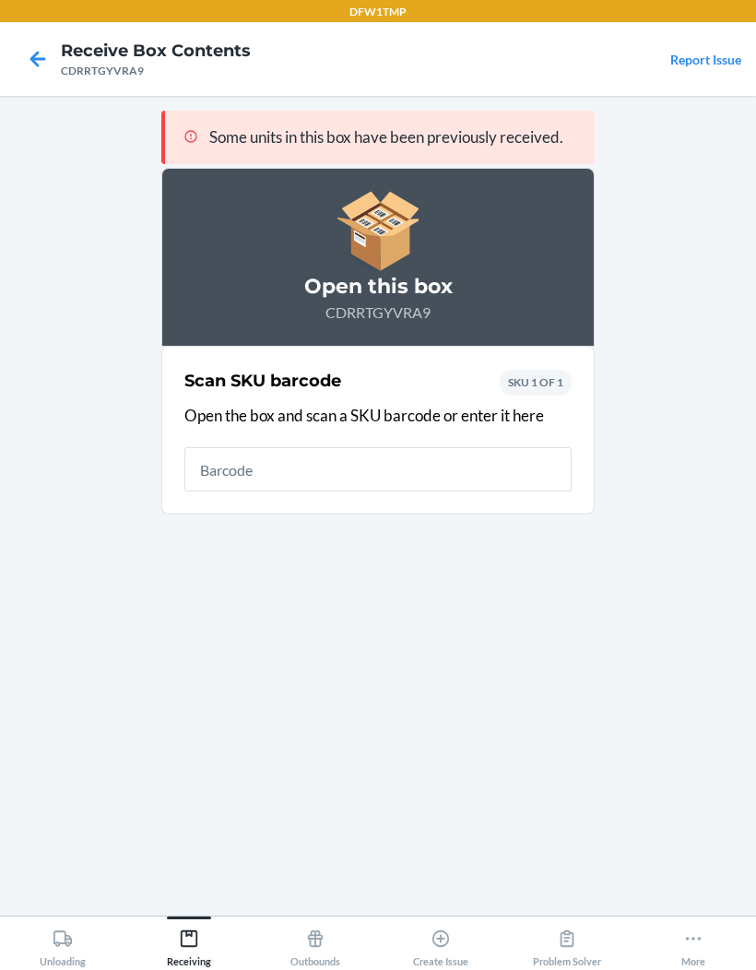
click at [51, 56] on icon at bounding box center [37, 58] width 31 height 31
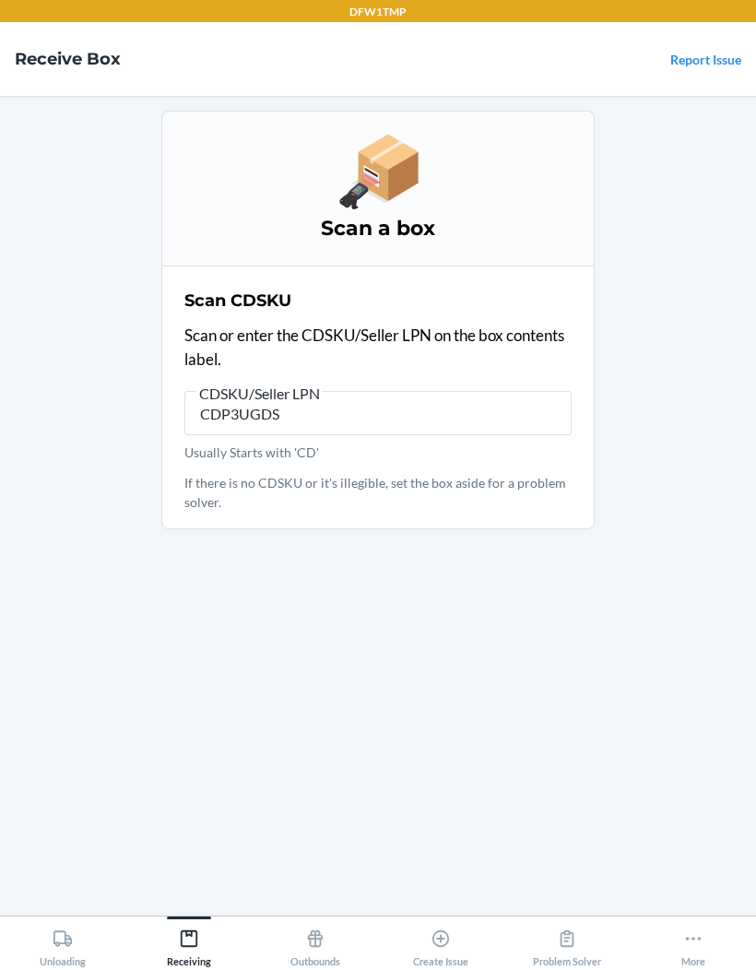
type input "CDP3UGDS3"
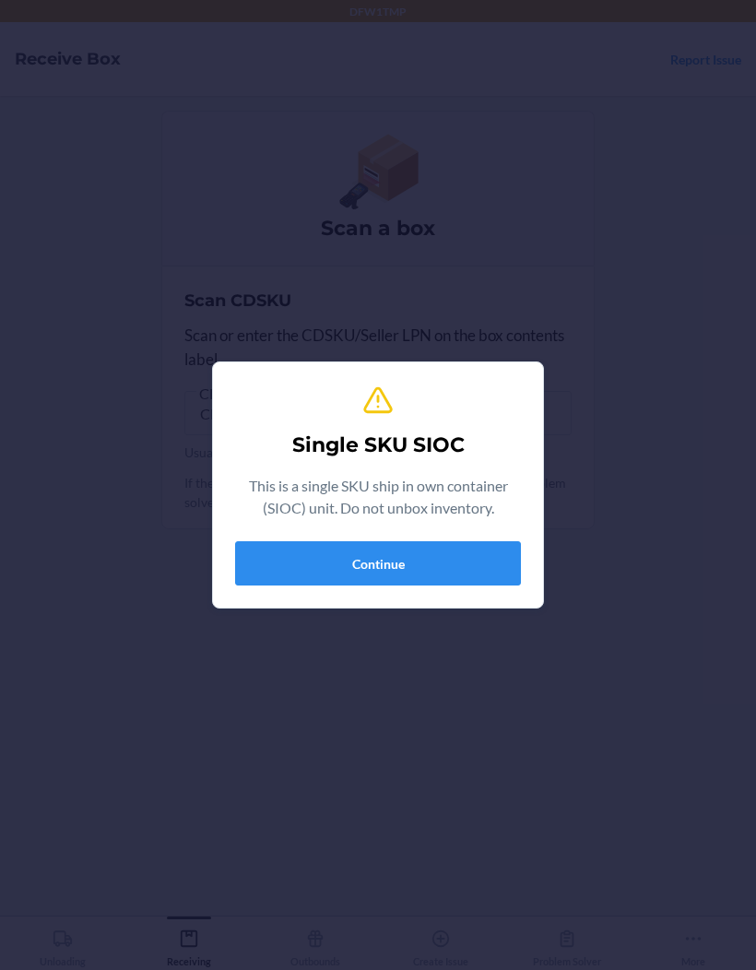
click at [357, 579] on button "Continue" at bounding box center [378, 563] width 286 height 44
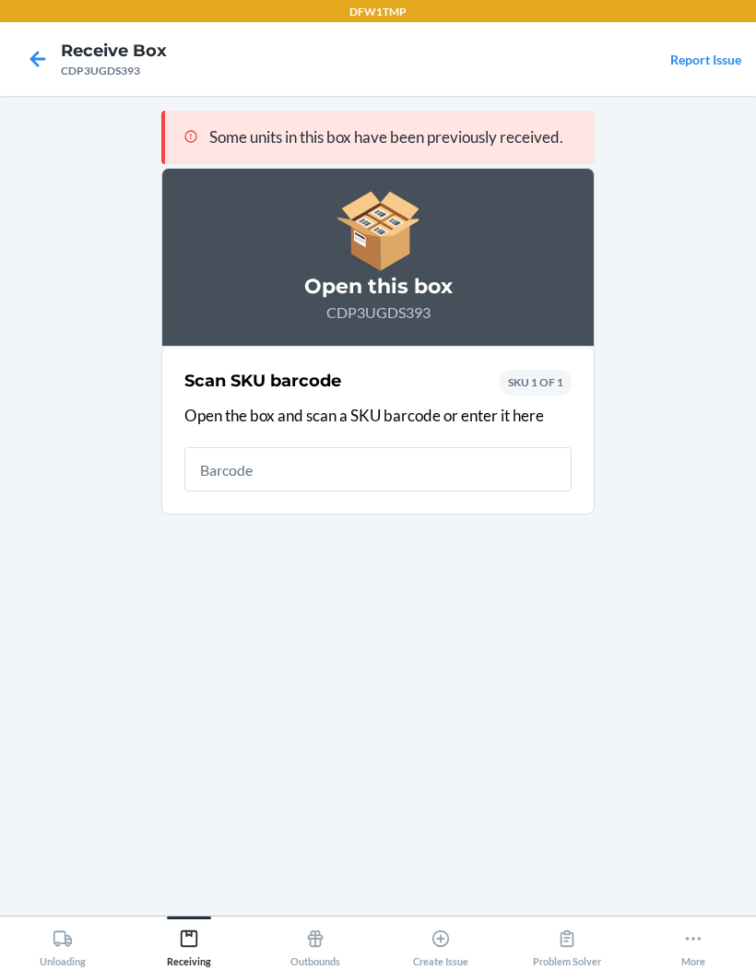
click at [246, 480] on input "text" at bounding box center [377, 469] width 387 height 44
click at [258, 489] on input "text" at bounding box center [377, 469] width 387 height 44
click at [236, 466] on input "text" at bounding box center [377, 469] width 387 height 44
click at [241, 459] on input "text" at bounding box center [377, 469] width 387 height 44
type input "D6R7MD9MJQ"
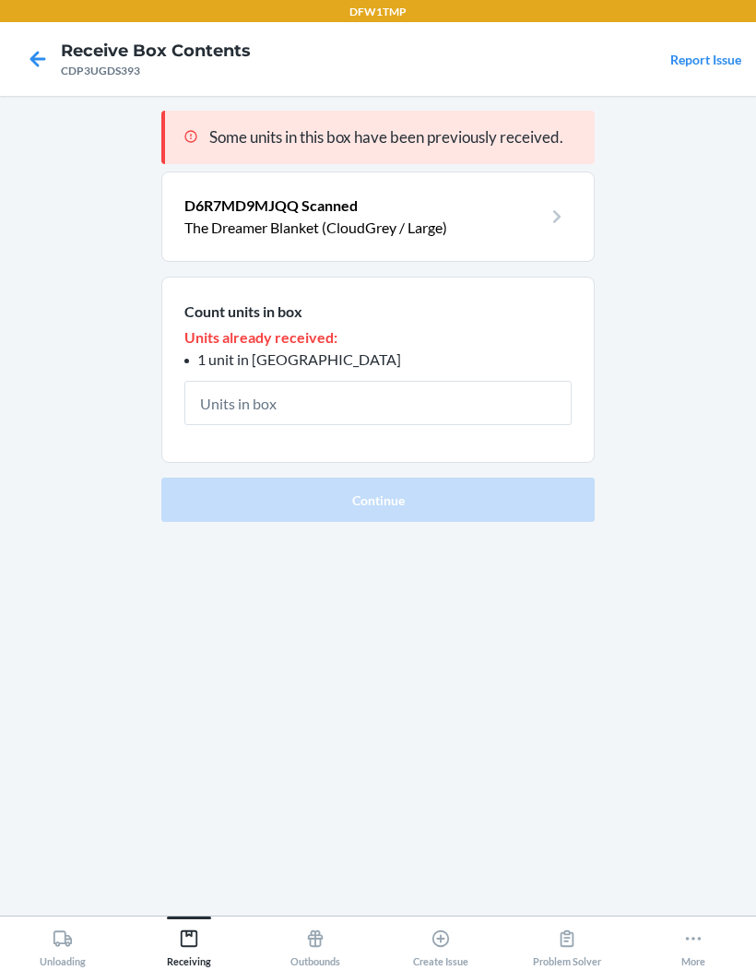
type input "1"
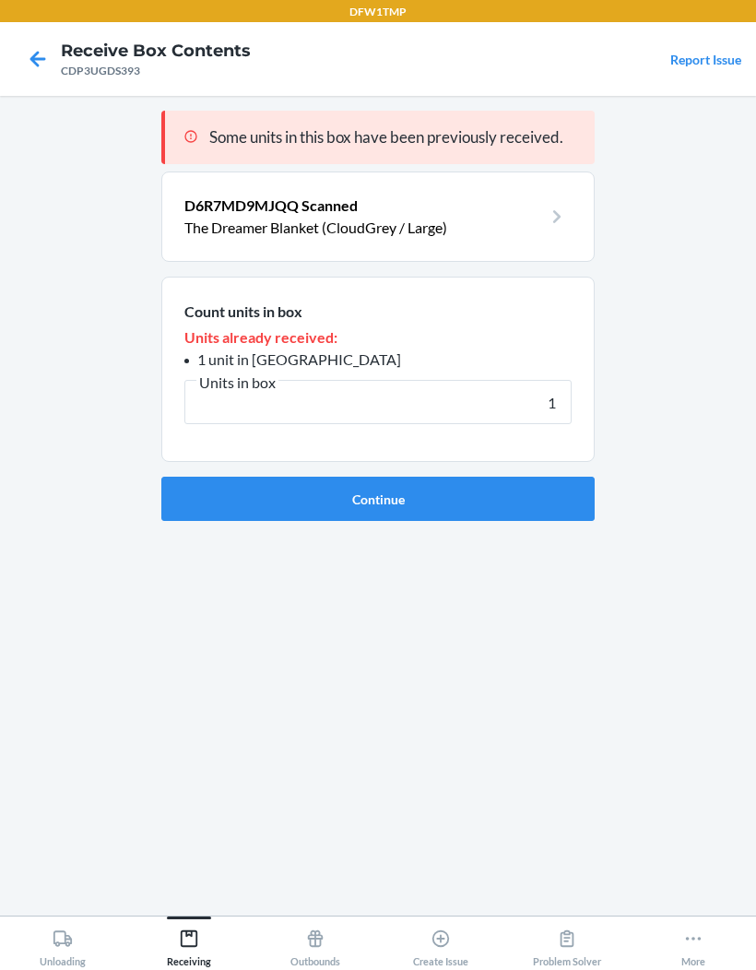
click at [251, 502] on button "Continue" at bounding box center [377, 499] width 433 height 44
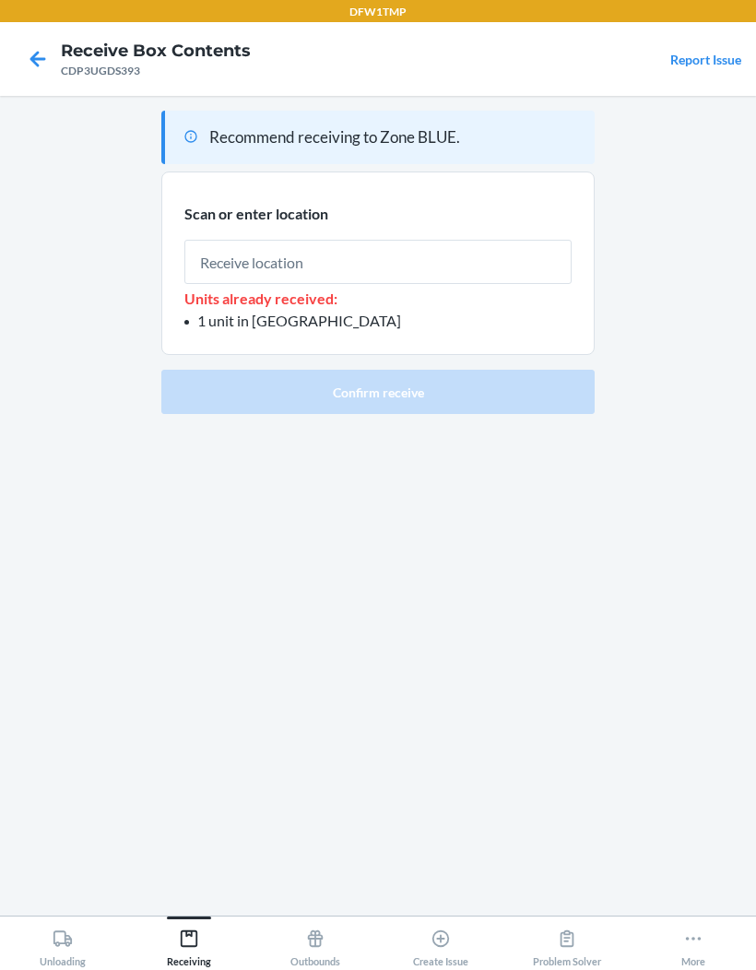
click at [234, 267] on input "text" at bounding box center [377, 262] width 387 height 44
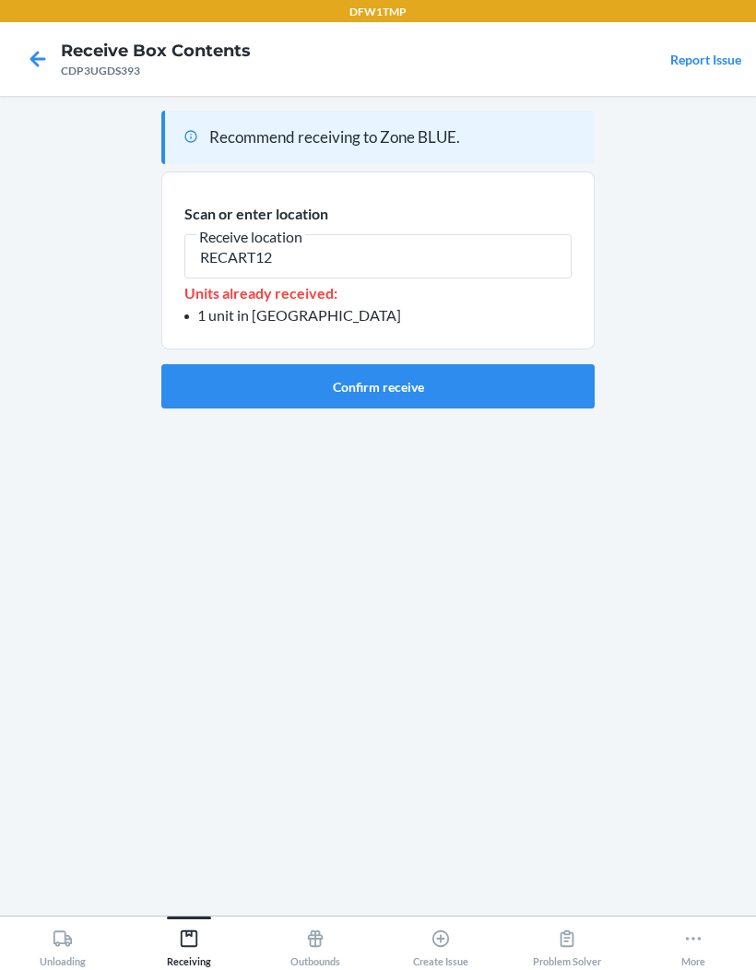
type input "RECART12"
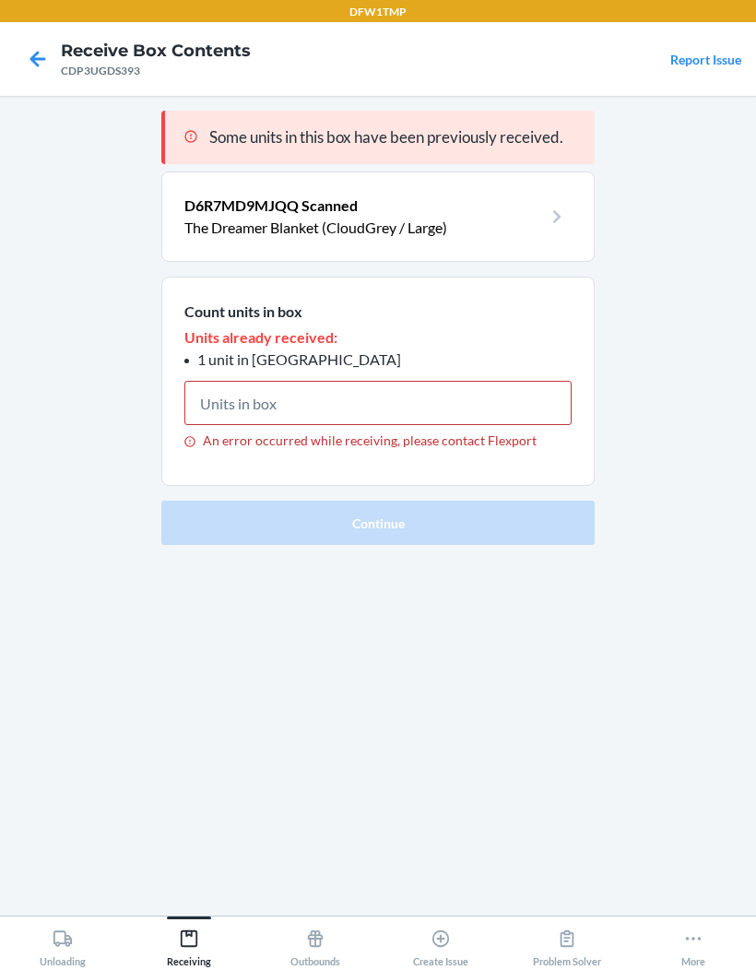
type input "1"
